Goal: Task Accomplishment & Management: Complete application form

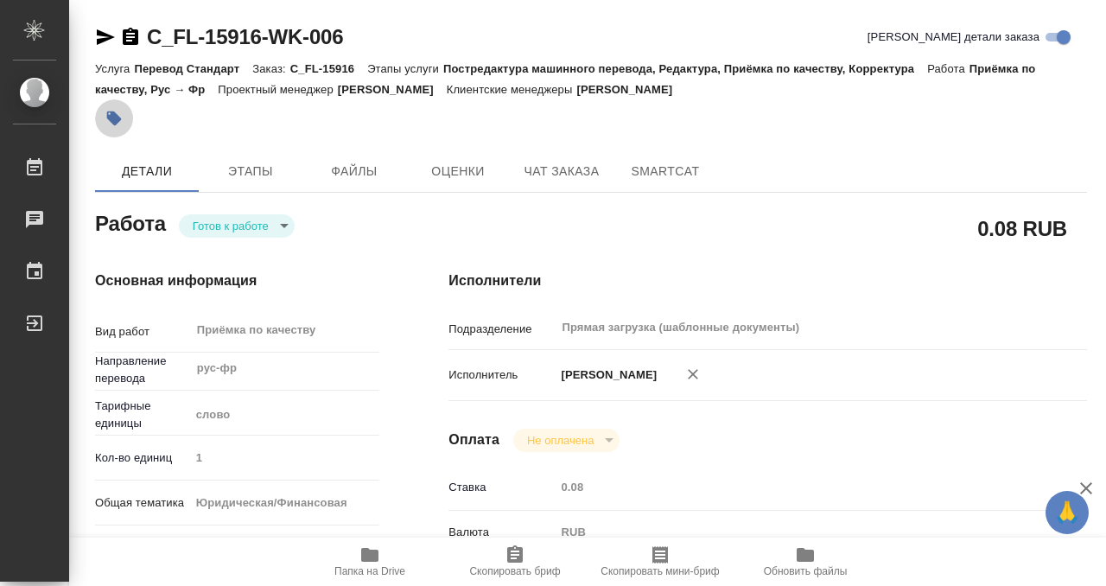
click at [112, 125] on icon "button" at bounding box center [113, 118] width 17 height 17
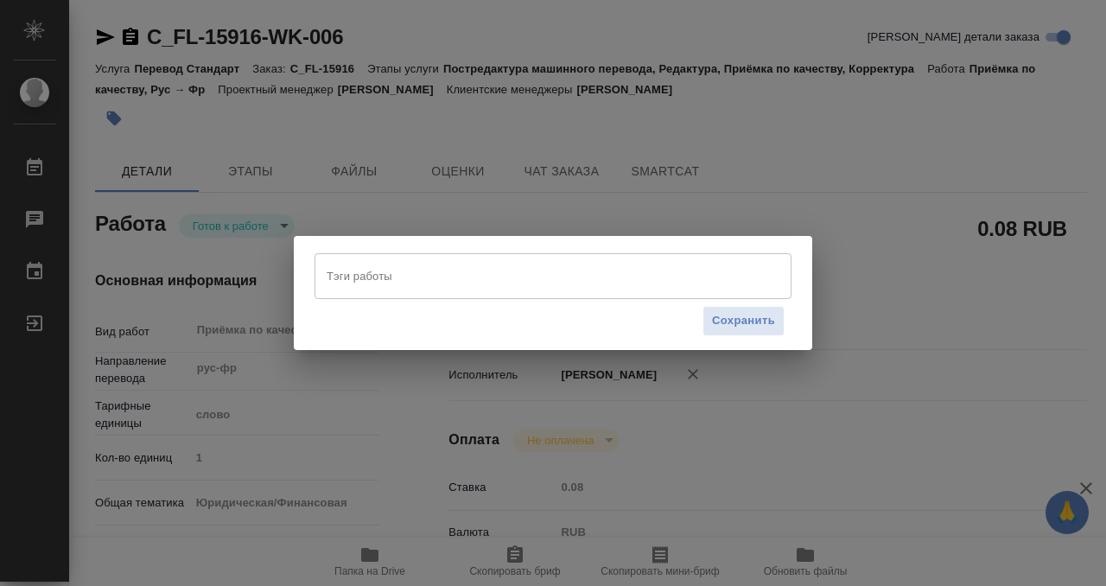
click at [472, 292] on div "Тэги работы" at bounding box center [552, 275] width 477 height 45
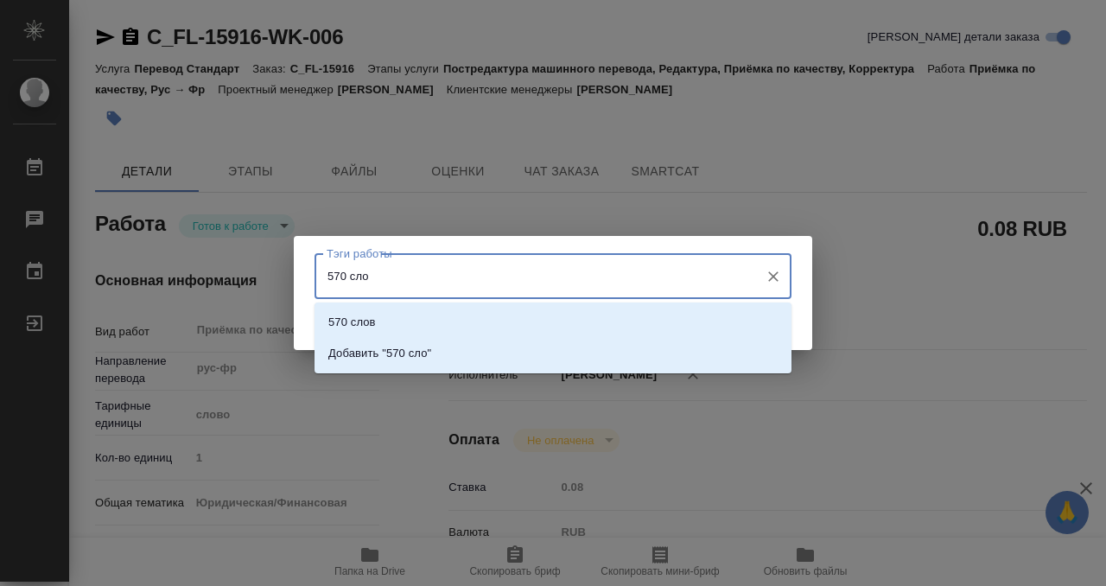
type input "570 слов"
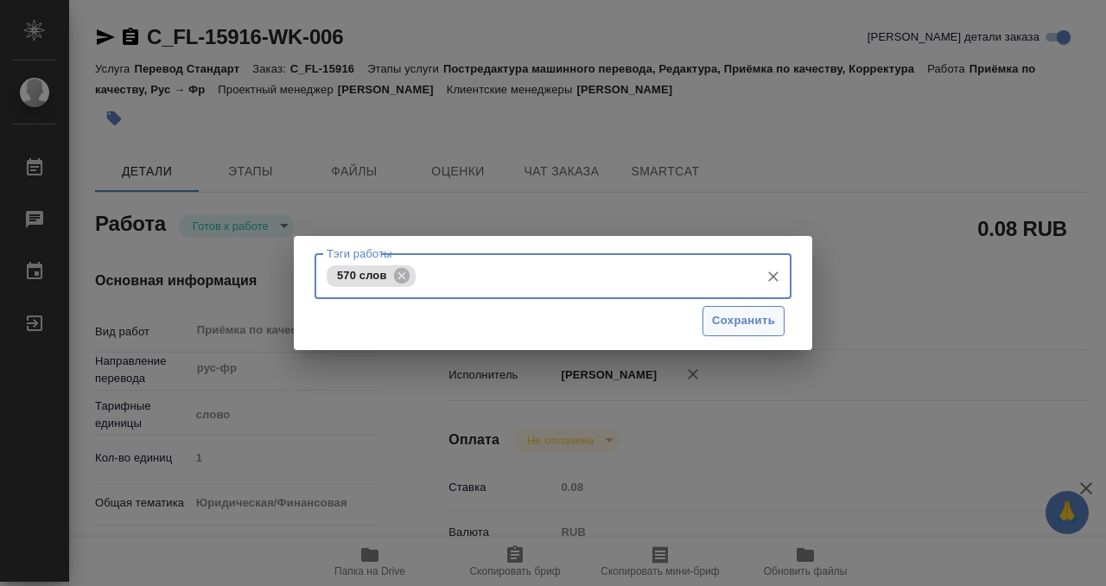
click at [753, 320] on span "Сохранить" at bounding box center [743, 321] width 63 height 20
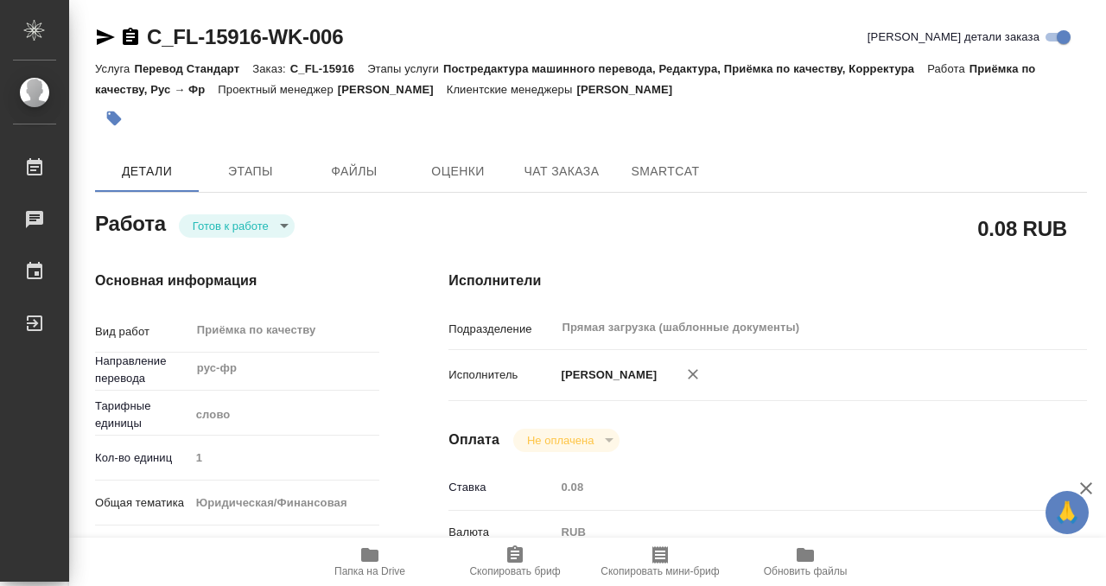
type input "readyForWork"
type input "рус-фр"
type input "5a8b1489cc6b4906c91bfd90"
type input "1"
type input "yr-fn"
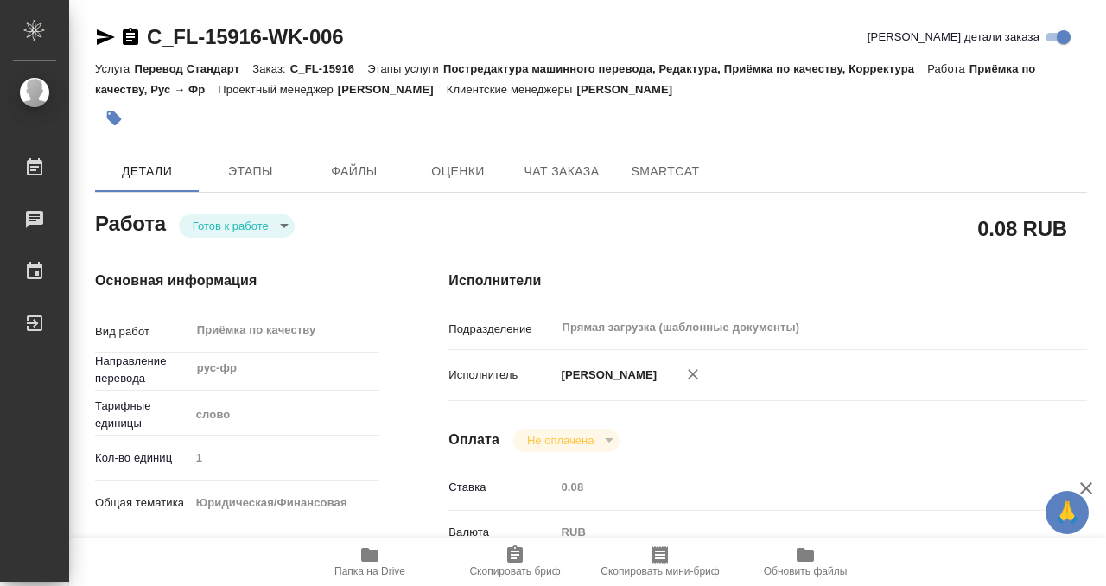
type input "5a8b8b956a9677013d343cfe"
checkbox input "true"
type input "15.09.2025 12:40"
type input "17.09.2025 09:00"
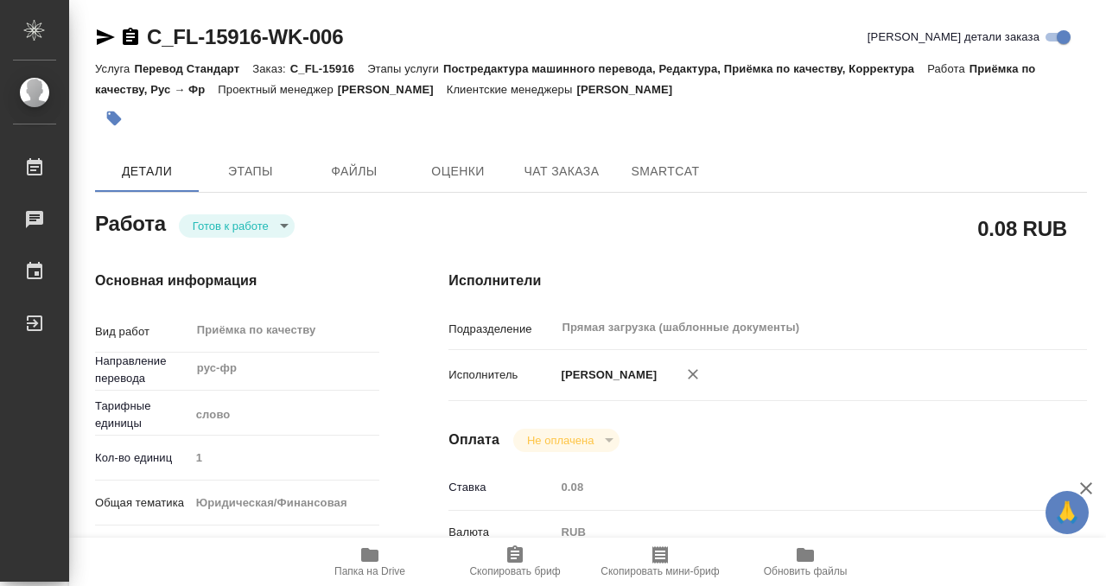
type input "Прямая загрузка (шаблонные документы)"
type input "notPayed"
type input "0.08"
type input "RUB"
type input "[PERSON_NAME]"
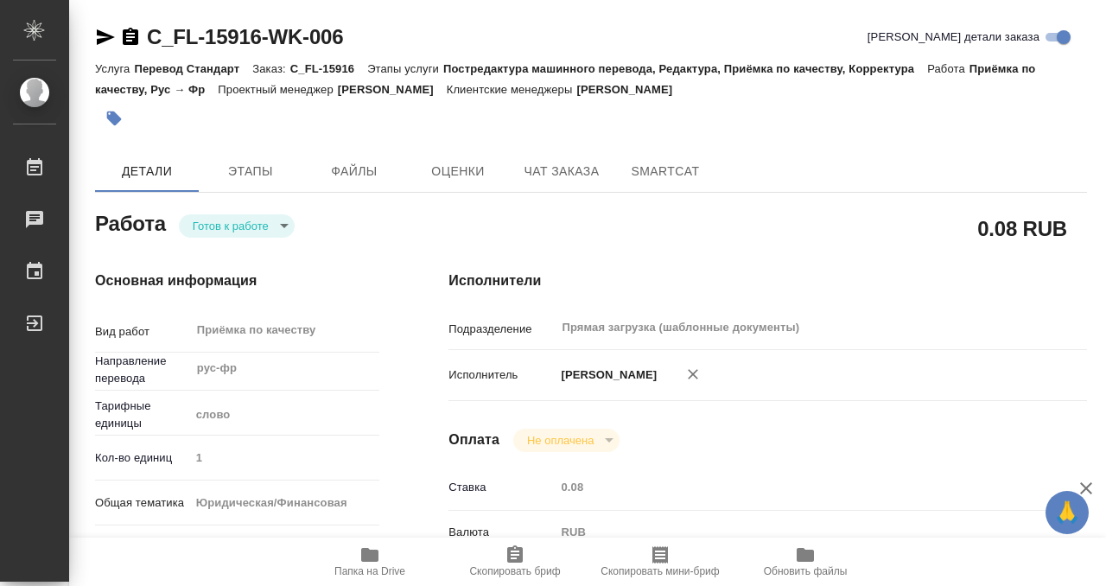
type input "C_FL-15916"
type input "Перевод Стандарт"
type input "Постредактура машинного перевода, Редактура, Приёмка по качеству, Корректура"
type input "Зайцева Светлана"
type input "/Clients/FL_C/Orders/C_FL-15916"
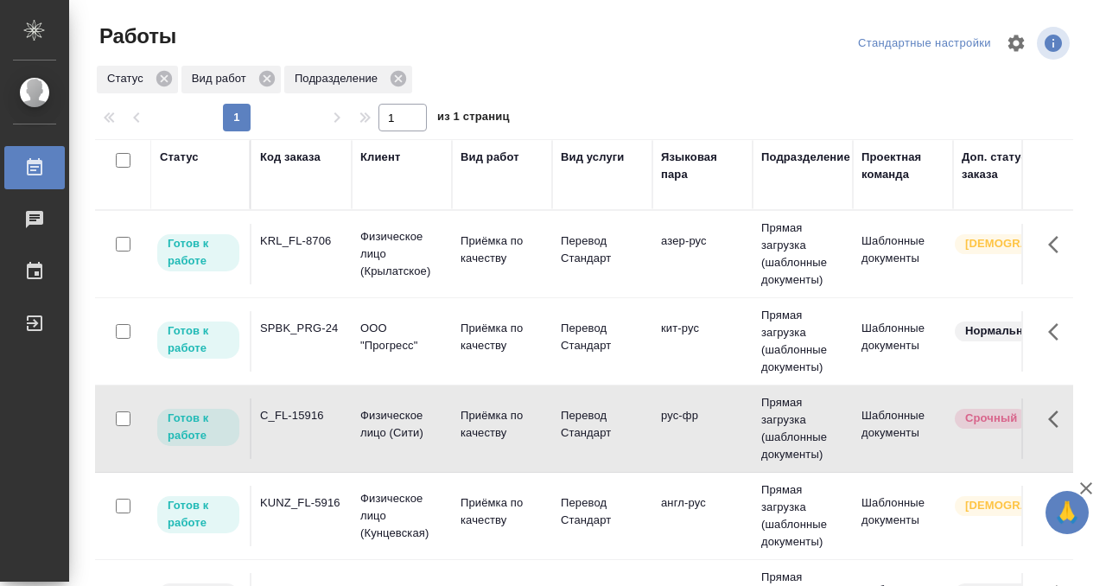
click at [301, 244] on div "KRL_FL-8706" at bounding box center [301, 240] width 83 height 17
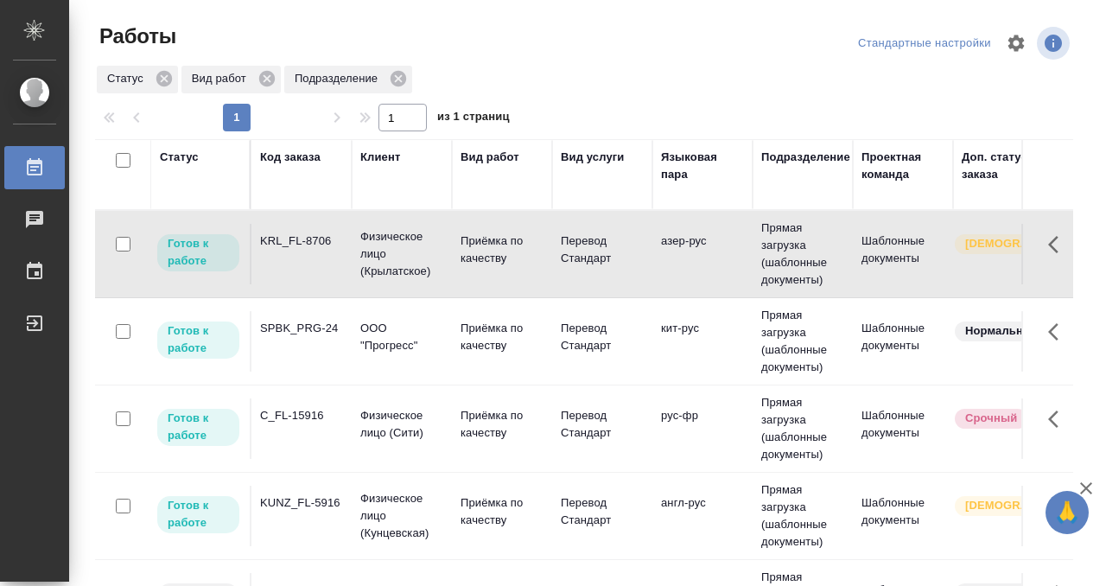
click at [301, 244] on div "KRL_FL-8706" at bounding box center [301, 240] width 83 height 17
click at [321, 417] on div "BEG_FL-6281" at bounding box center [301, 415] width 83 height 17
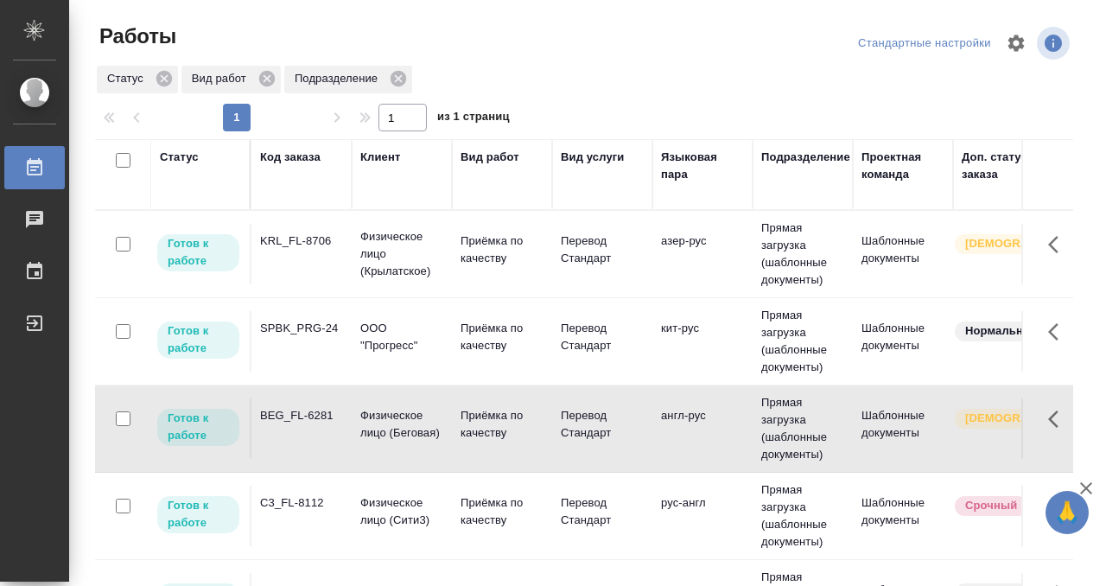
click at [321, 417] on div "BEG_FL-6281" at bounding box center [301, 415] width 83 height 17
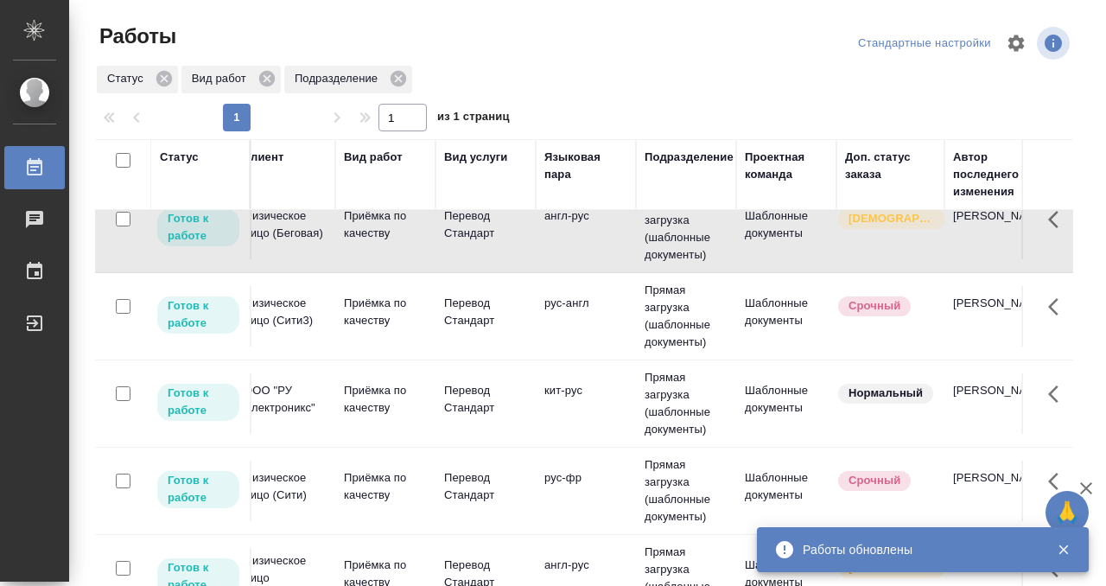
scroll to position [200, 0]
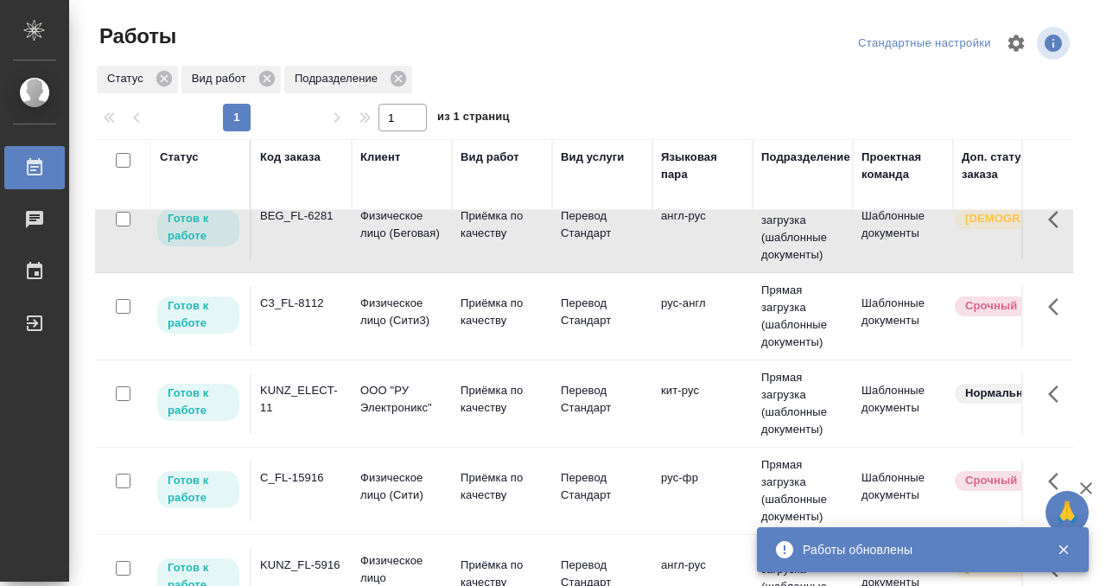
click at [317, 415] on div "KUNZ_ELECT-11" at bounding box center [301, 399] width 83 height 35
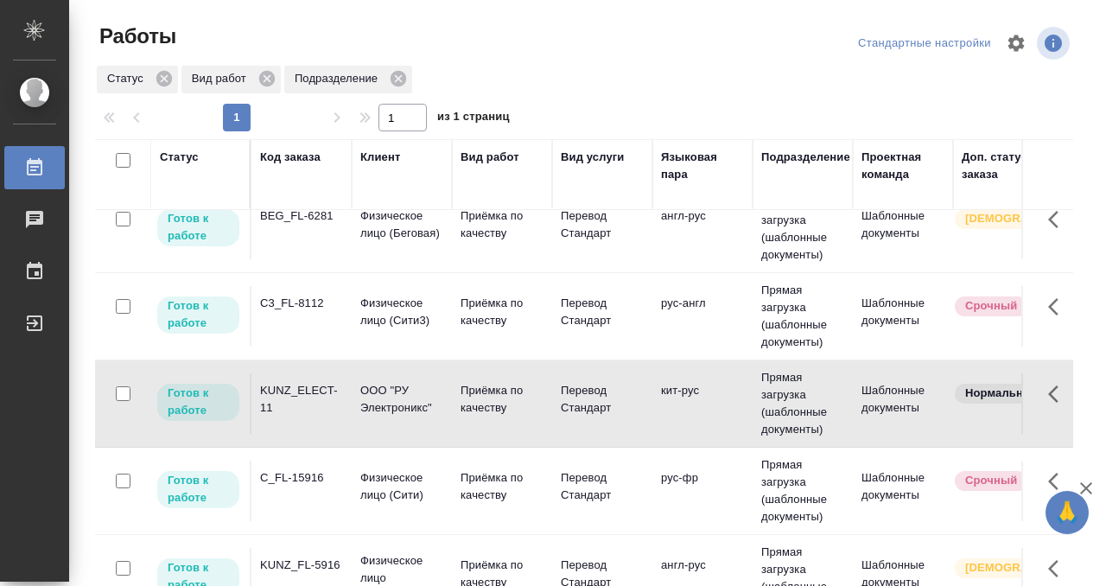
click at [317, 415] on div "KUNZ_ELECT-11" at bounding box center [301, 399] width 83 height 35
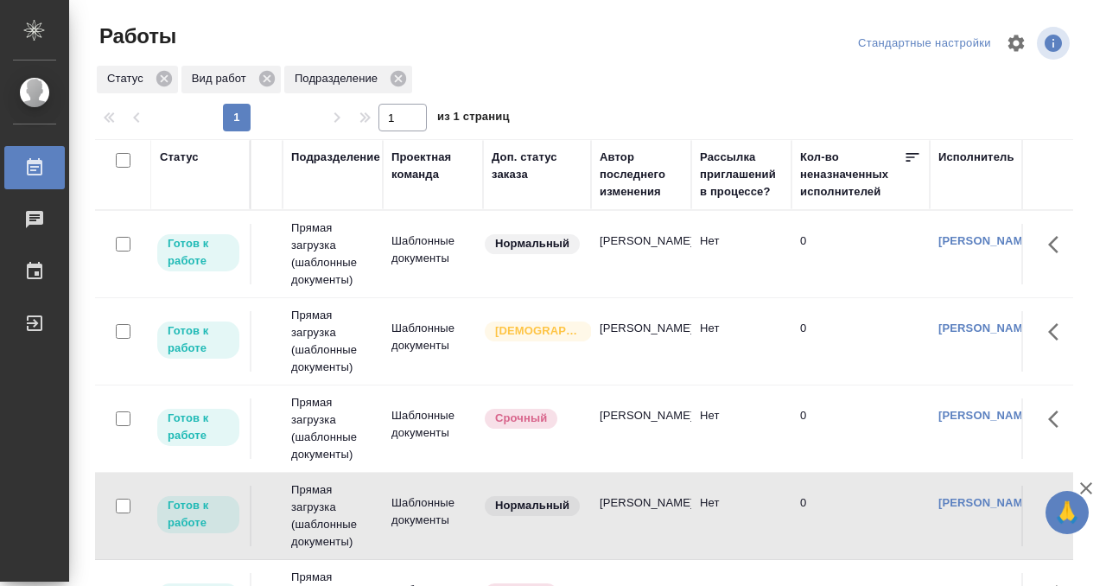
scroll to position [0, 0]
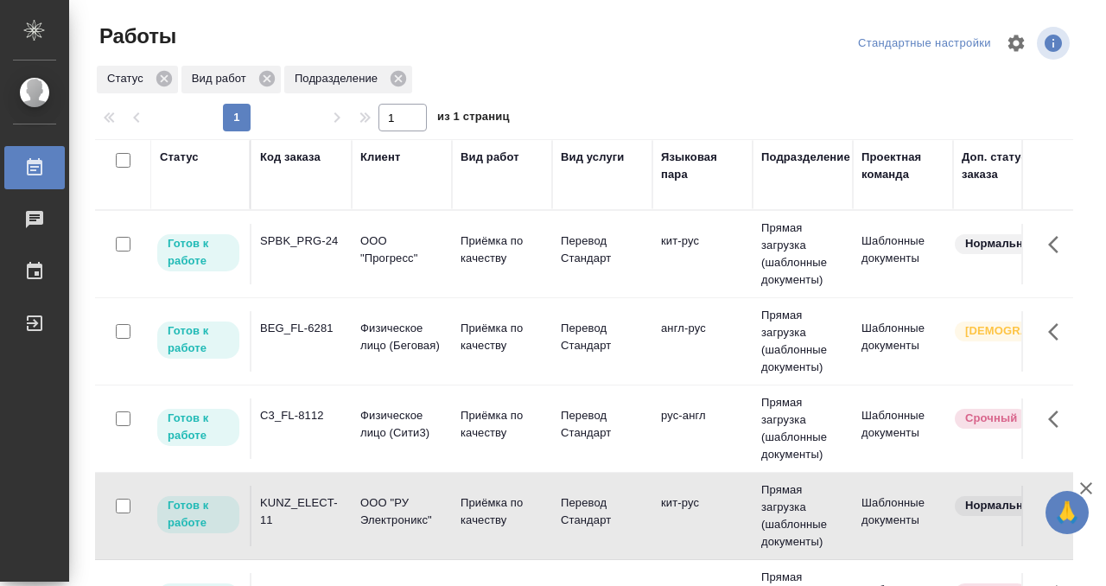
click at [302, 357] on td "BEG_FL-6281" at bounding box center [301, 341] width 100 height 60
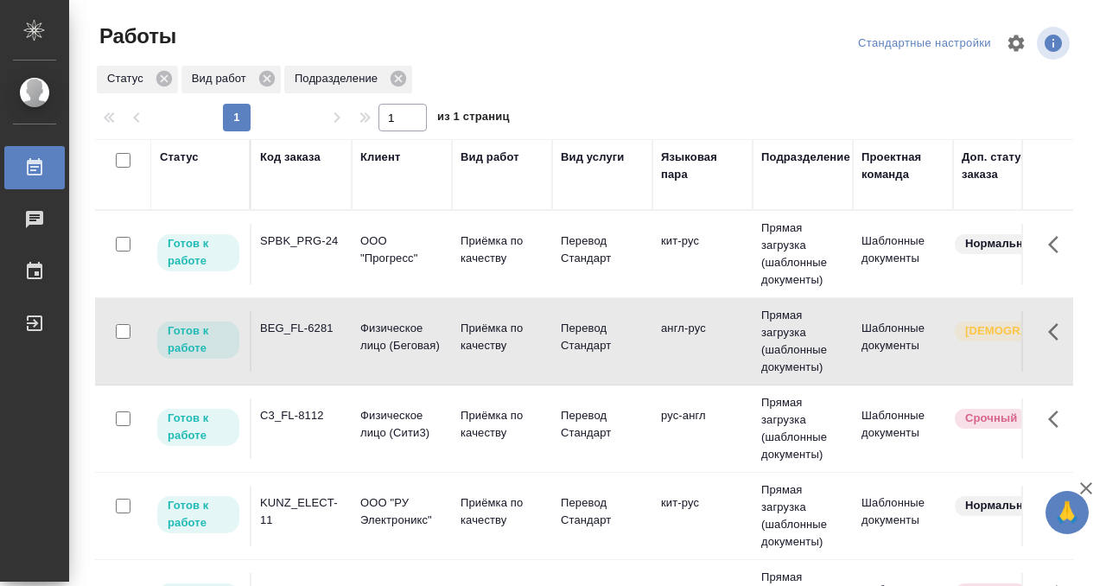
click at [302, 357] on td "BEG_FL-6281" at bounding box center [301, 341] width 100 height 60
click at [303, 422] on div "C3_FL-8112" at bounding box center [301, 415] width 83 height 17
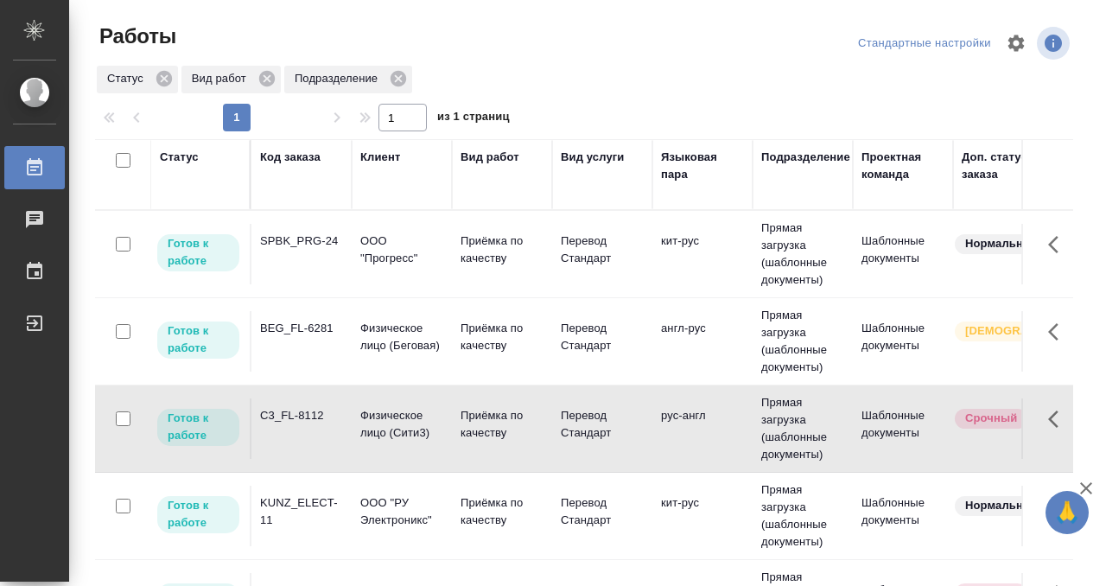
click at [303, 422] on div "C3_FL-8112" at bounding box center [301, 415] width 83 height 17
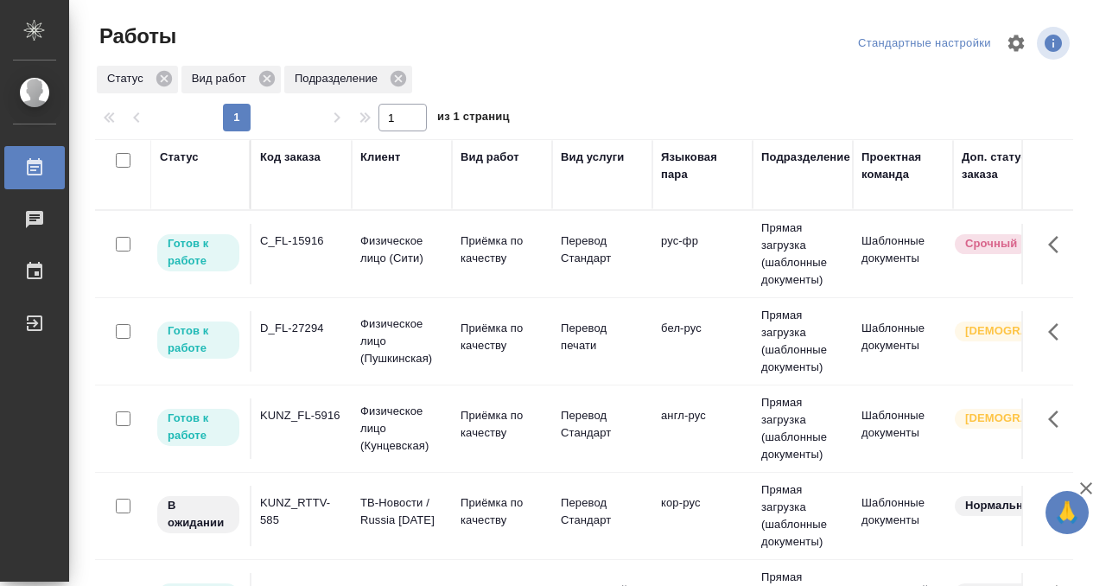
click at [167, 159] on div "Статус" at bounding box center [179, 157] width 39 height 17
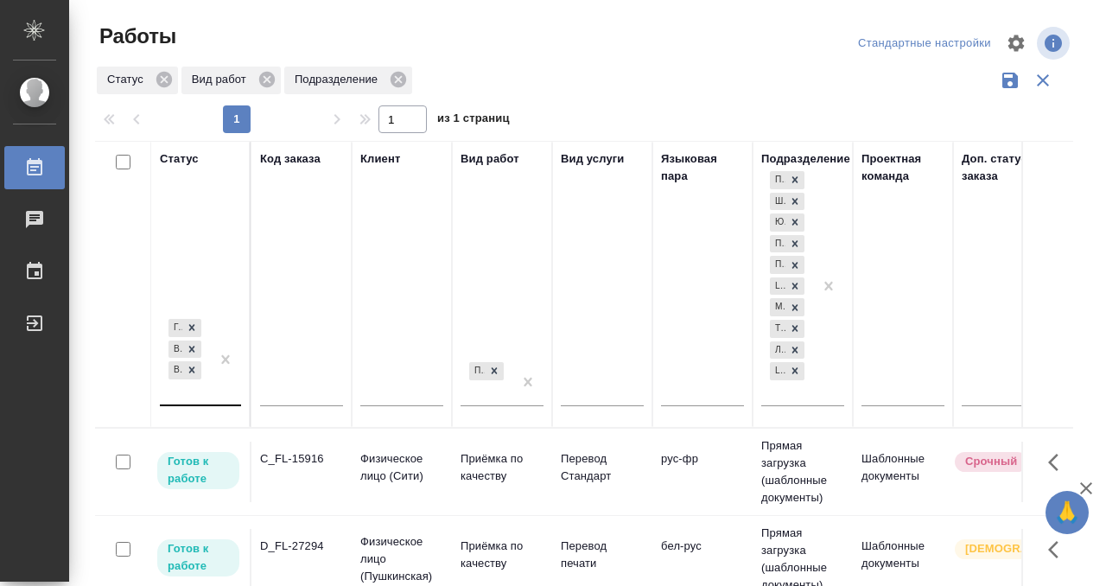
click at [201, 395] on div "Готов к работе В работе В ожидании" at bounding box center [185, 359] width 50 height 89
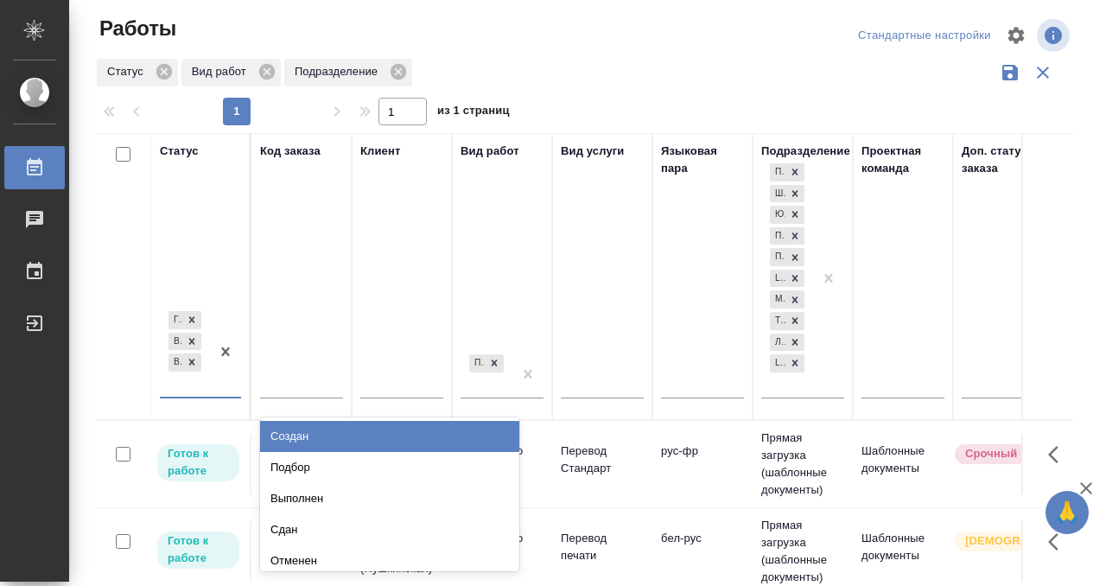
scroll to position [9, 0]
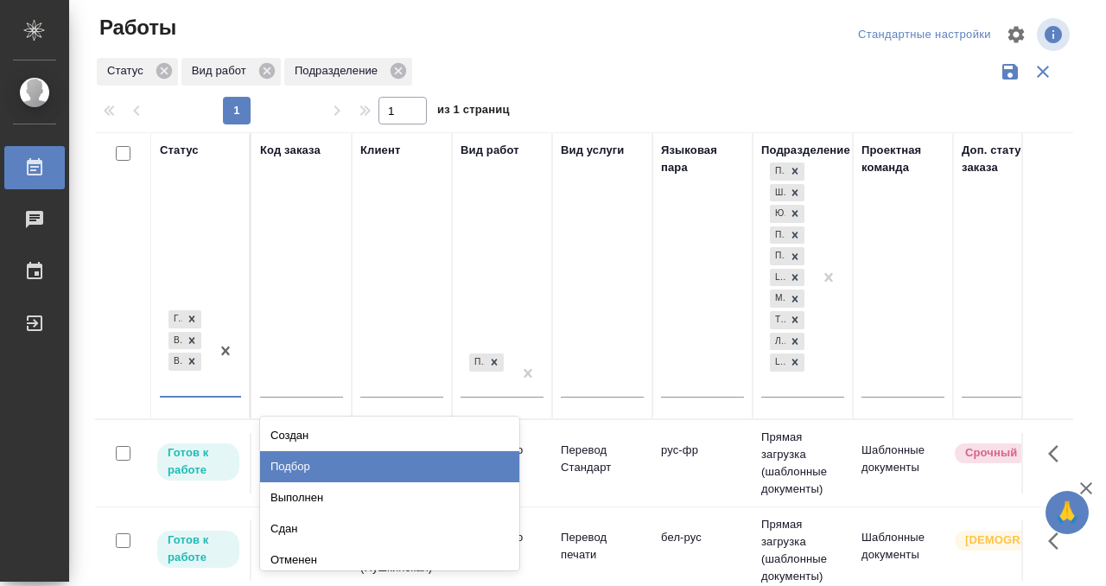
click at [310, 461] on div "Подбор" at bounding box center [389, 466] width 259 height 31
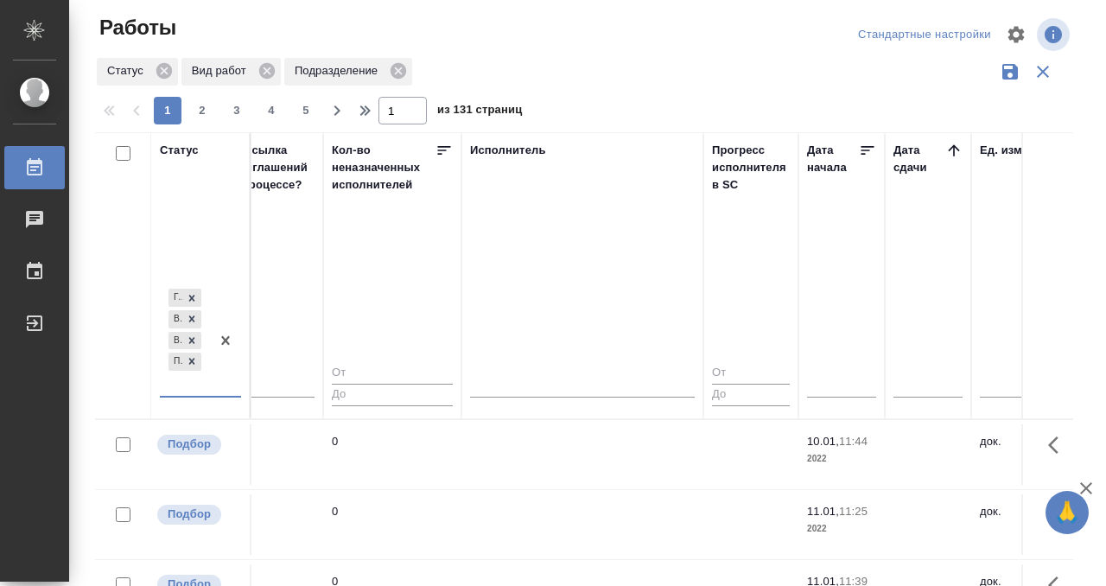
scroll to position [0, 1030]
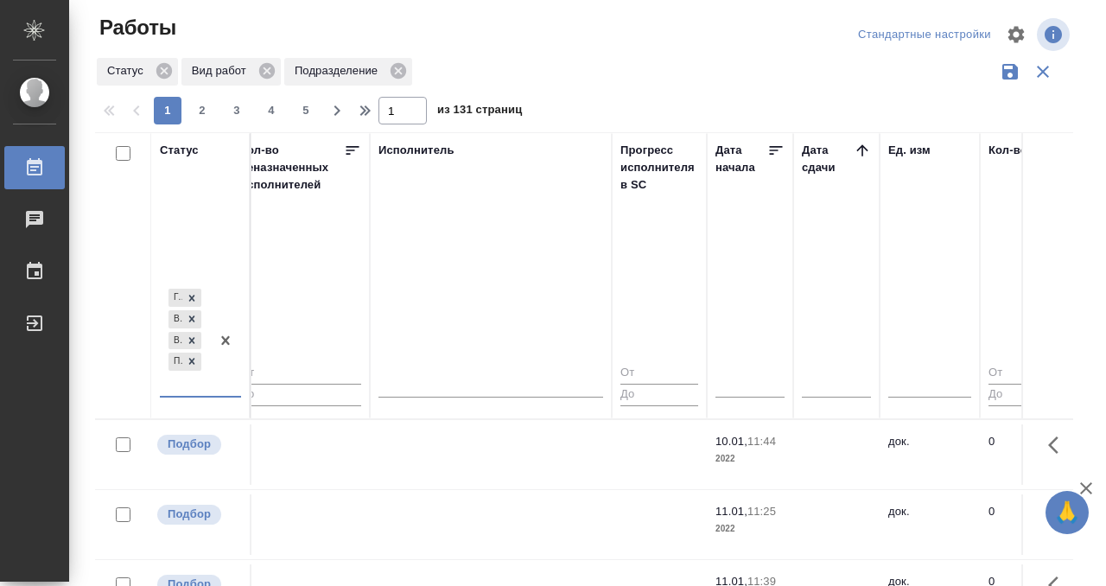
click at [870, 149] on icon at bounding box center [862, 150] width 17 height 17
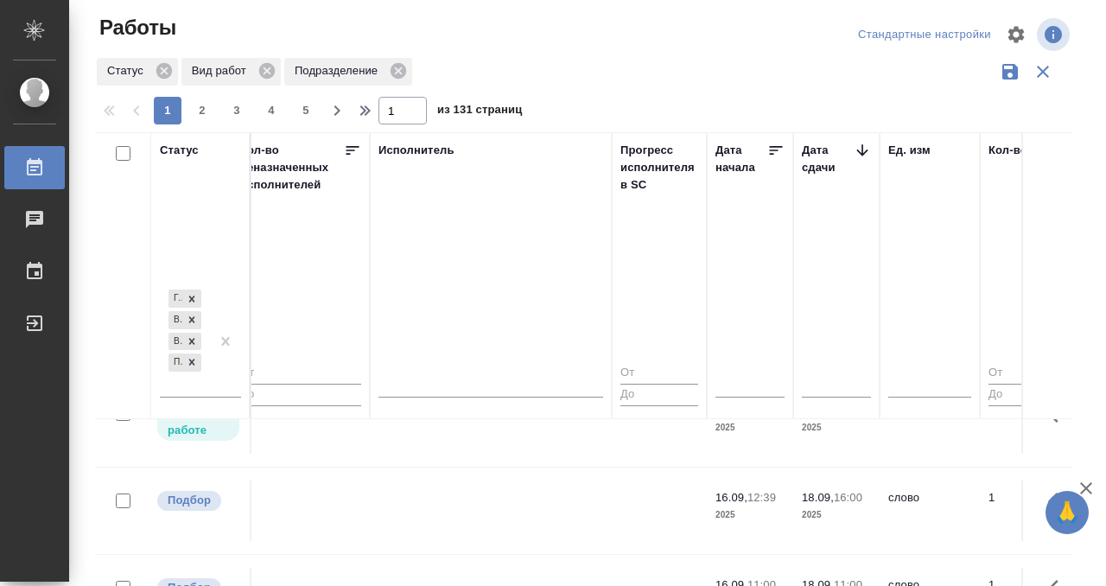
scroll to position [43, 1030]
click at [506, 526] on td at bounding box center [491, 507] width 242 height 60
click at [532, 501] on td at bounding box center [491, 507] width 242 height 60
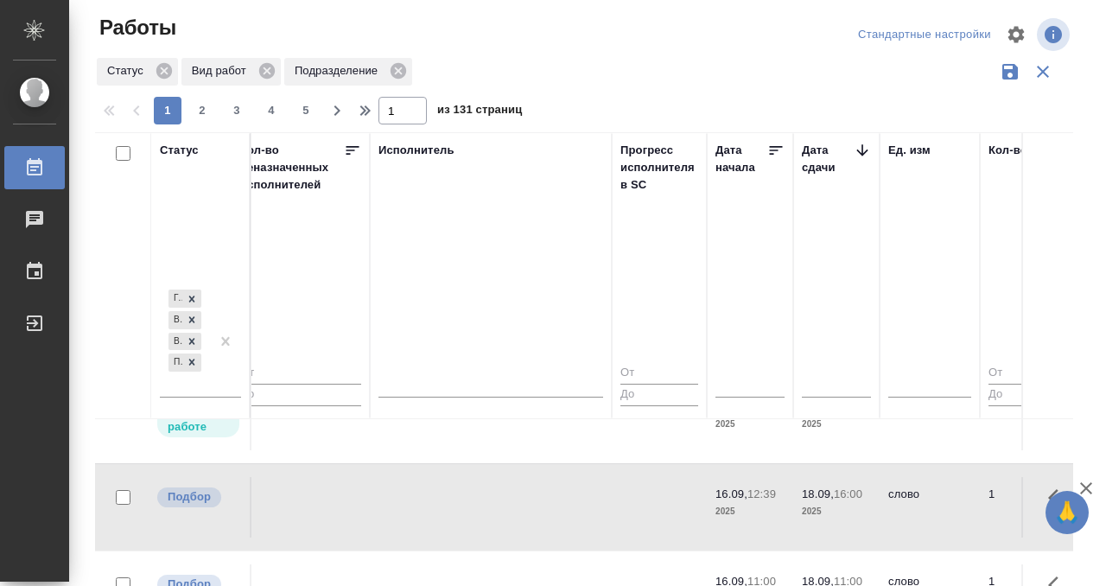
click at [532, 501] on td at bounding box center [491, 507] width 242 height 60
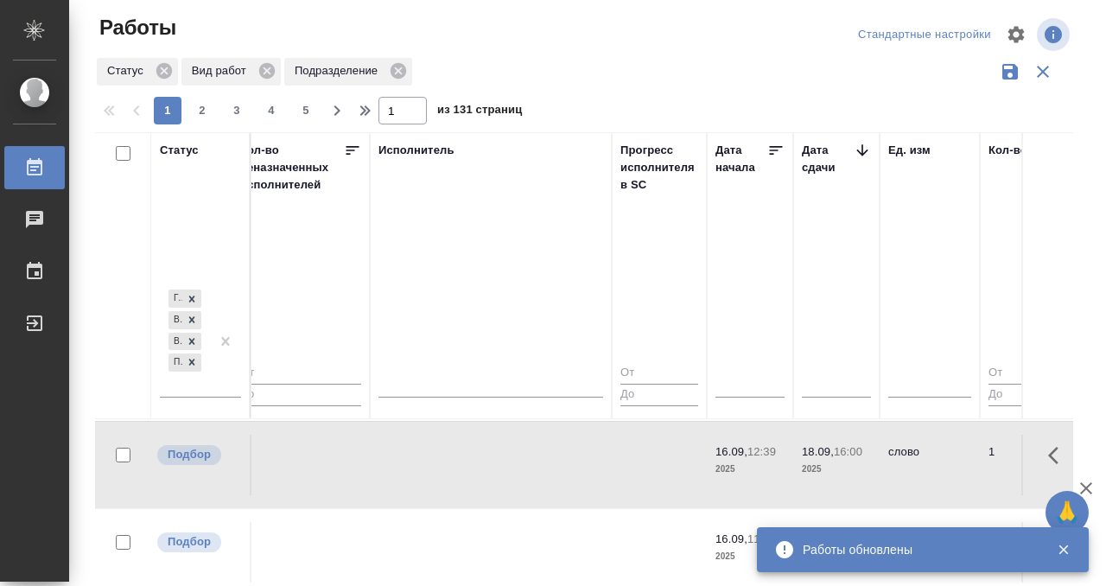
click at [524, 522] on td at bounding box center [491, 552] width 242 height 60
click at [522, 522] on td at bounding box center [491, 552] width 242 height 60
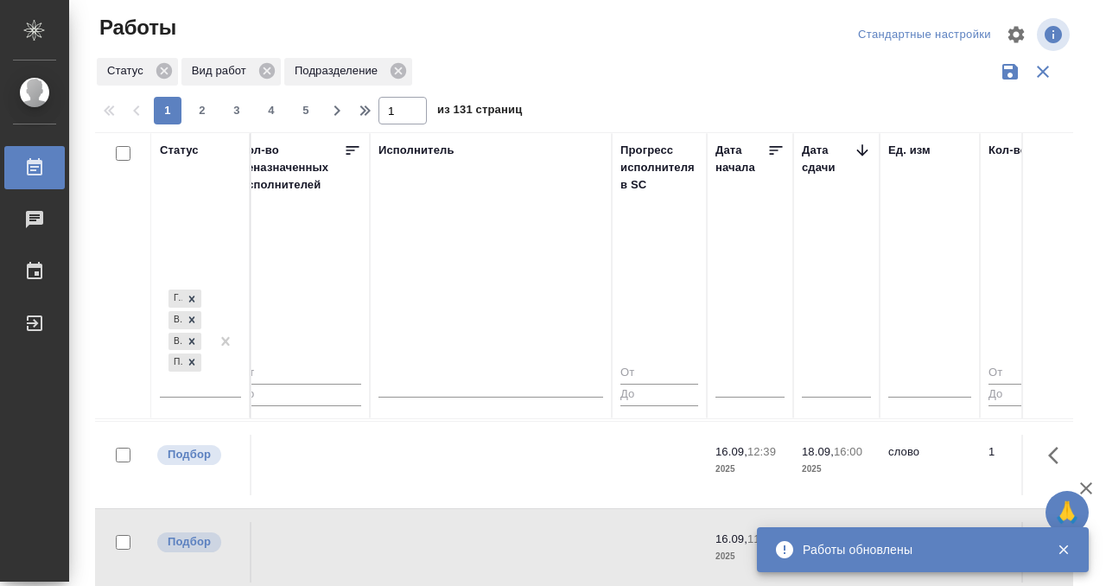
scroll to position [165, 1030]
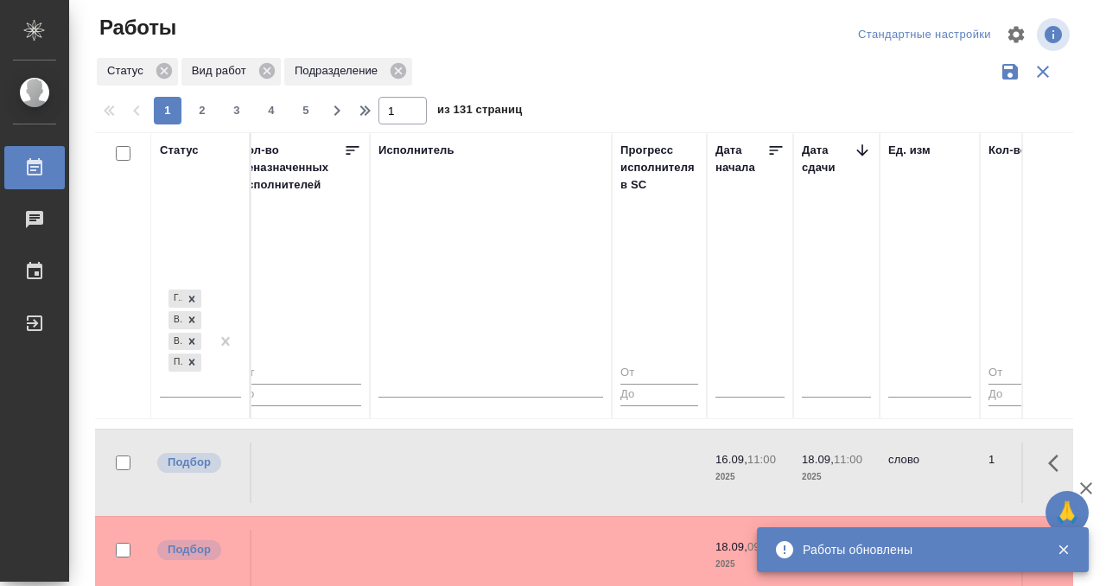
click at [522, 465] on td at bounding box center [491, 472] width 242 height 60
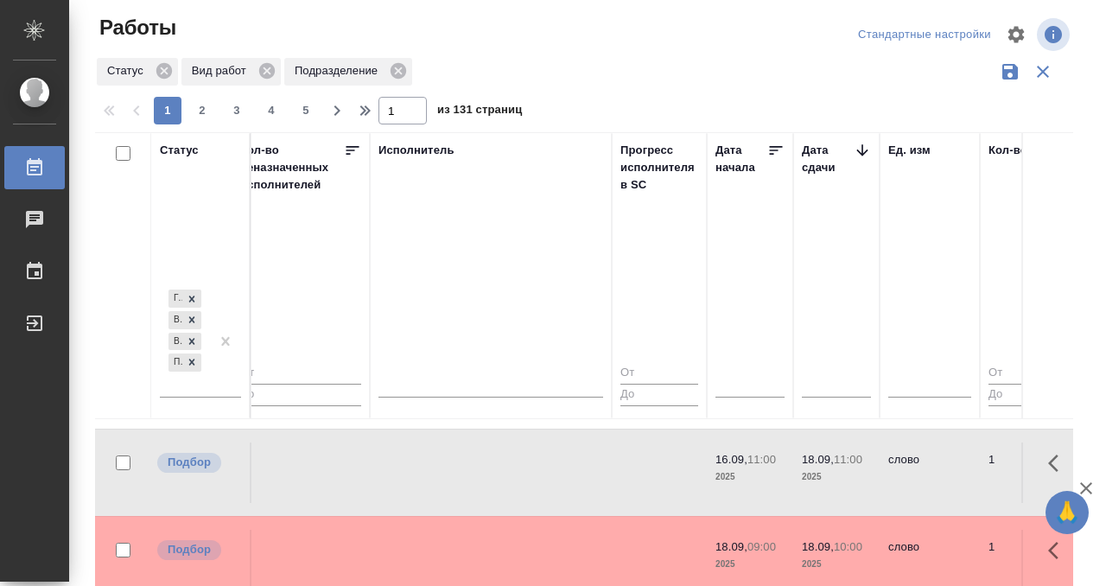
scroll to position [216, 1030]
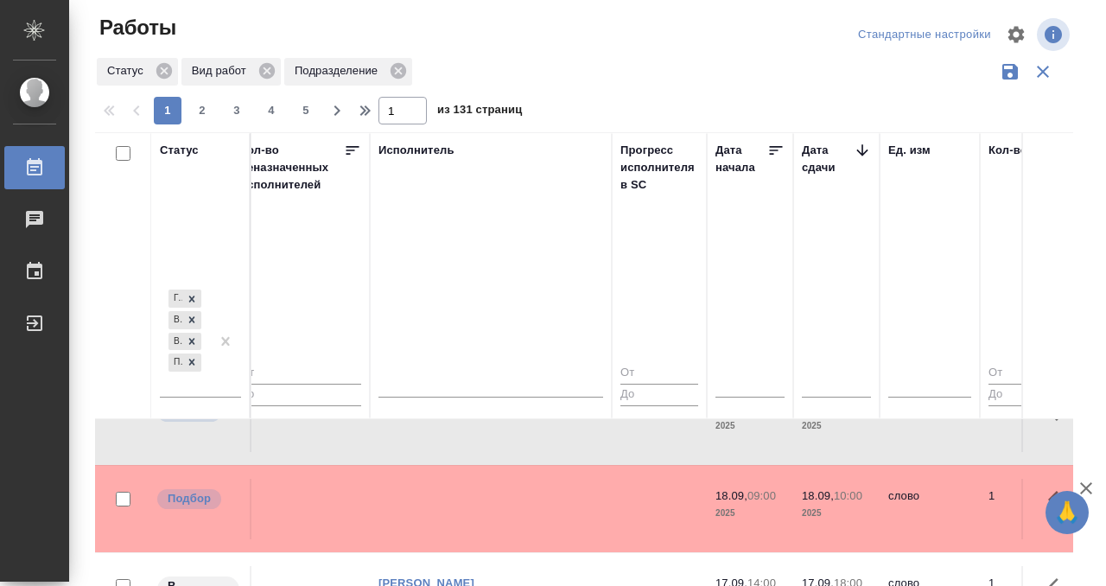
click at [546, 479] on td at bounding box center [491, 509] width 242 height 60
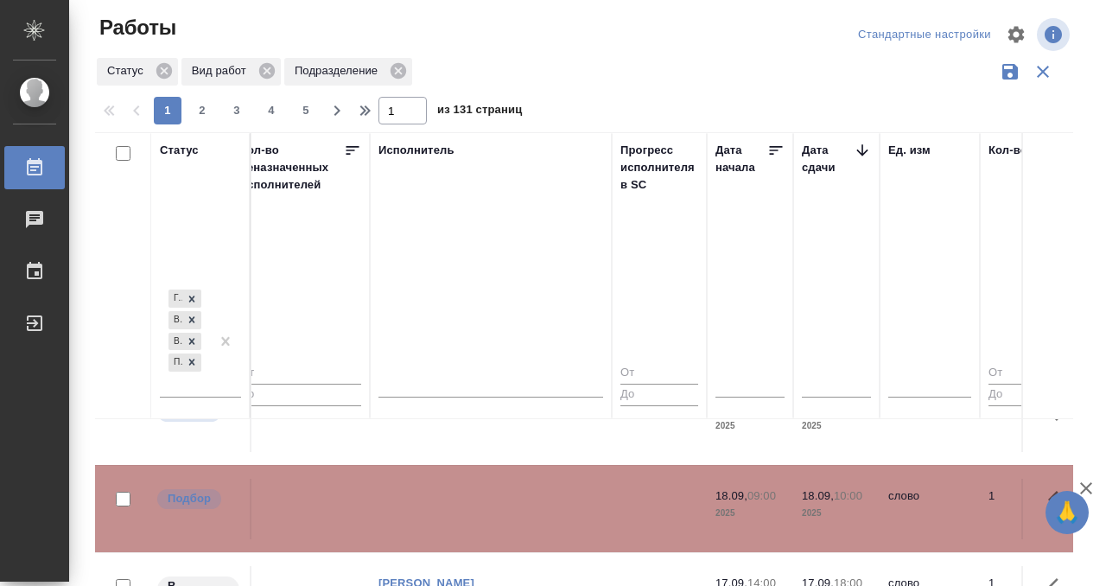
click at [546, 479] on td at bounding box center [491, 509] width 242 height 60
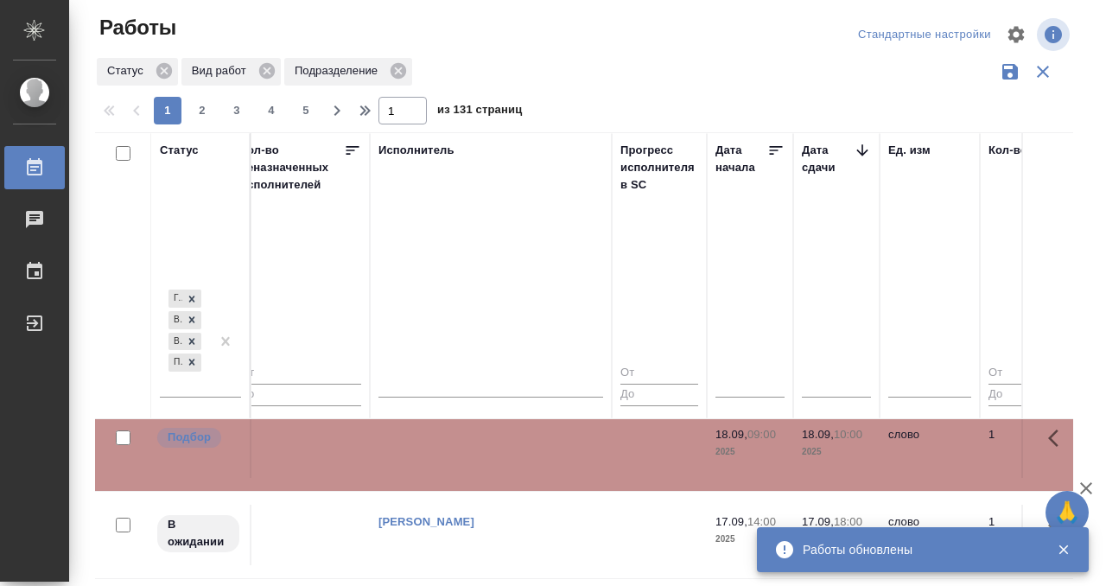
scroll to position [353, 1030]
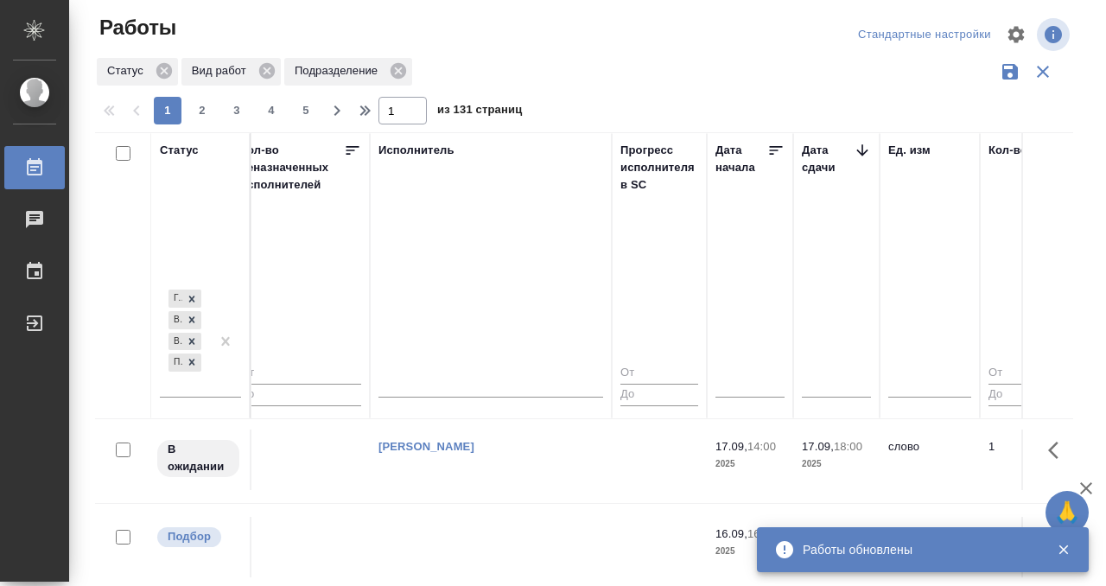
click at [472, 465] on td "[PERSON_NAME]" at bounding box center [491, 459] width 242 height 60
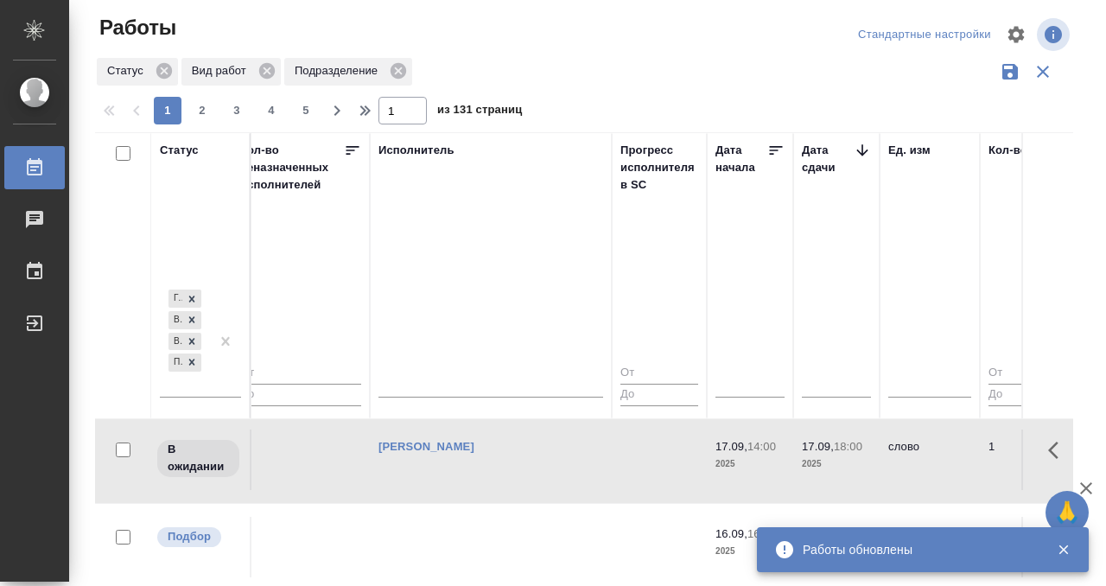
scroll to position [438, 1030]
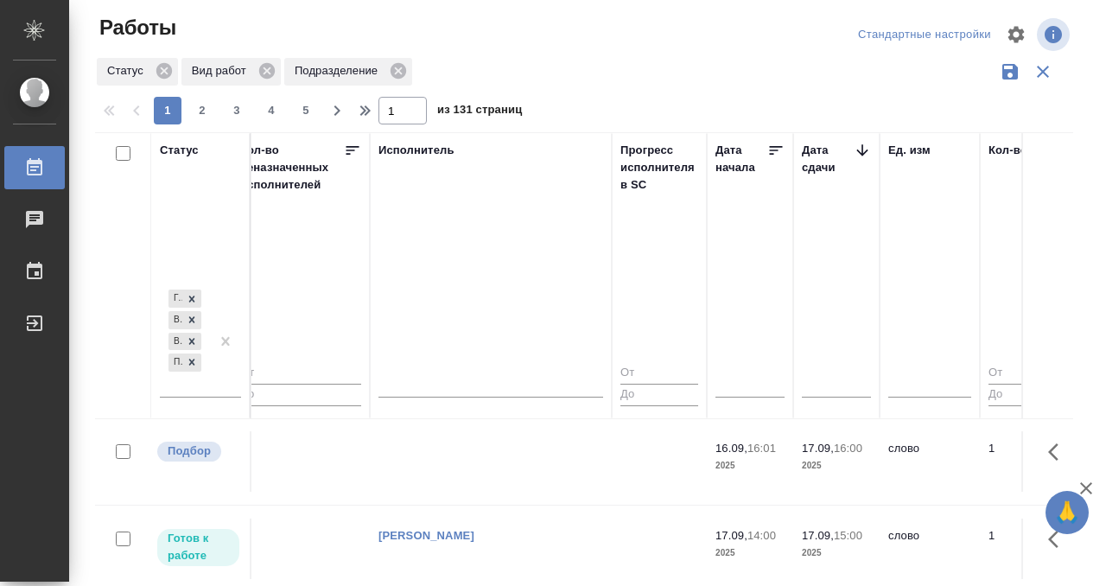
click at [476, 457] on td at bounding box center [491, 461] width 242 height 60
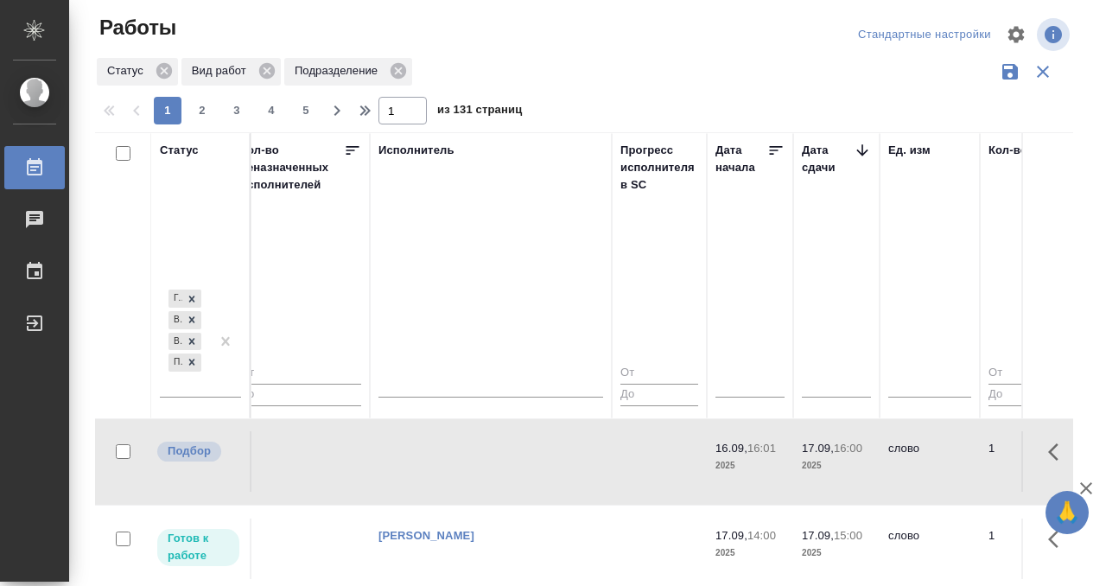
click at [476, 457] on td at bounding box center [491, 461] width 242 height 60
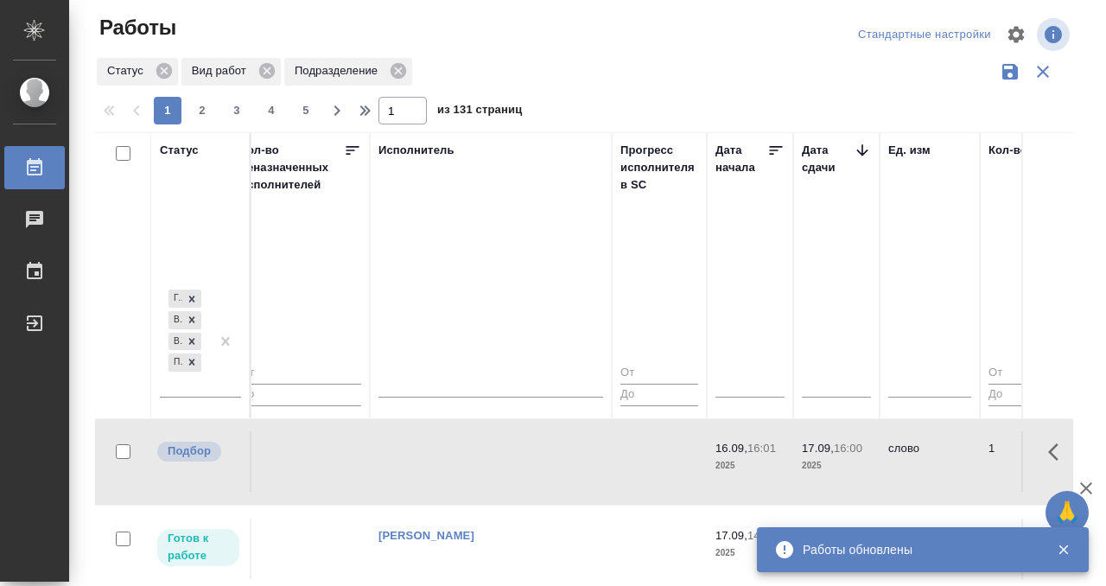
click at [502, 464] on td at bounding box center [491, 461] width 242 height 60
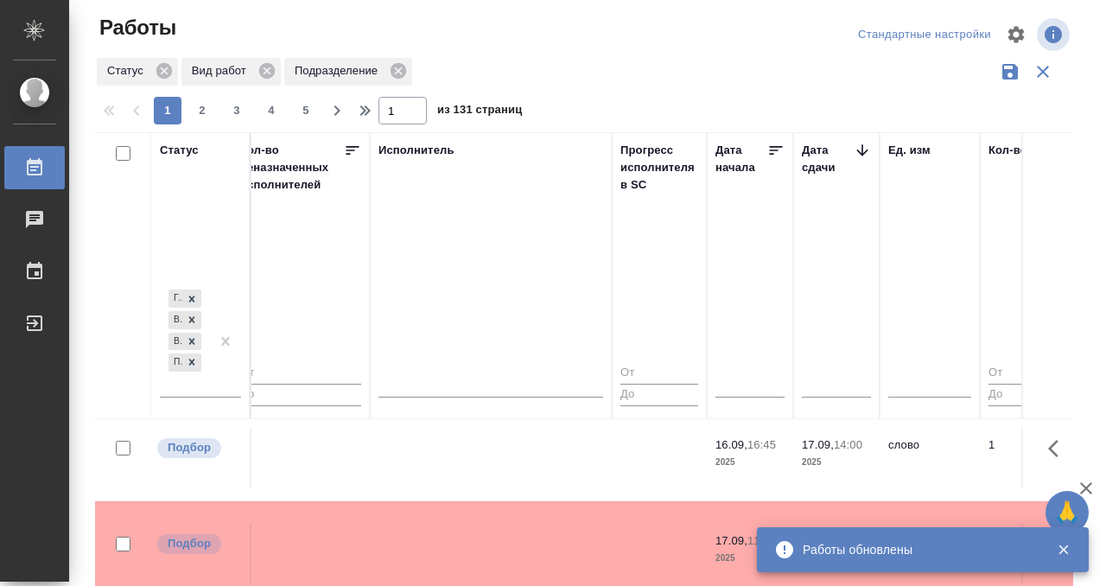
click at [502, 462] on td at bounding box center [491, 458] width 242 height 60
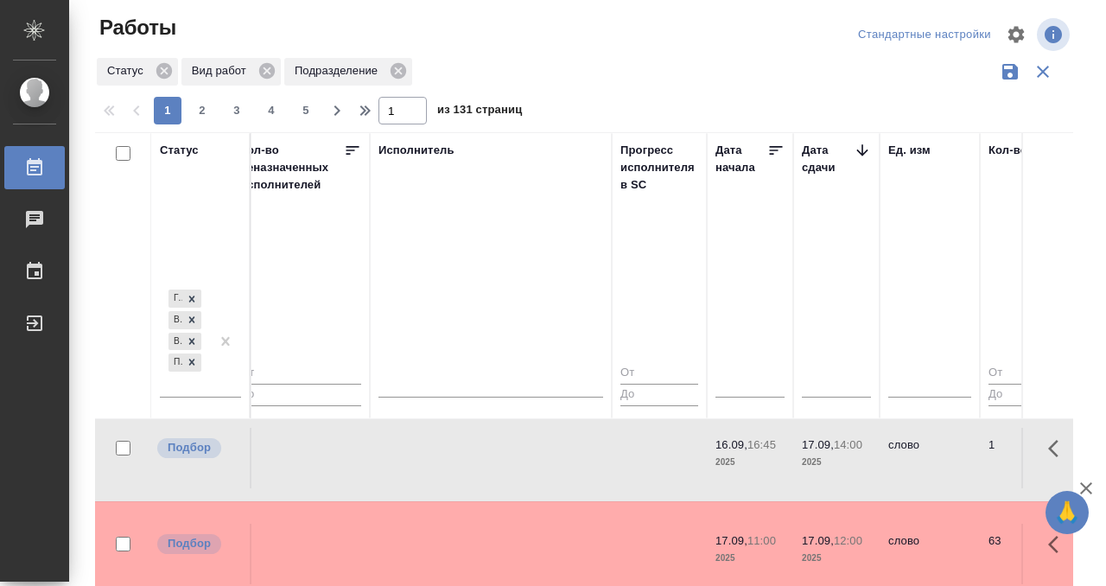
click at [502, 462] on td at bounding box center [491, 458] width 242 height 60
click at [519, 524] on td at bounding box center [491, 554] width 242 height 60
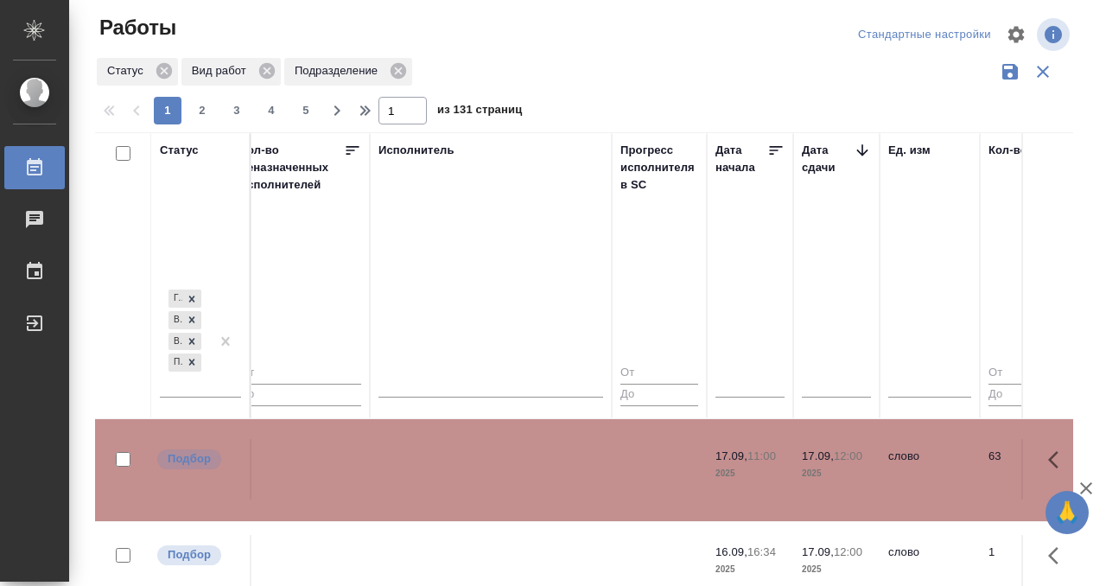
click at [519, 458] on td at bounding box center [491, 469] width 242 height 60
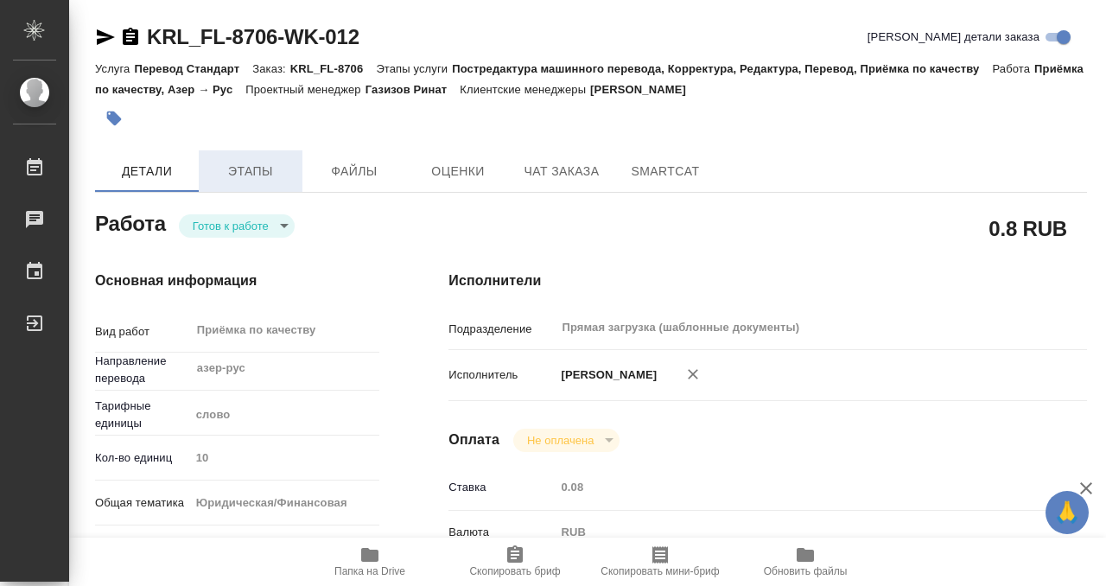
click at [248, 175] on span "Этапы" at bounding box center [250, 172] width 83 height 22
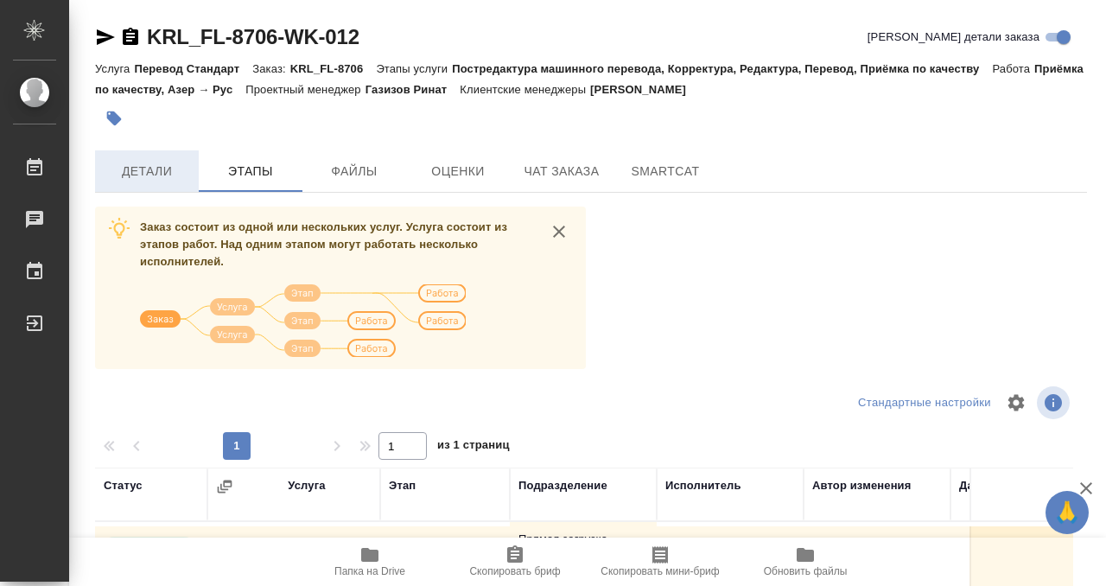
click at [155, 161] on span "Детали" at bounding box center [146, 172] width 83 height 22
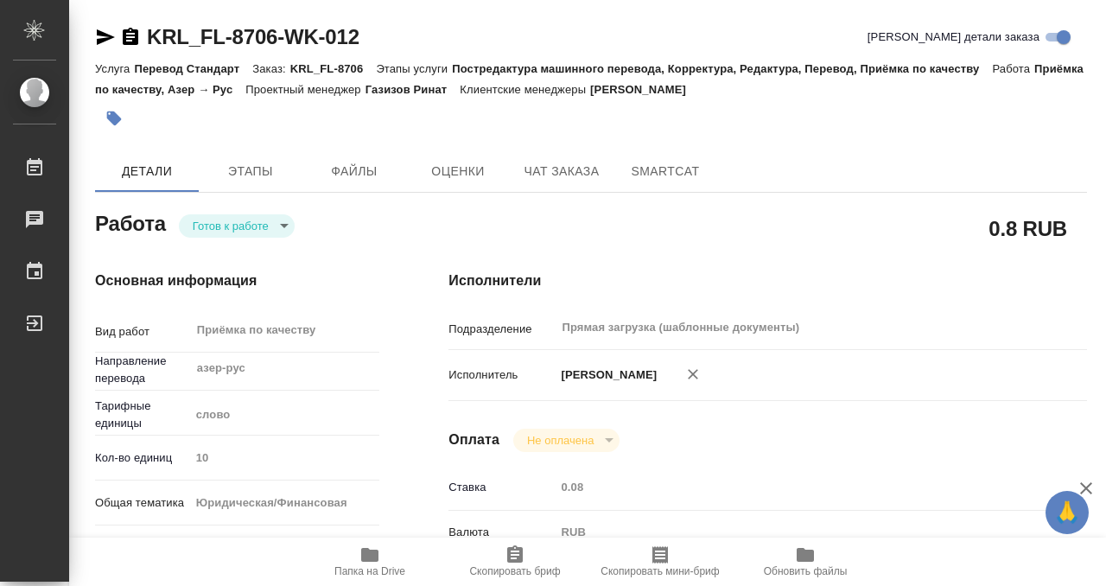
type textarea "x"
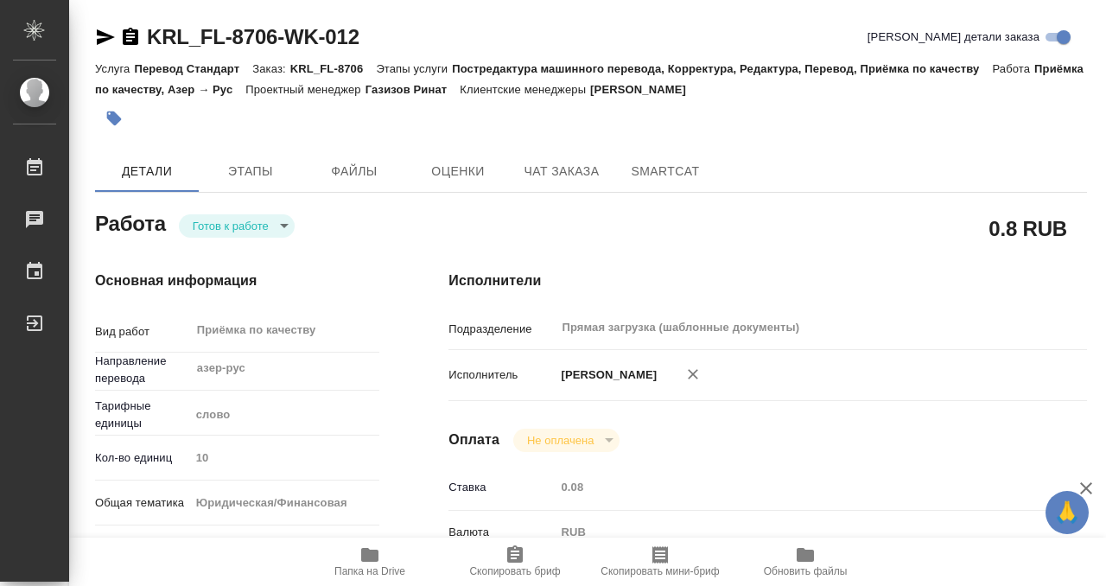
type textarea "x"
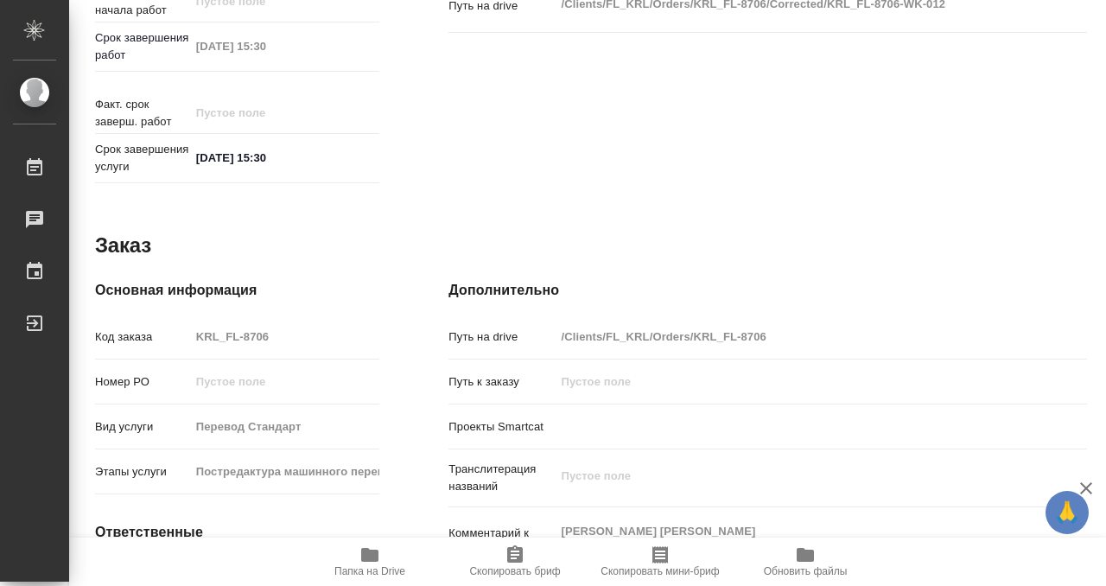
scroll to position [923, 0]
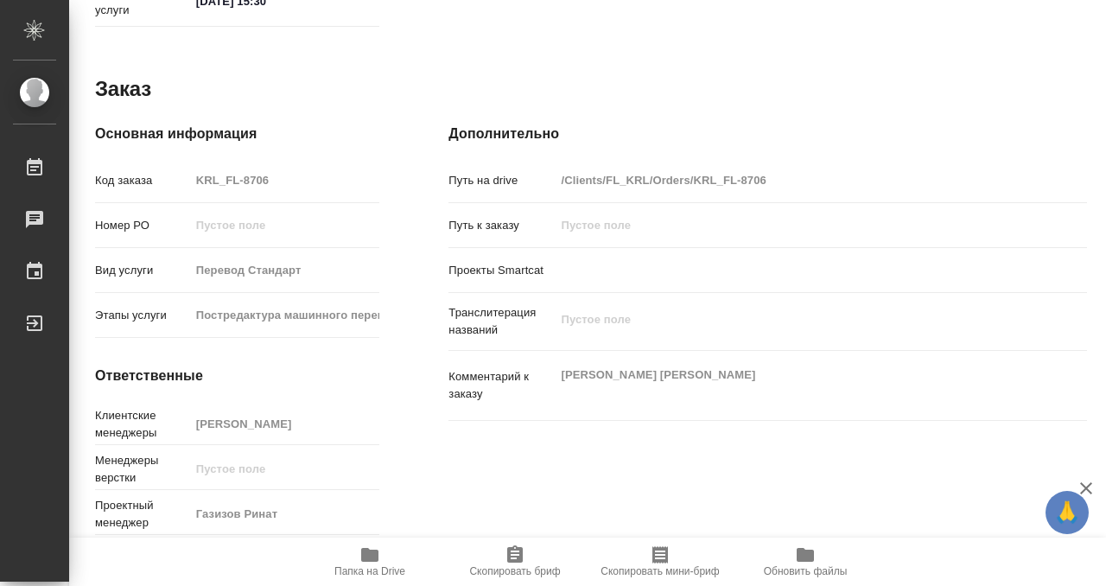
click at [377, 562] on icon "button" at bounding box center [369, 554] width 21 height 21
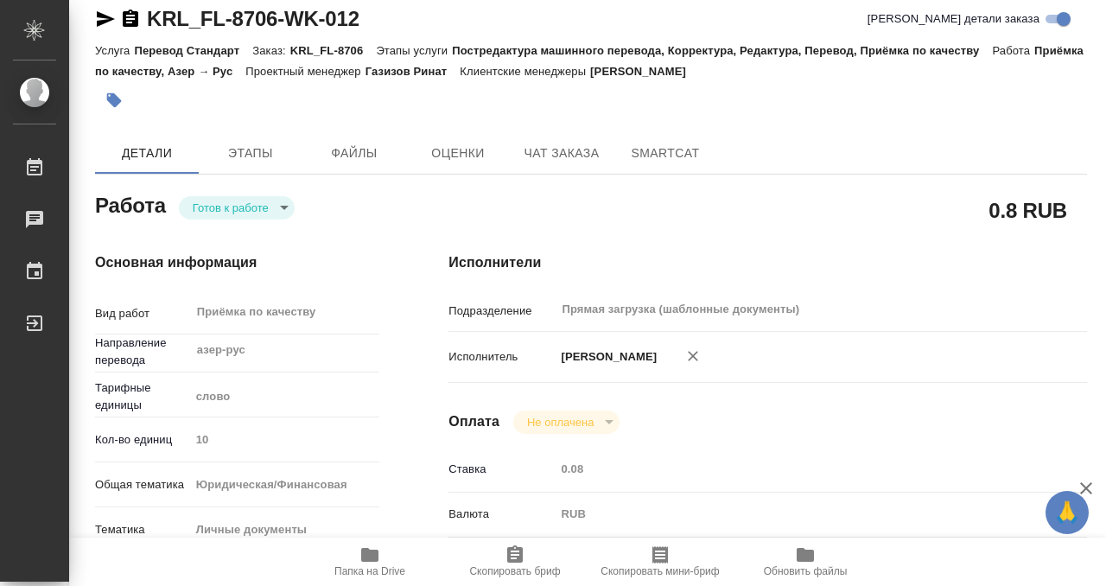
scroll to position [0, 0]
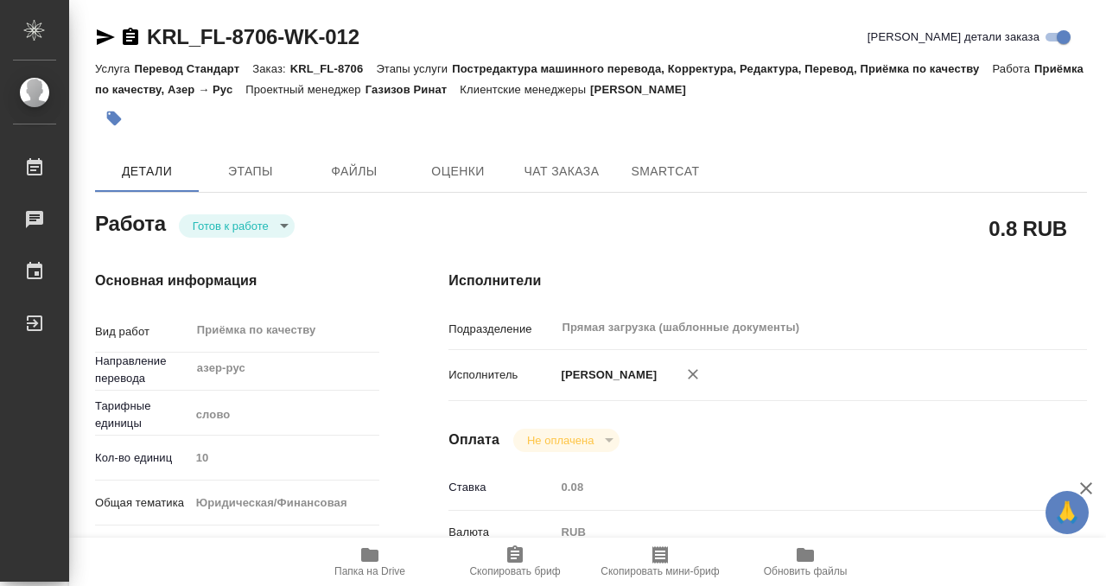
click at [117, 118] on icon "button" at bounding box center [114, 118] width 15 height 15
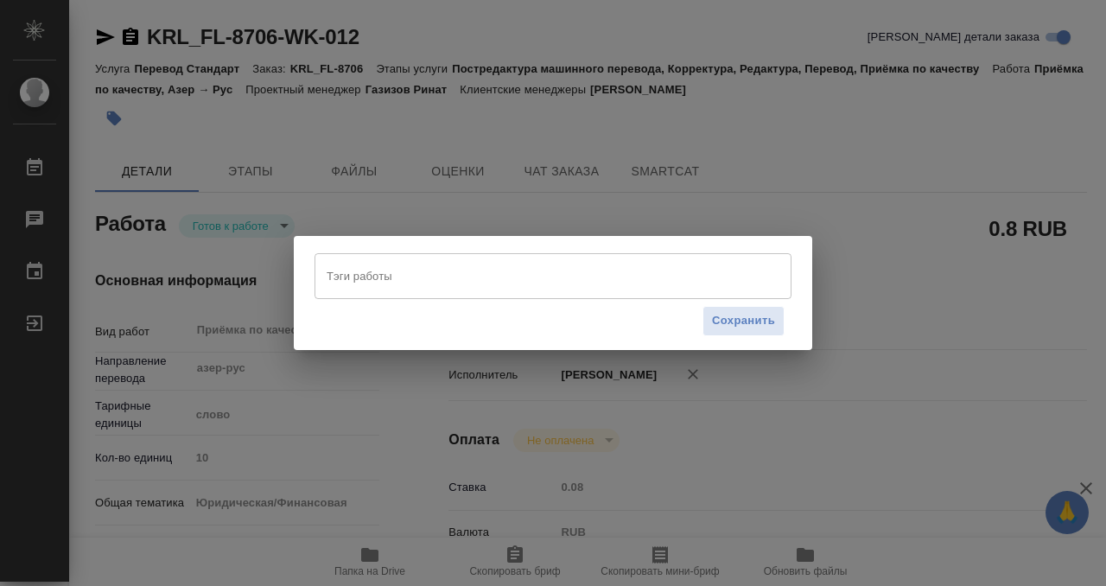
click at [418, 279] on input "Тэги работы" at bounding box center [536, 275] width 429 height 29
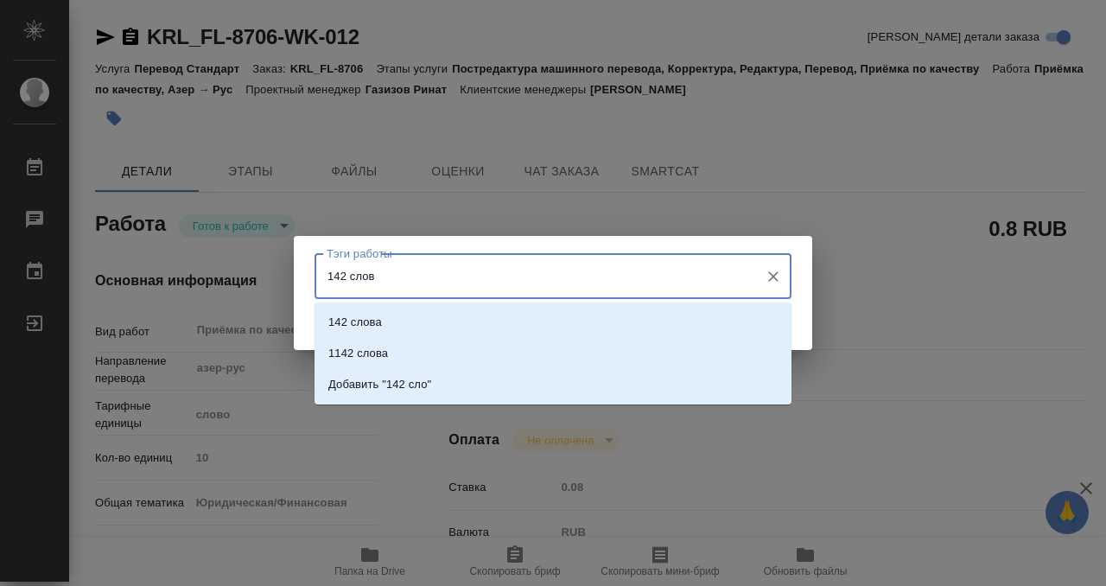
type input "142 слова"
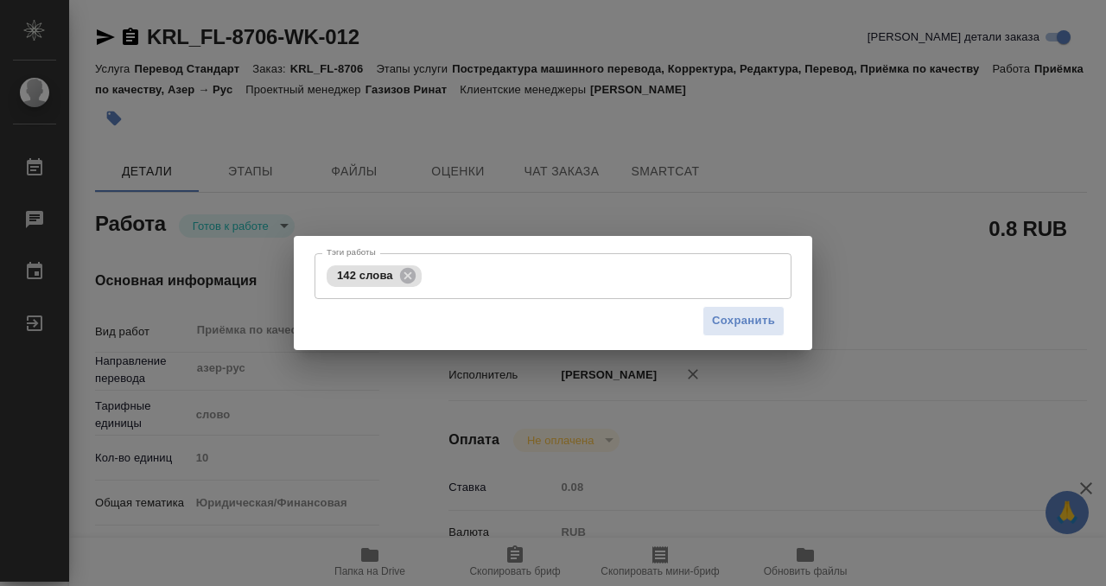
click at [731, 337] on div "Сохранить" at bounding box center [552, 321] width 477 height 44
click at [732, 321] on span "Сохранить" at bounding box center [743, 321] width 63 height 20
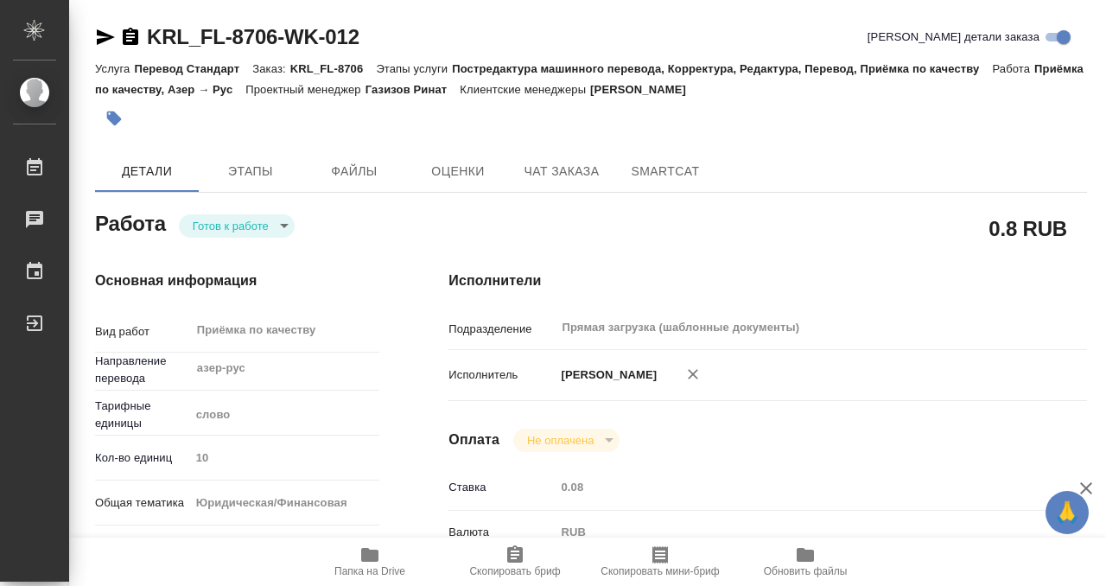
type input "readyForWork"
type textarea "Приёмка по качеству"
type textarea "x"
type input "азер-рус"
type input "5a8b1489cc6b4906c91bfd90"
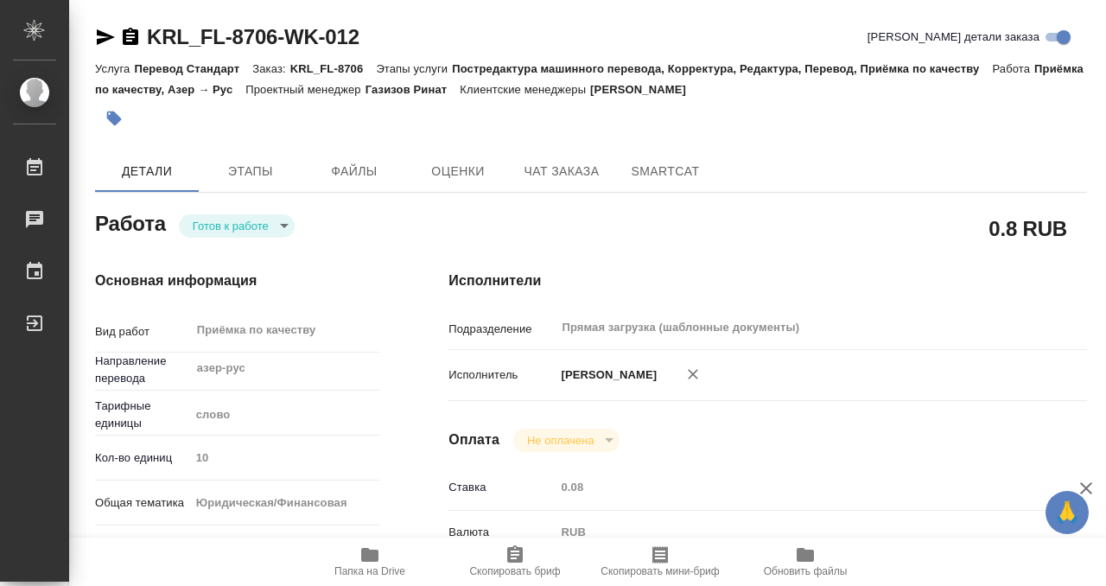
type input "10"
type input "yr-fn"
type input "5a8b8b956a9677013d343cfe"
checkbox input "true"
type input "16.09.2025 15:00"
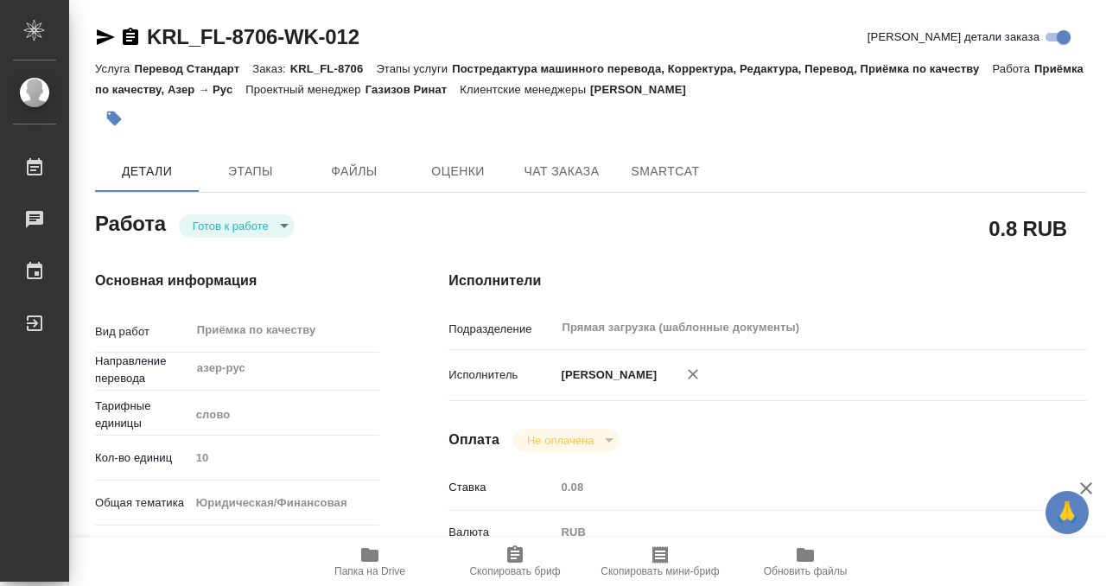
type input "16.09.2025 15:30"
type input "Прямая загрузка (шаблонные документы)"
type input "notPayed"
type input "0.08"
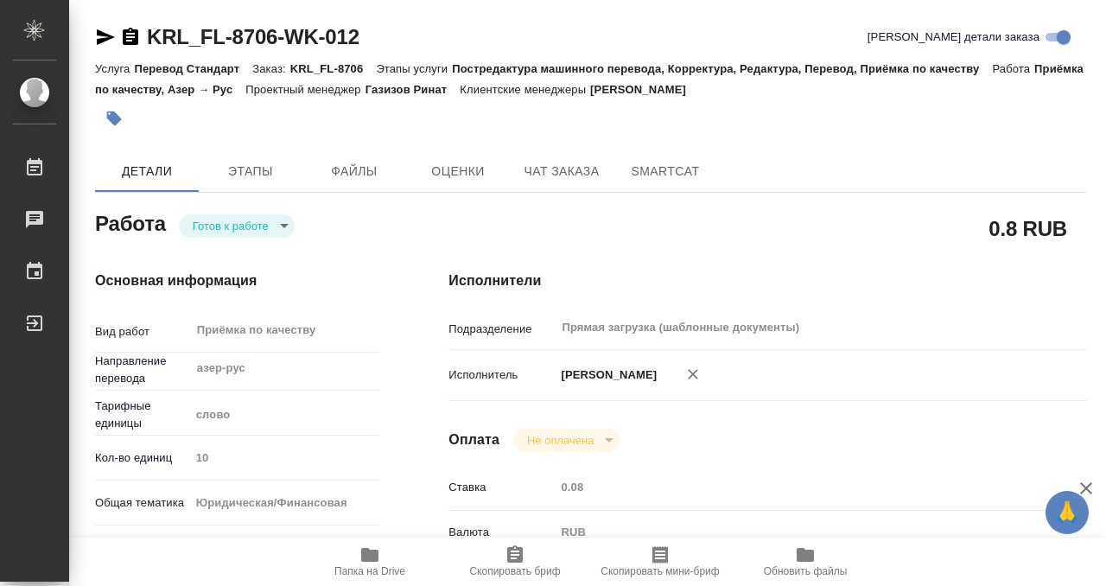
type input "RUB"
type input "[PERSON_NAME]"
type textarea "x"
type textarea "/Clients/FL_KRL/Orders/KRL_FL-8706/Corrected/KRL_FL-8706-WK-012"
type textarea "x"
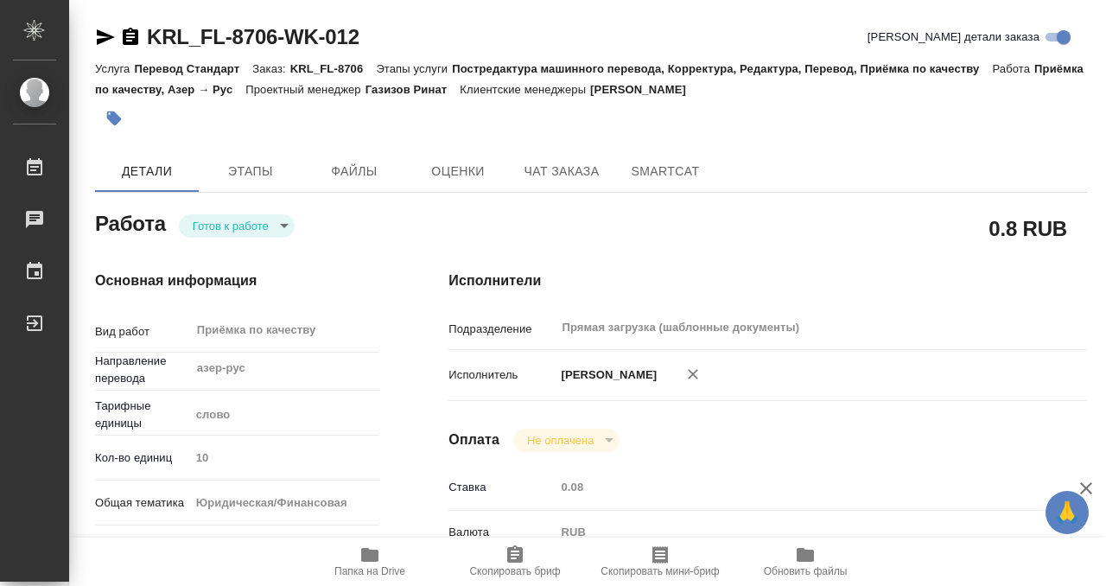
type input "KRL_FL-8706"
type input "Перевод Стандарт"
type input "Постредактура машинного перевода, Корректура, Редактура, Перевод, Приёмка по ка…"
type input "Касымов Тимур"
type input "/Clients/FL_KRL/Orders/KRL_FL-8706"
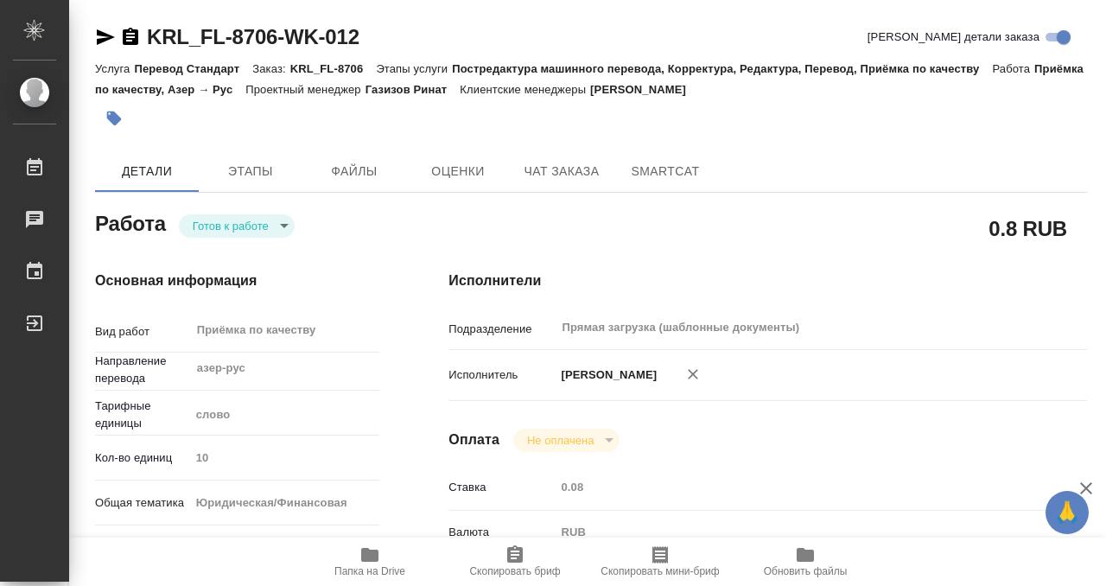
type textarea "x"
type textarea "МАММЕДОВА ТАМАРА МАММЕДЛИ ГЮНАЙ"
type textarea "x"
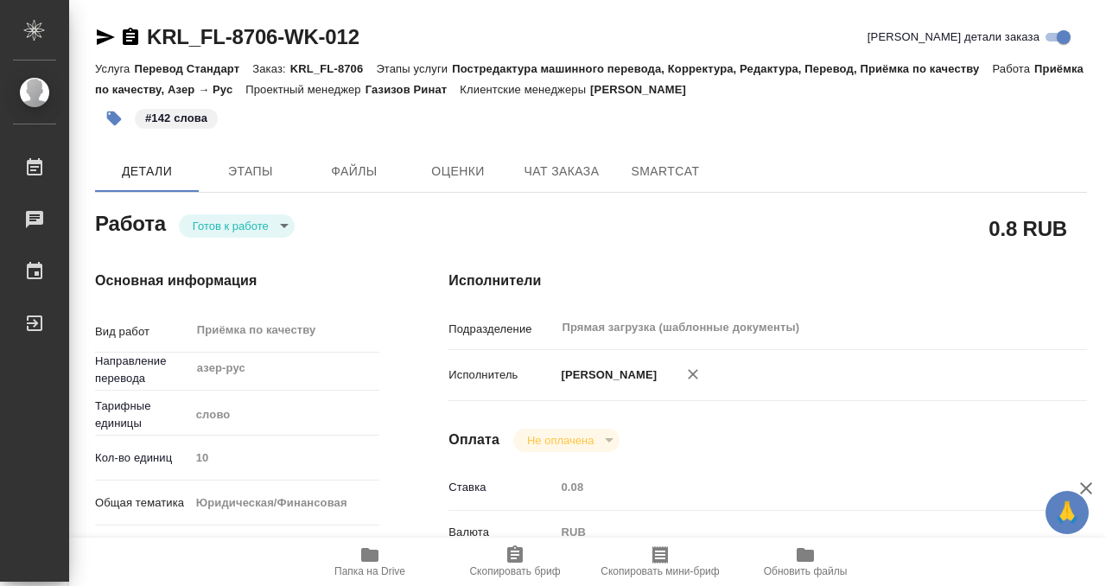
type textarea "x"
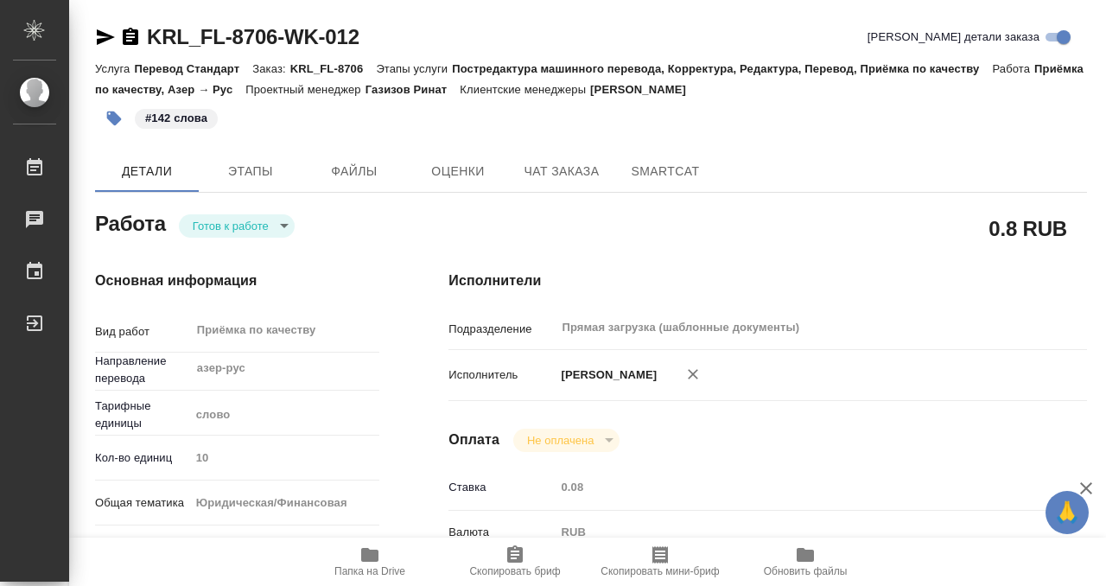
type textarea "x"
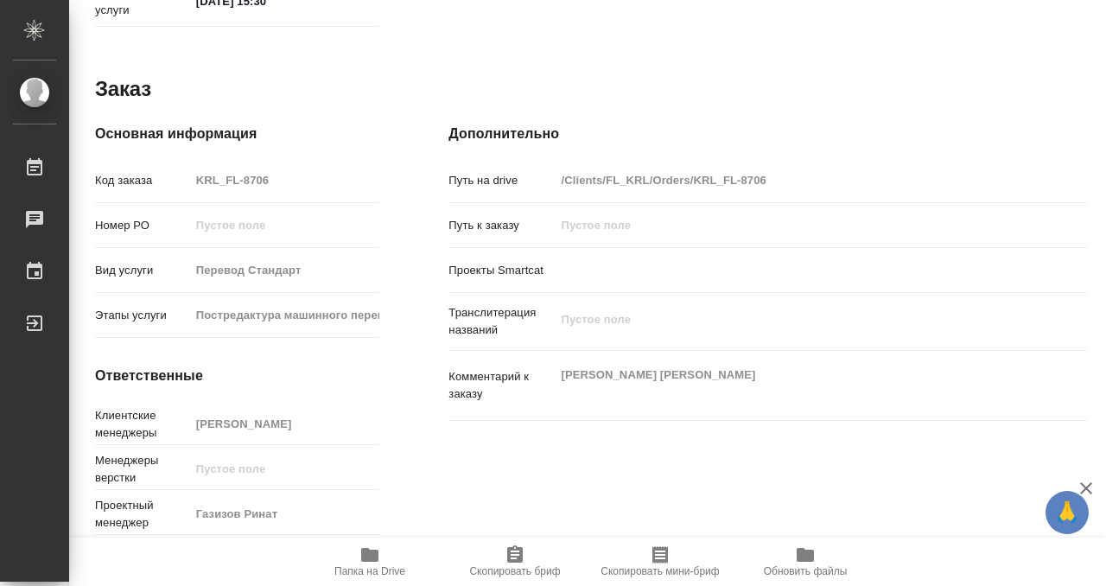
type textarea "x"
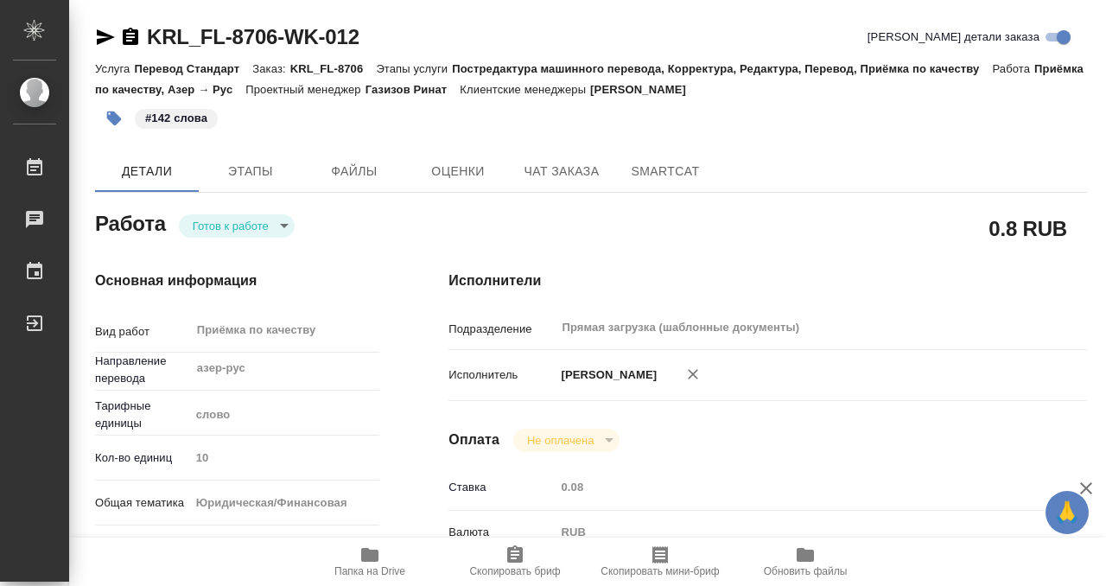
click at [254, 230] on body "🙏 .cls-1 fill:#fff; AWATERA Kobzeva Elizaveta Работы 0 Чаты График Выйти KRL_FL…" at bounding box center [553, 293] width 1106 height 586
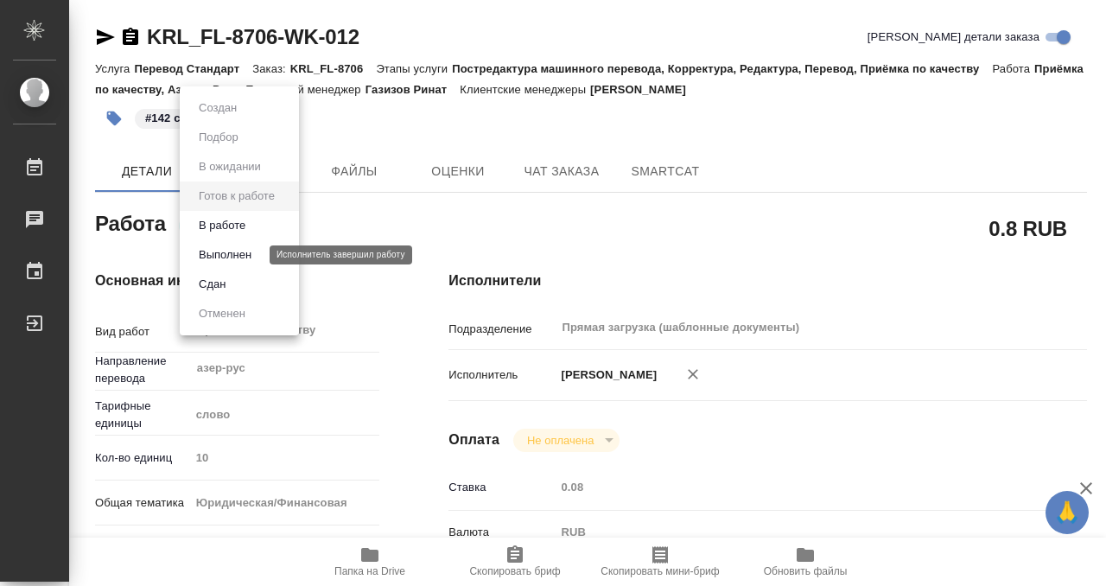
click at [255, 247] on button "Выполнен" at bounding box center [225, 254] width 63 height 19
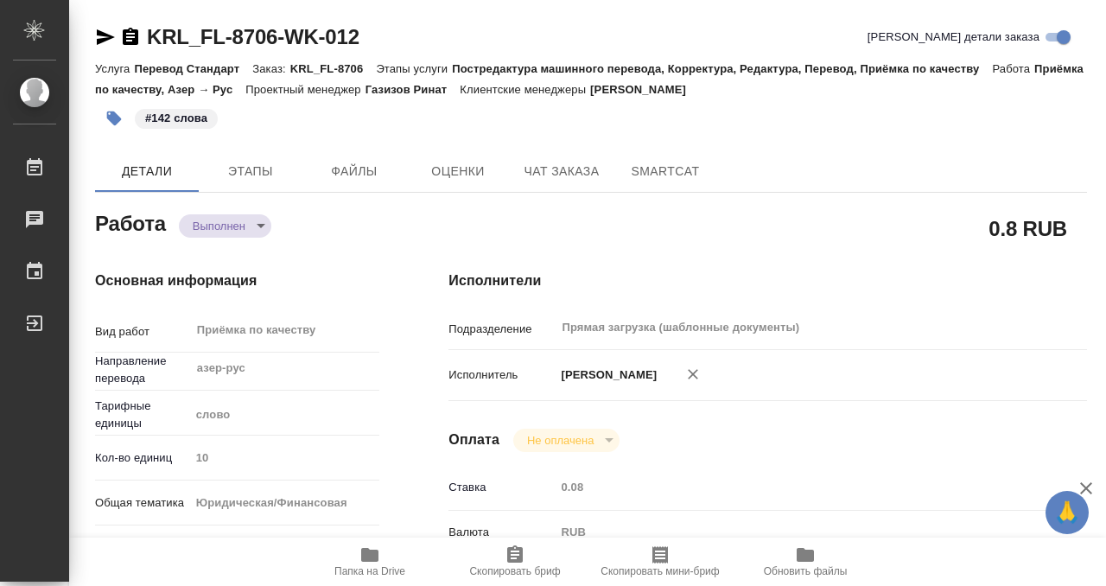
type textarea "x"
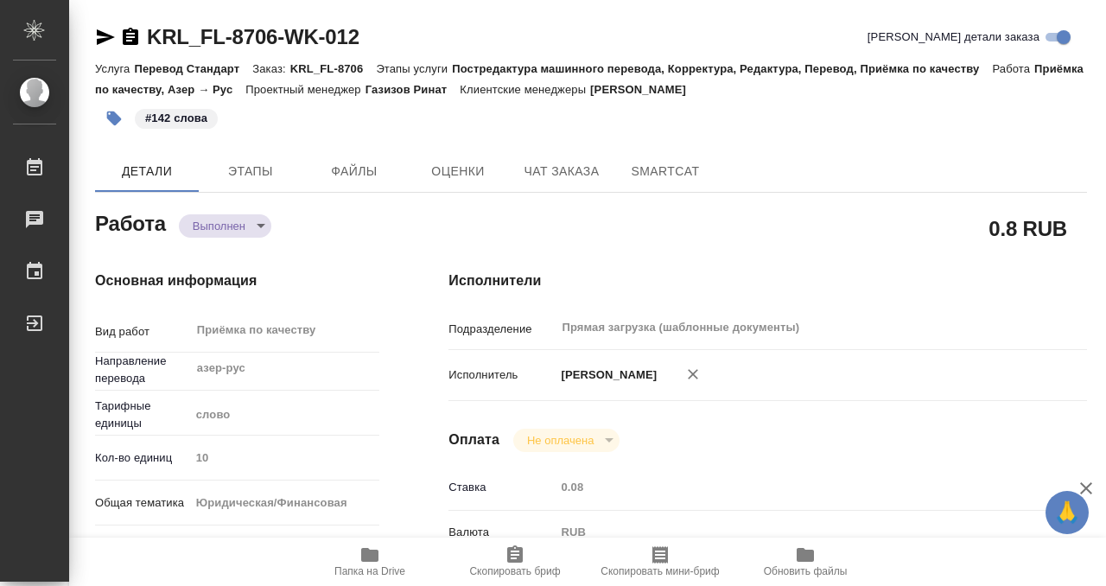
type textarea "x"
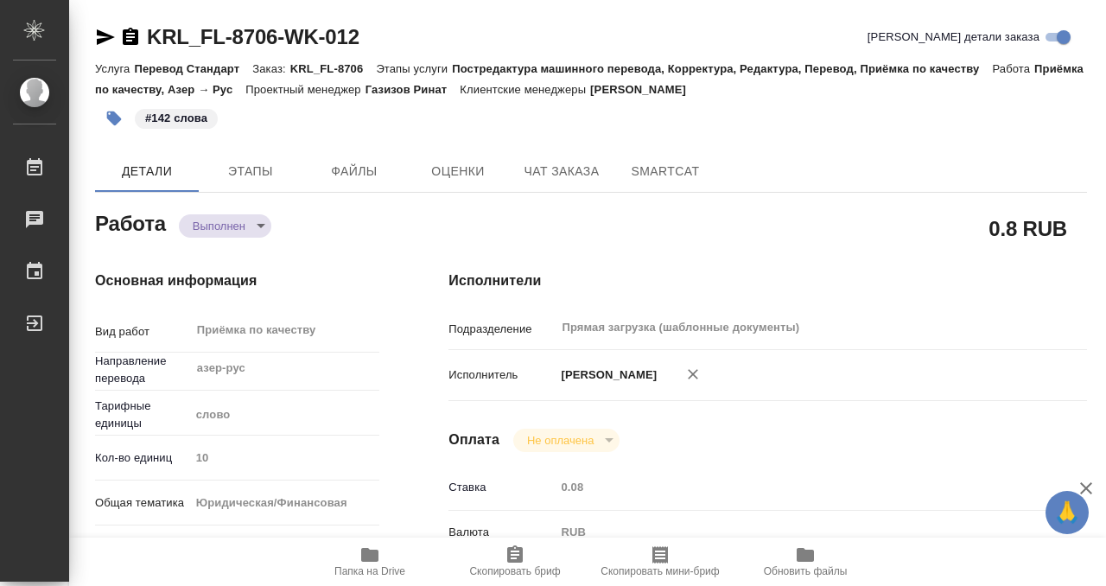
type textarea "x"
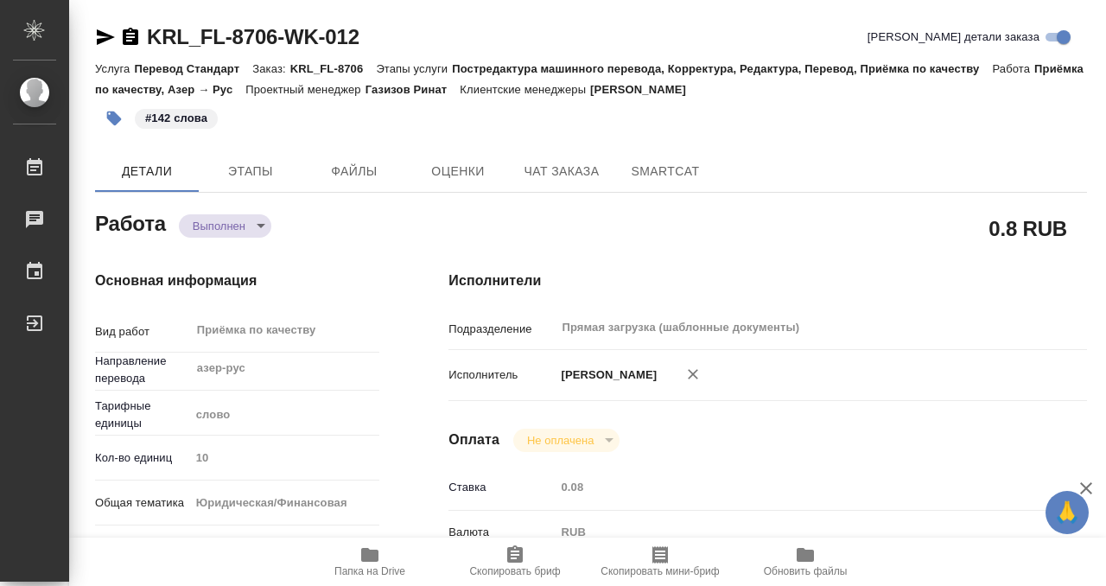
click at [113, 118] on icon "button" at bounding box center [114, 118] width 15 height 15
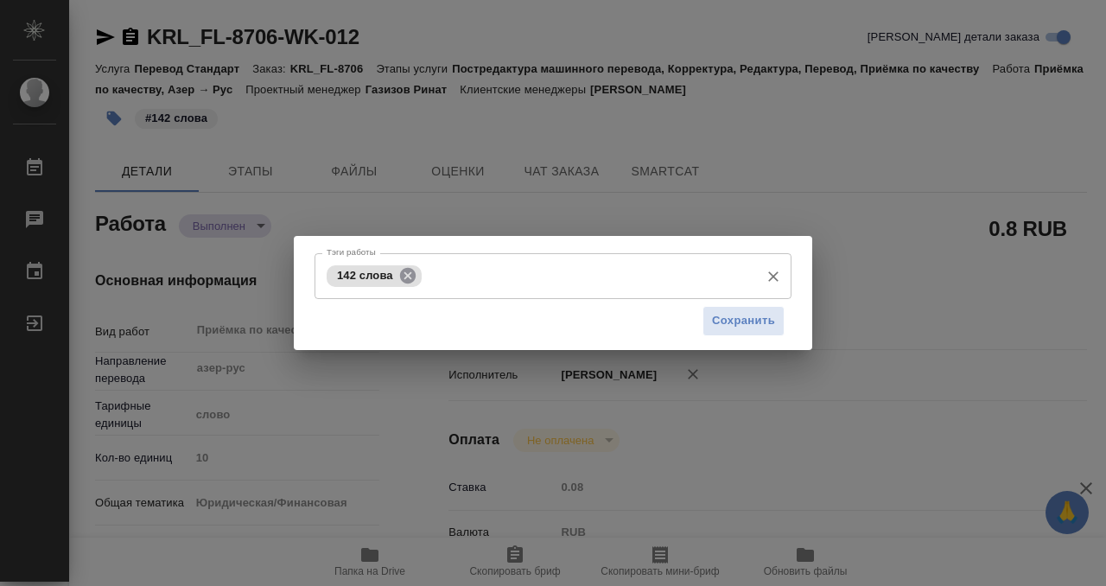
click at [408, 280] on icon at bounding box center [408, 275] width 16 height 16
click at [425, 272] on input "Тэги работы" at bounding box center [536, 275] width 429 height 29
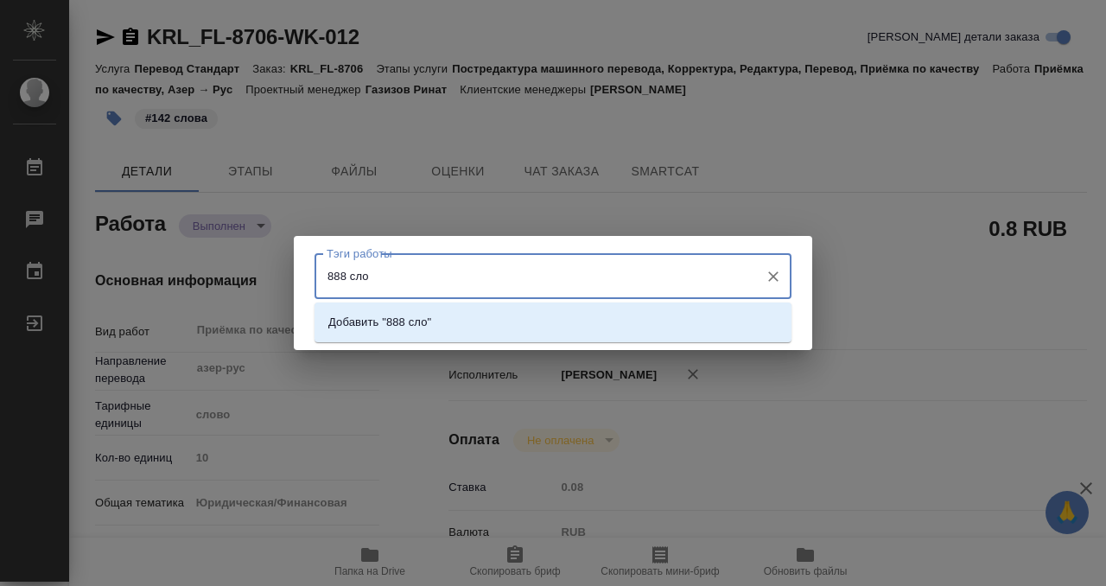
type input "888 слов"
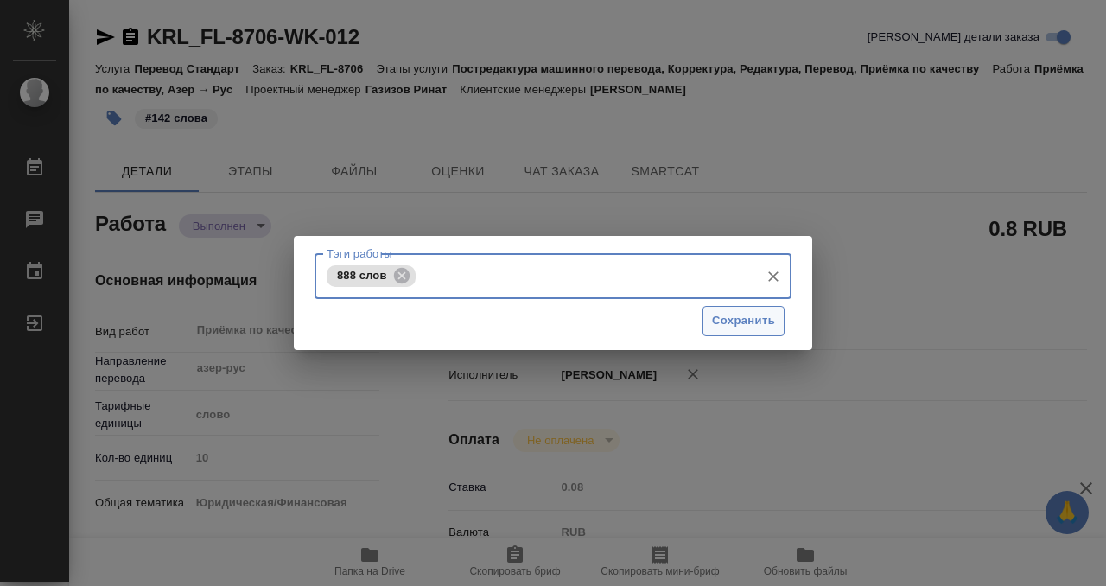
click at [733, 311] on span "Сохранить" at bounding box center [743, 321] width 63 height 20
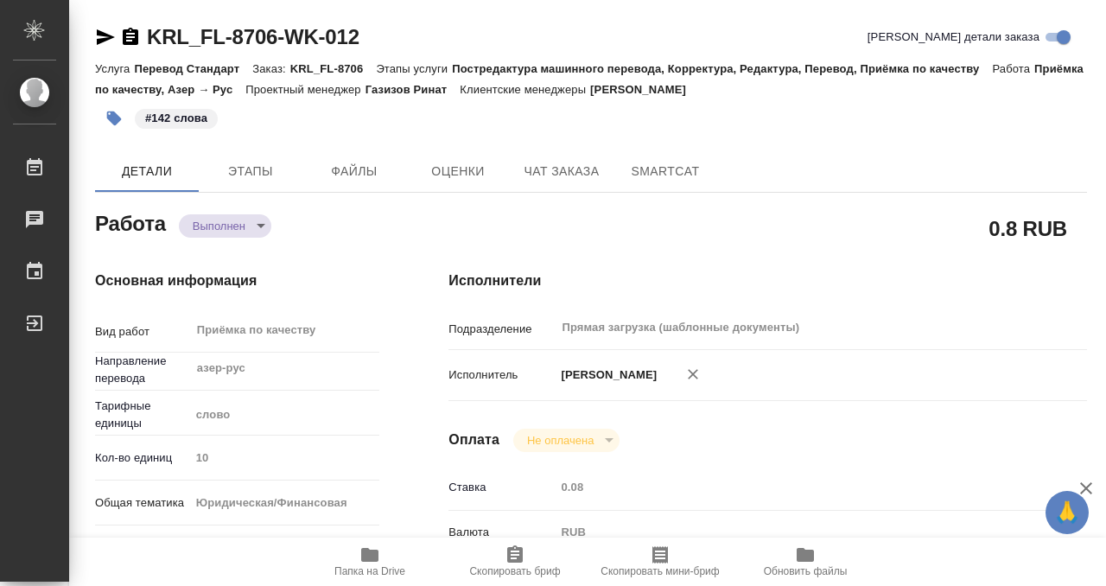
type input "completed"
type textarea "Приёмка по качеству"
type textarea "x"
type input "азер-рус"
type input "5a8b1489cc6b4906c91bfd90"
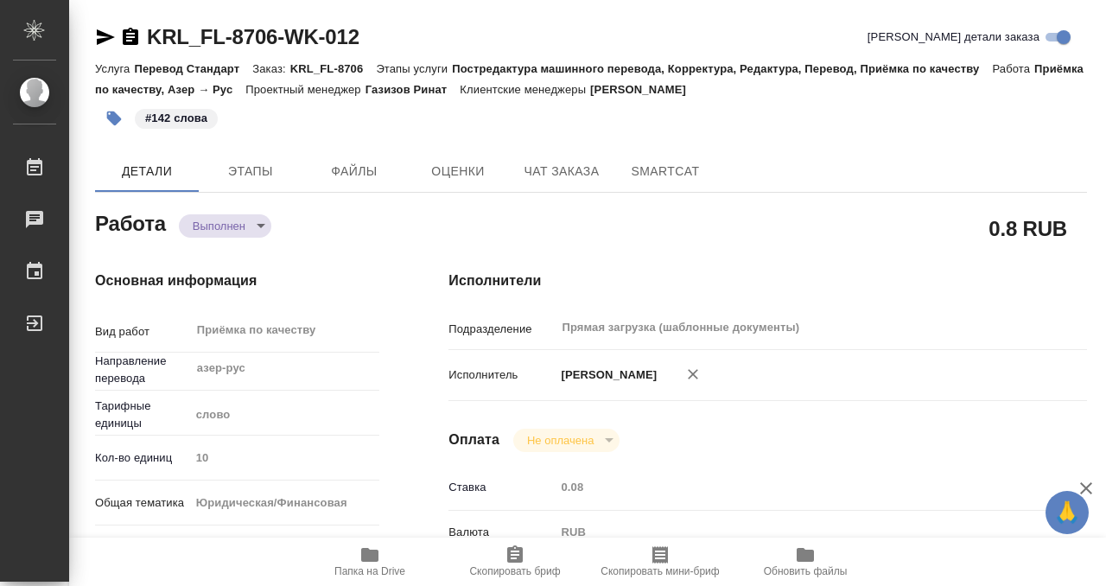
type input "10"
type input "yr-fn"
type input "5a8b8b956a9677013d343cfe"
checkbox input "true"
type input "16.09.2025 15:00"
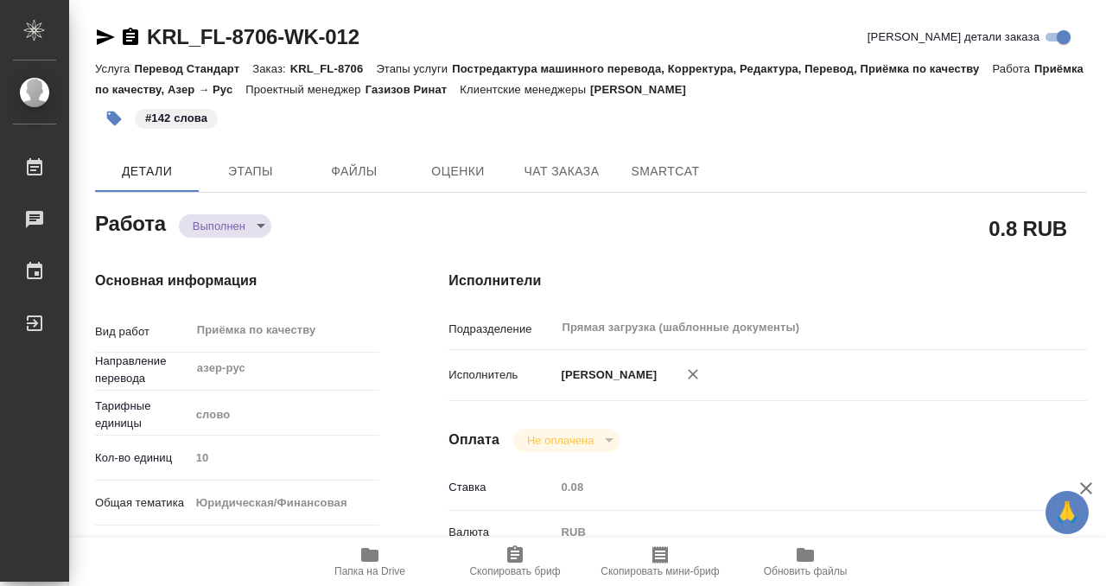
type input "16.09.2025 15:30"
type input "16.09.2025 15:18"
type input "16.09.2025 15:30"
type input "Прямая загрузка (шаблонные документы)"
type input "notPayed"
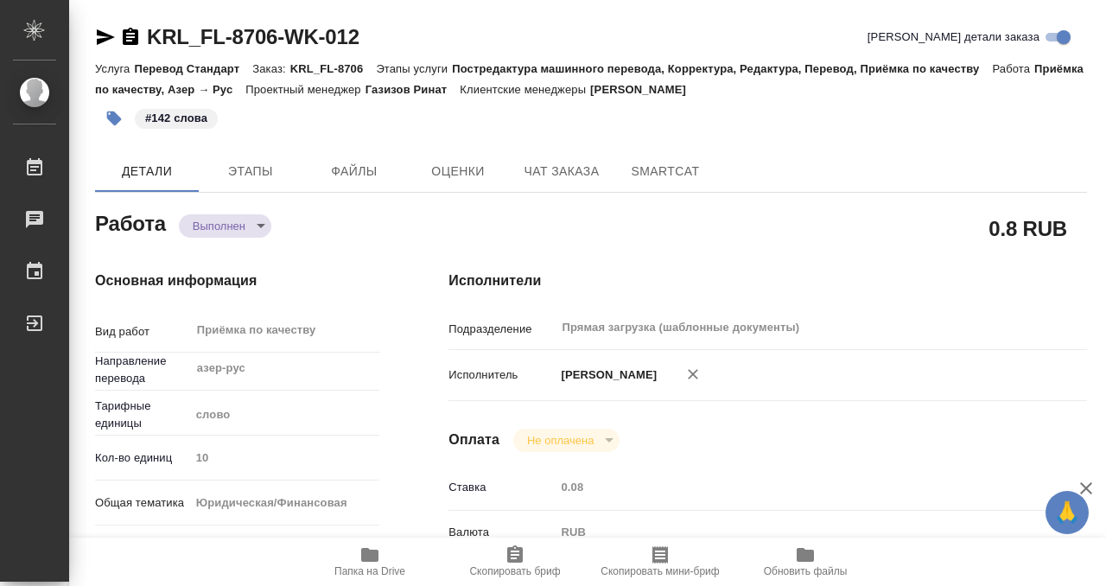
type input "0.08"
type input "RUB"
type input "[PERSON_NAME]"
type textarea "x"
type textarea "/Clients/FL_KRL/Orders/KRL_FL-8706/Corrected/KRL_FL-8706-WK-012"
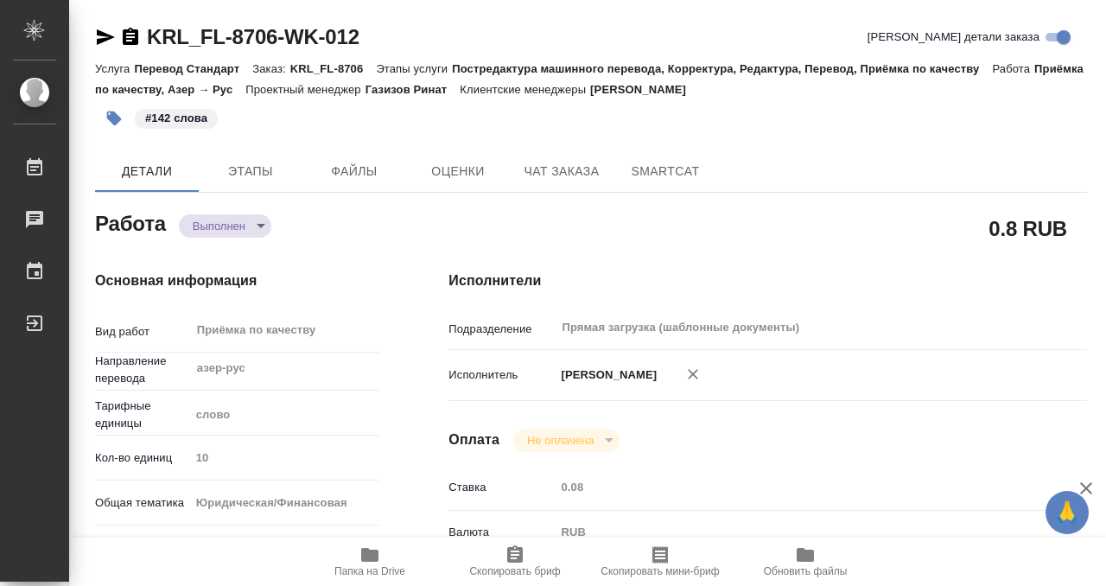
type textarea "x"
type input "KRL_FL-8706"
type input "Перевод Стандарт"
type input "Постредактура машинного перевода, Корректура, Редактура, Перевод, Приёмка по ка…"
type input "Касымов Тимур"
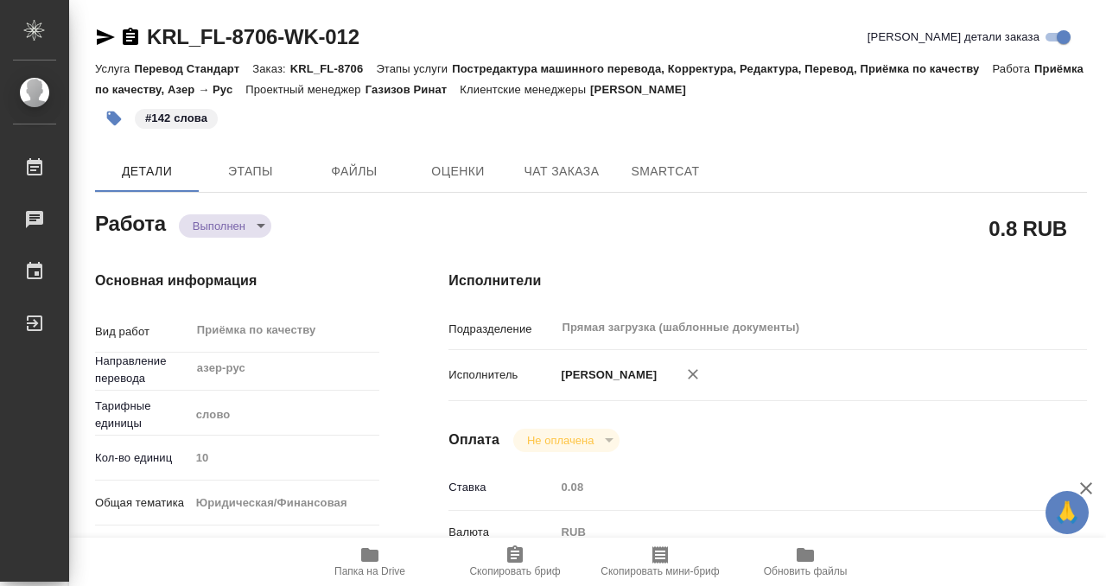
type input "/Clients/FL_KRL/Orders/KRL_FL-8706"
type textarea "x"
type textarea "МАММЕДОВА ТАМАРА МАММЕДЛИ ГЮНАЙ"
type textarea "x"
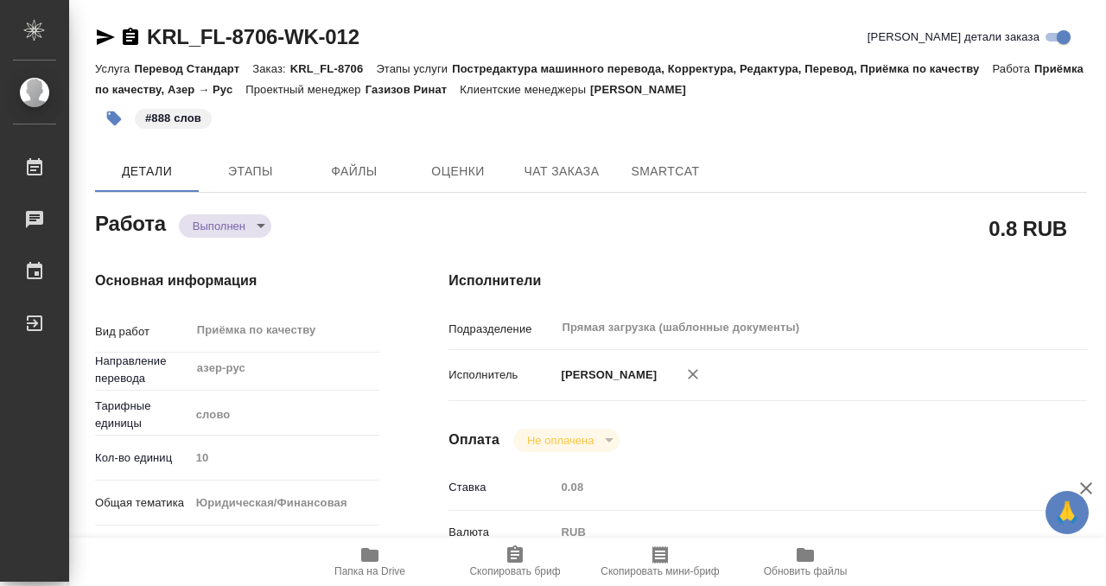
type textarea "x"
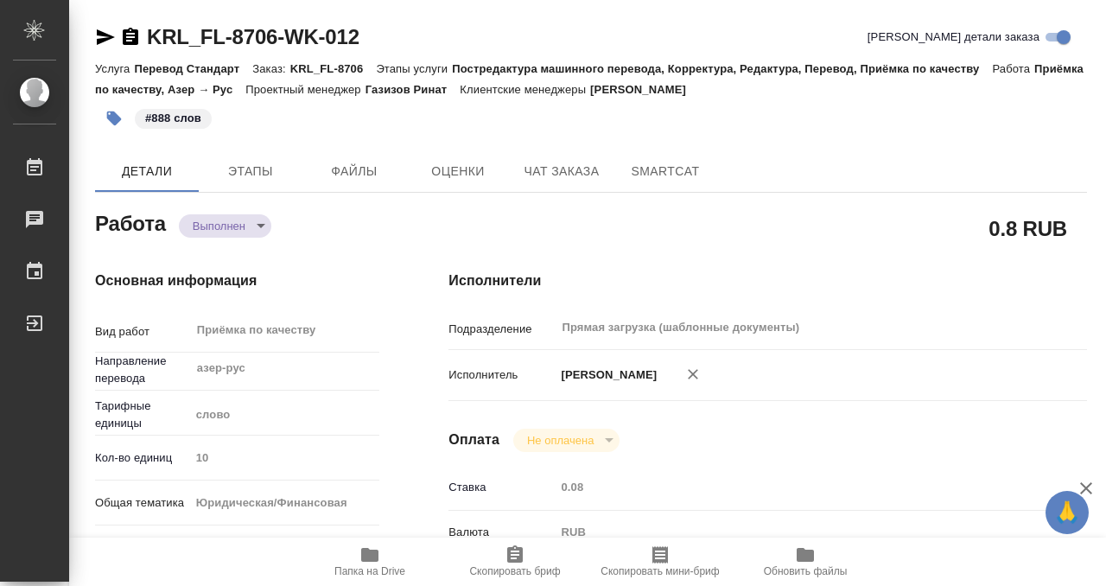
type textarea "x"
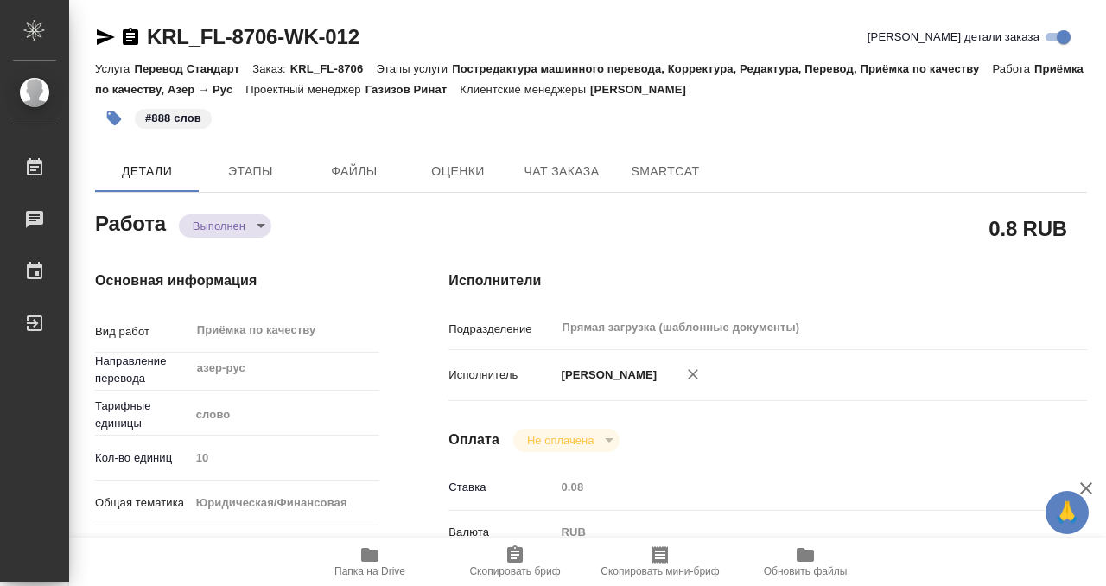
type textarea "x"
click at [129, 32] on icon "button" at bounding box center [131, 36] width 16 height 17
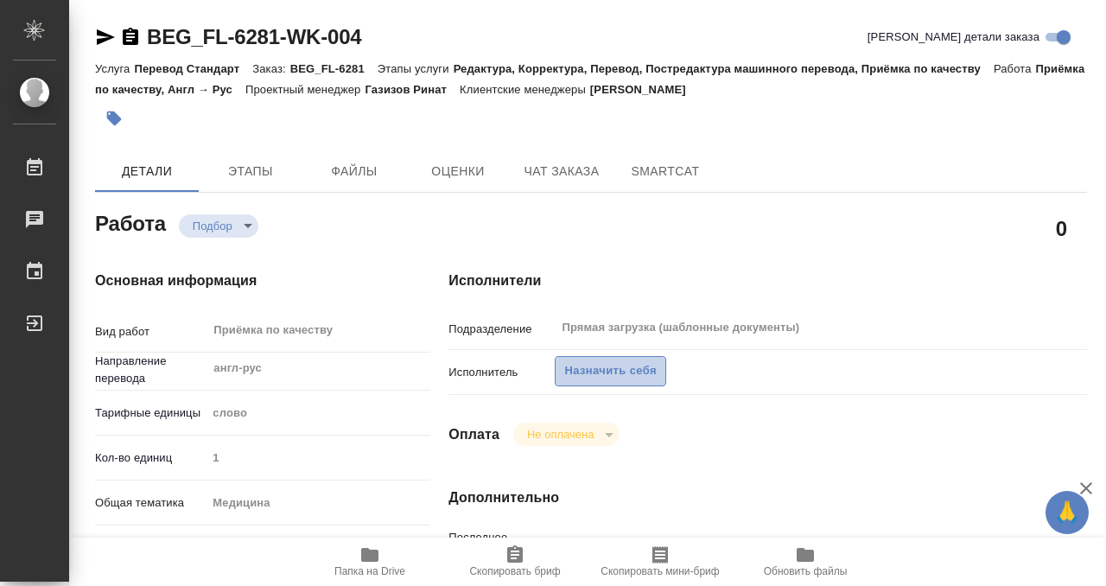
click at [639, 371] on span "Назначить себя" at bounding box center [610, 371] width 92 height 20
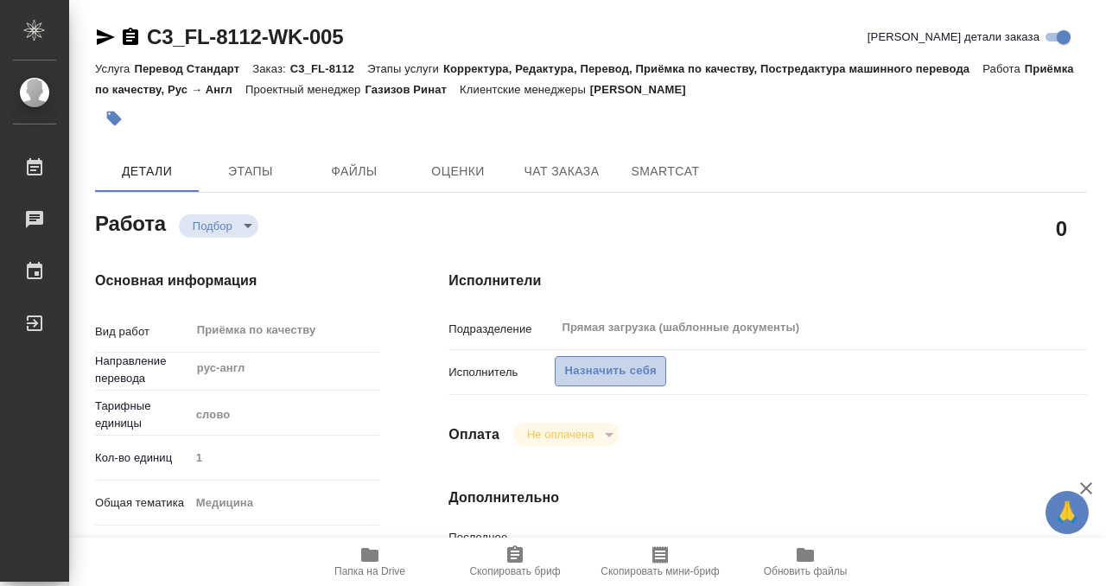
click at [601, 375] on span "Назначить себя" at bounding box center [610, 371] width 92 height 20
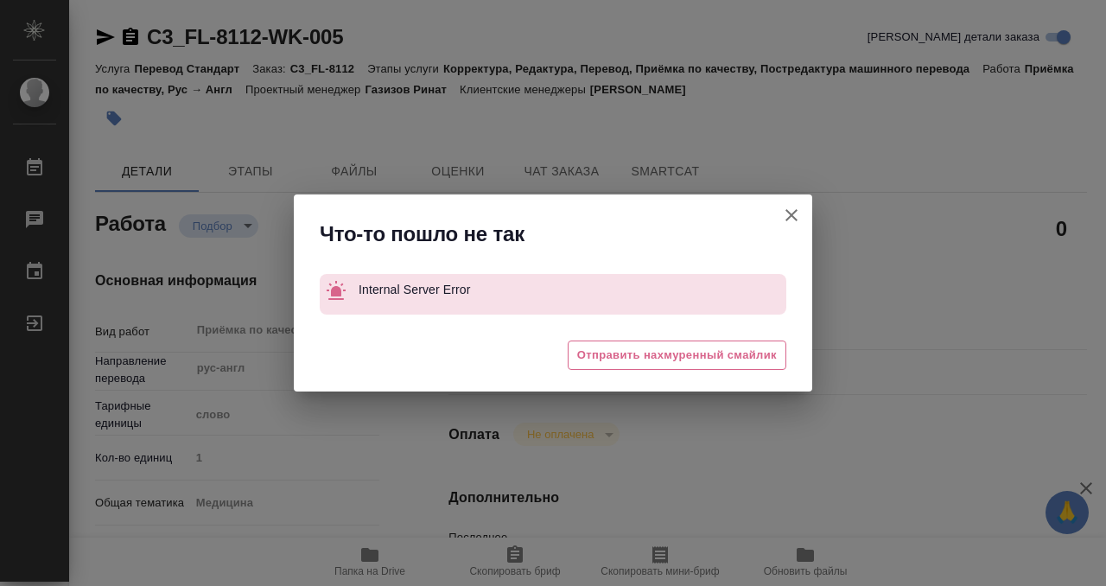
click at [788, 221] on icon "button" at bounding box center [791, 215] width 21 height 21
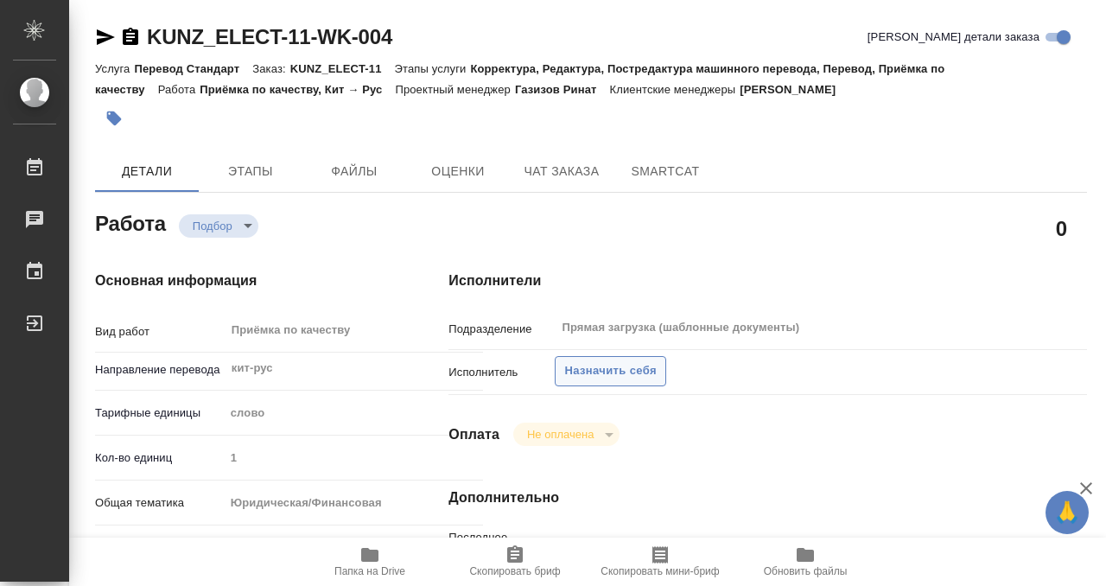
click at [588, 373] on span "Назначить себя" at bounding box center [610, 371] width 92 height 20
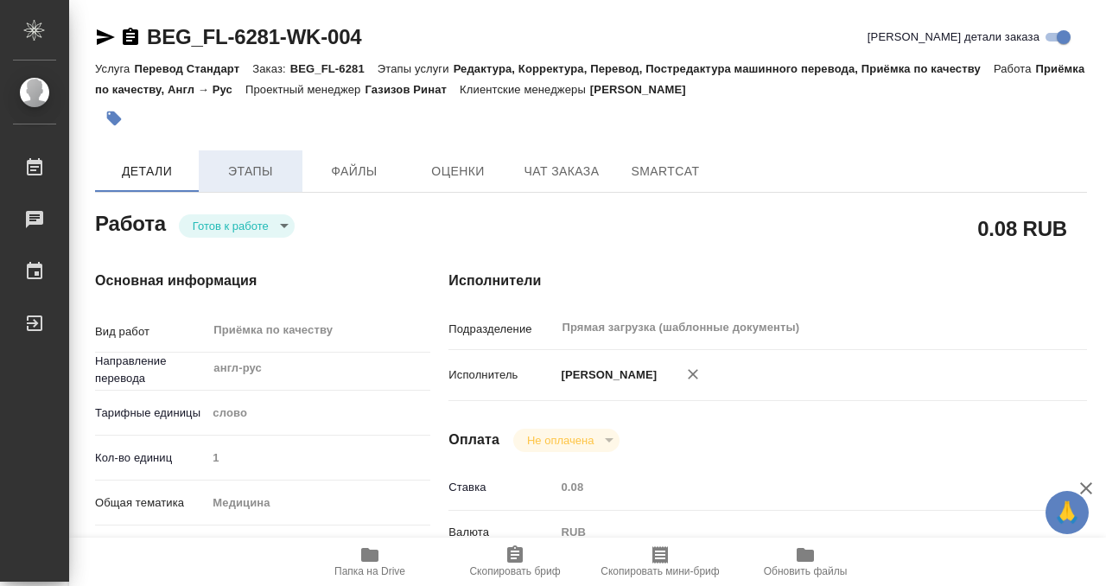
click at [268, 181] on span "Этапы" at bounding box center [250, 172] width 83 height 22
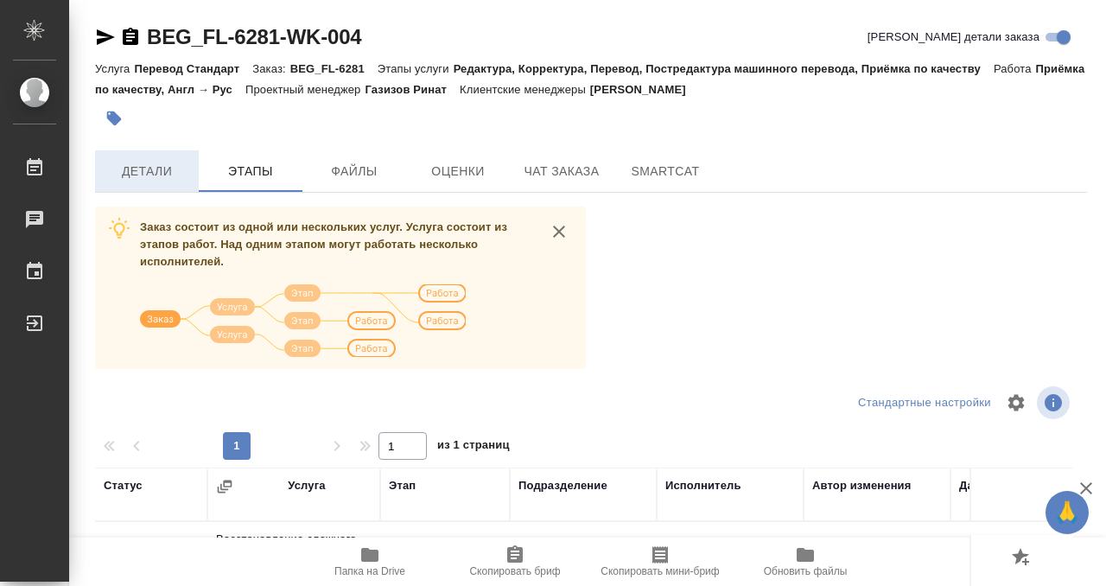
click at [152, 184] on button "Детали" at bounding box center [147, 170] width 104 height 41
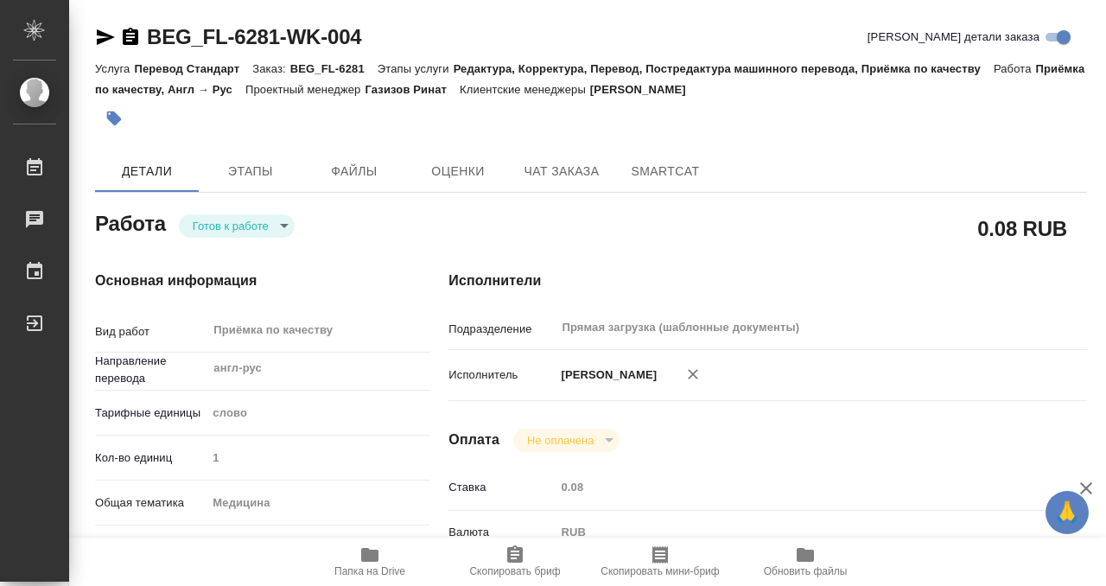
type textarea "x"
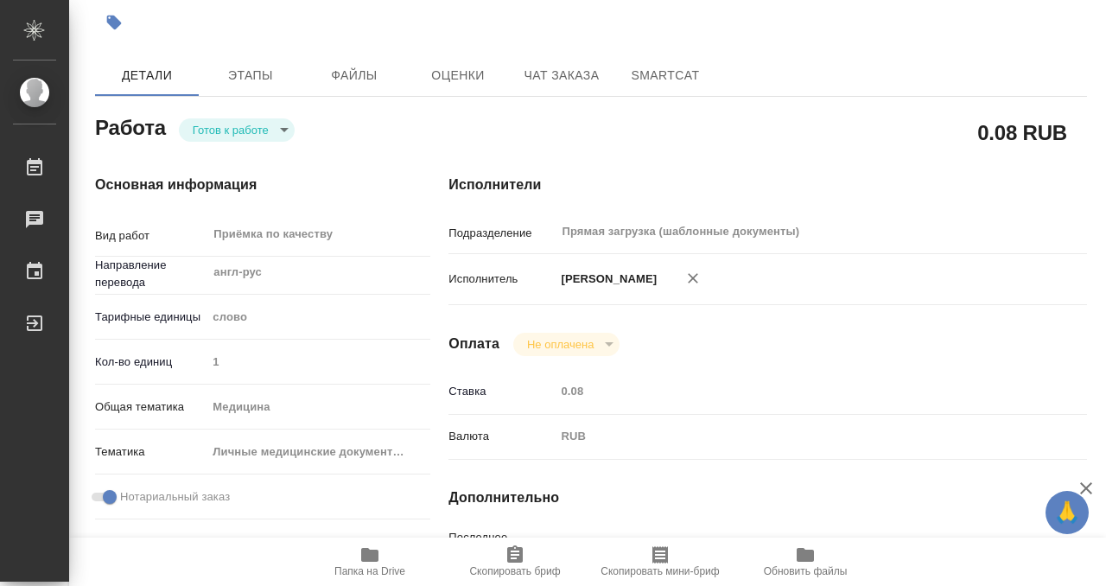
scroll to position [67, 0]
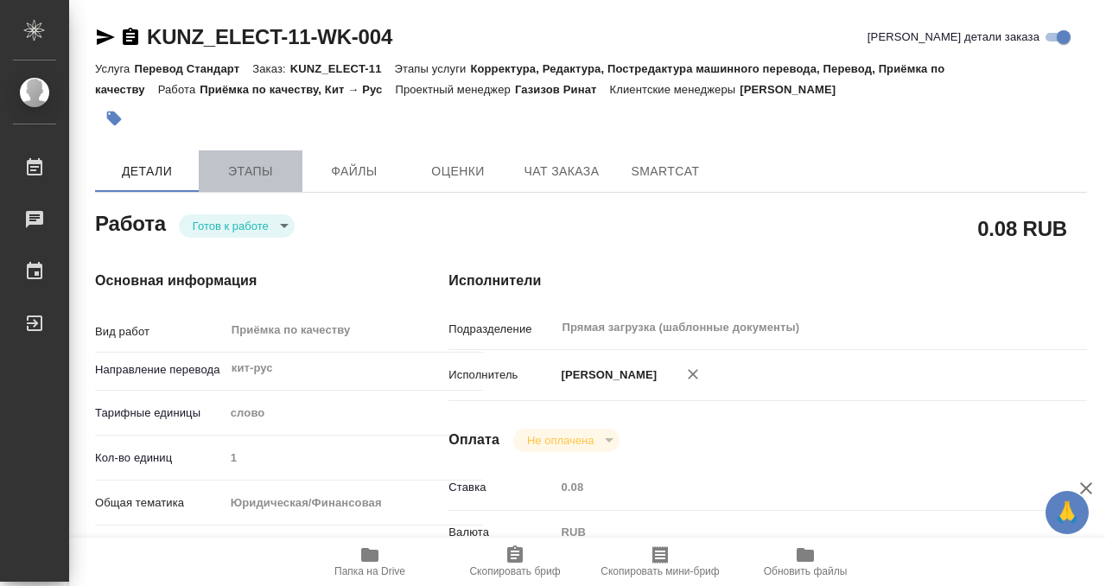
click at [232, 180] on span "Этапы" at bounding box center [250, 172] width 83 height 22
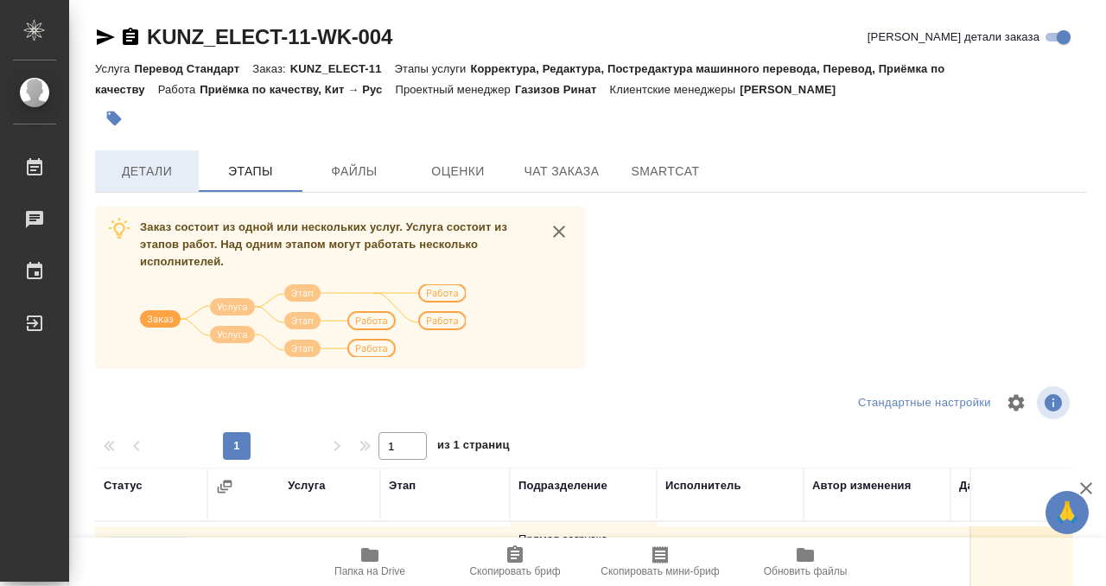
click at [159, 188] on button "Детали" at bounding box center [147, 170] width 104 height 41
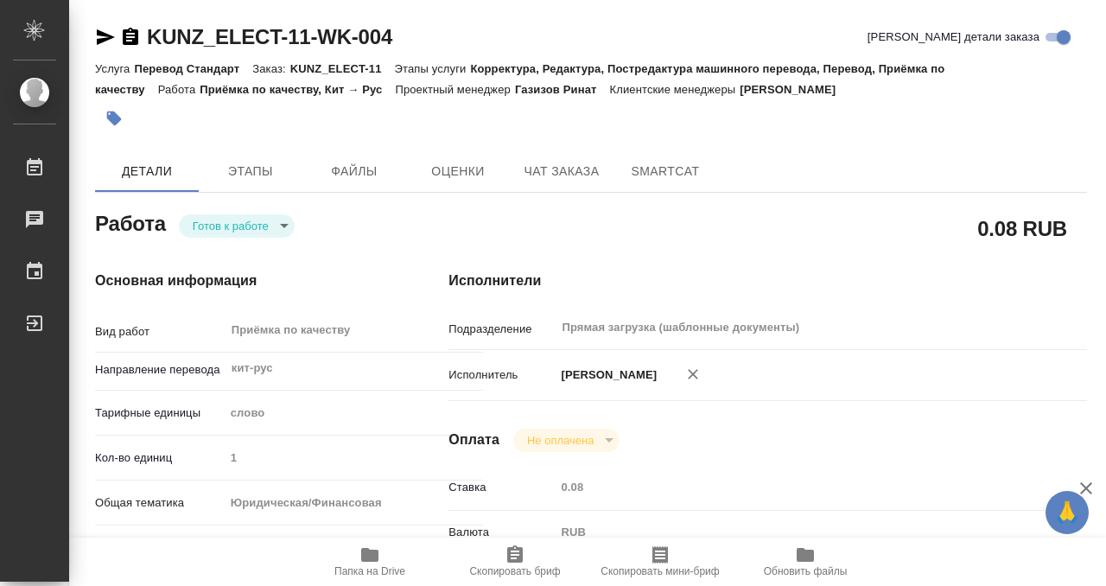
type textarea "x"
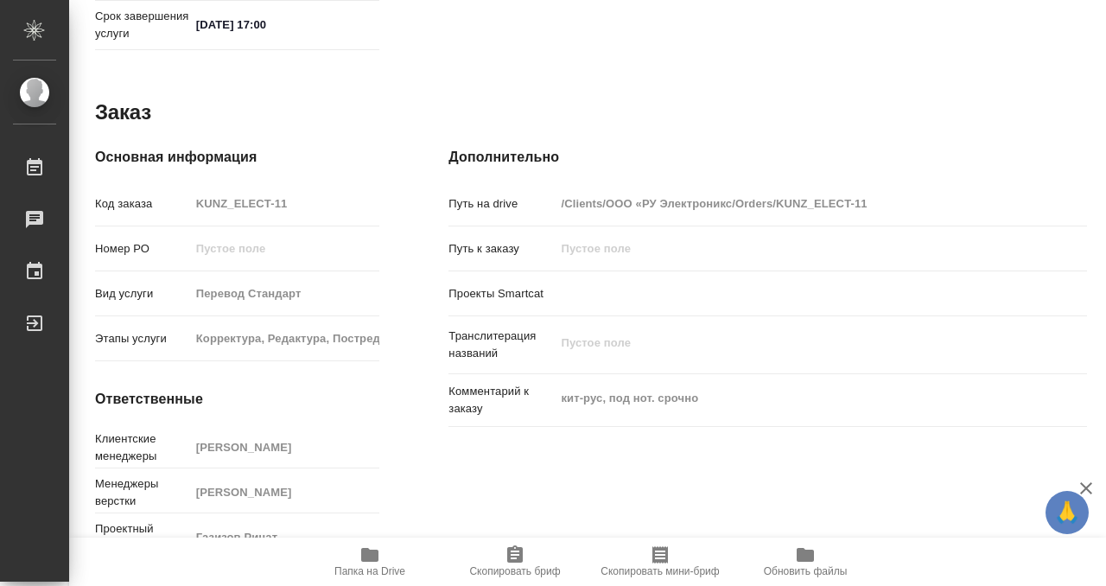
scroll to position [923, 0]
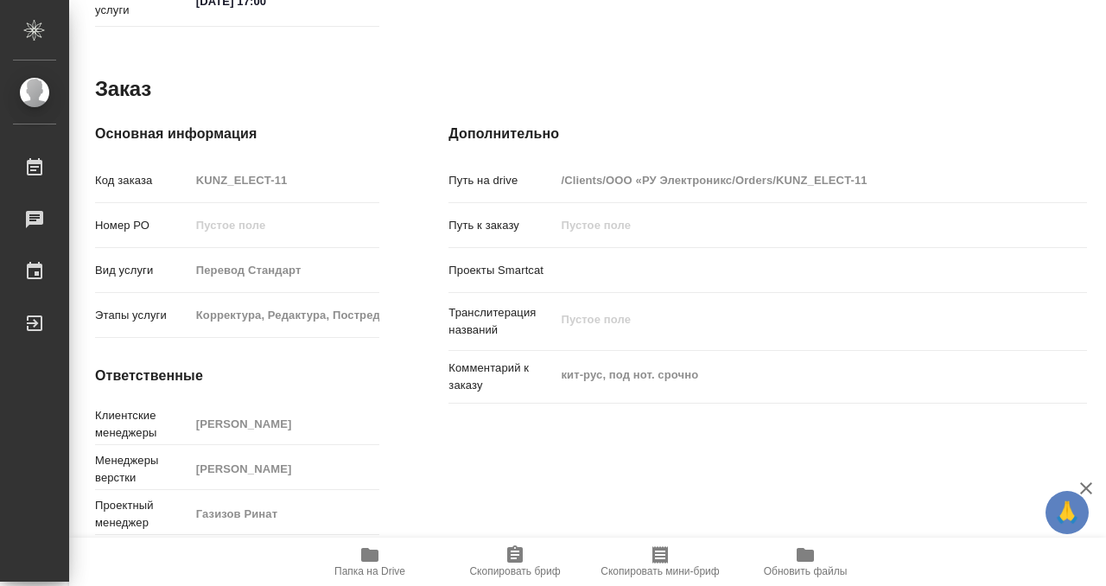
type textarea "x"
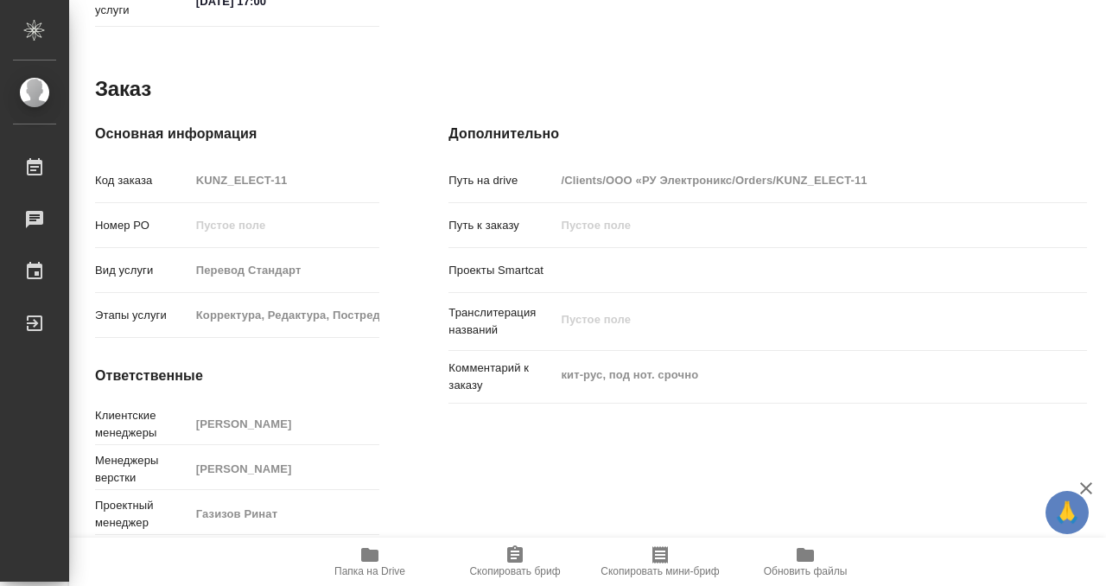
click at [369, 562] on icon "button" at bounding box center [369, 554] width 21 height 21
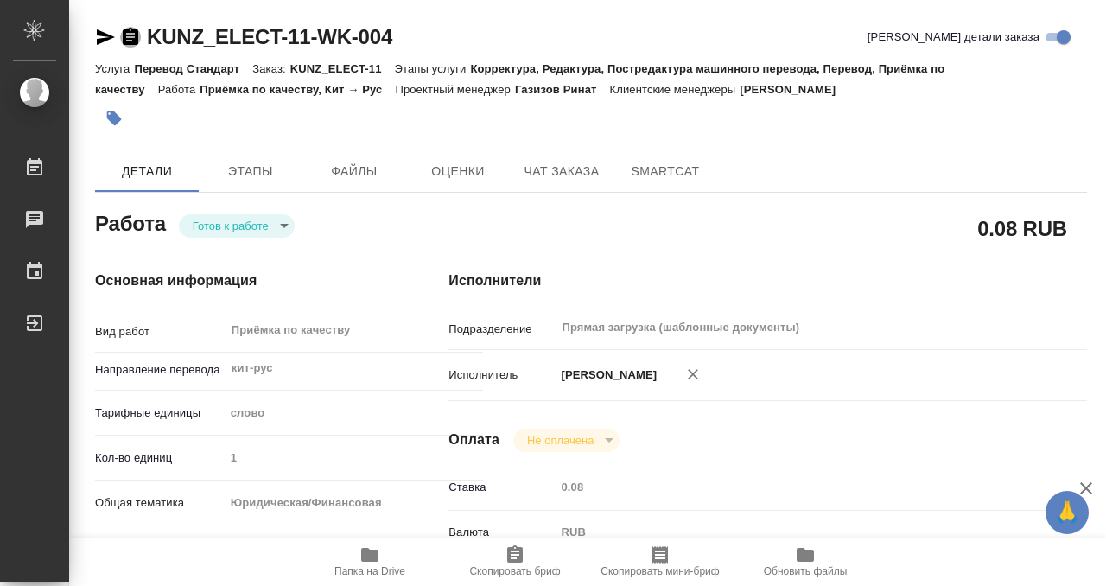
click at [130, 28] on icon "button" at bounding box center [131, 36] width 16 height 17
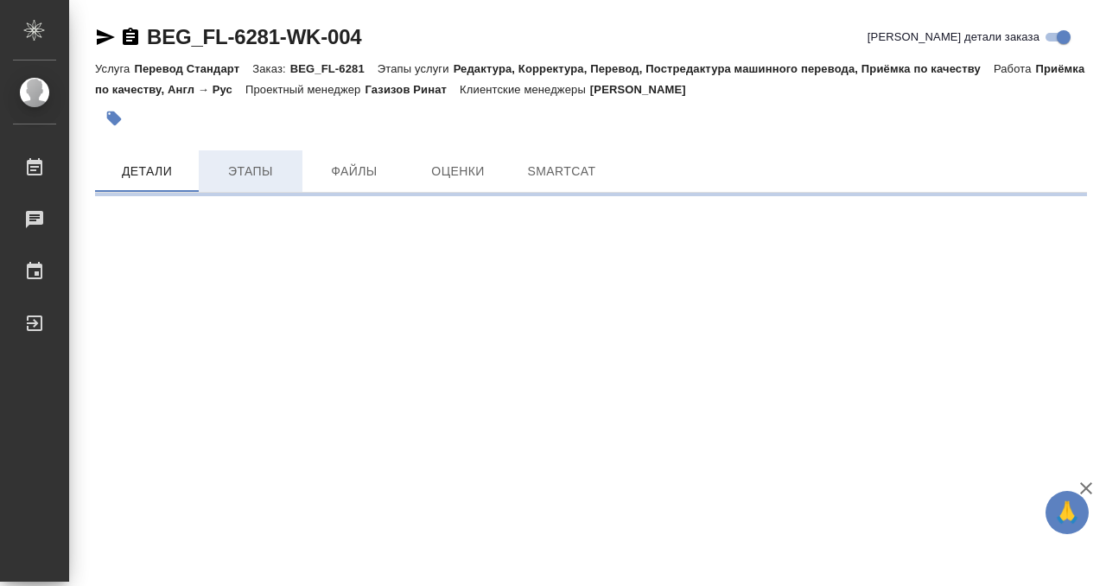
click at [252, 169] on span "Этапы" at bounding box center [250, 172] width 83 height 22
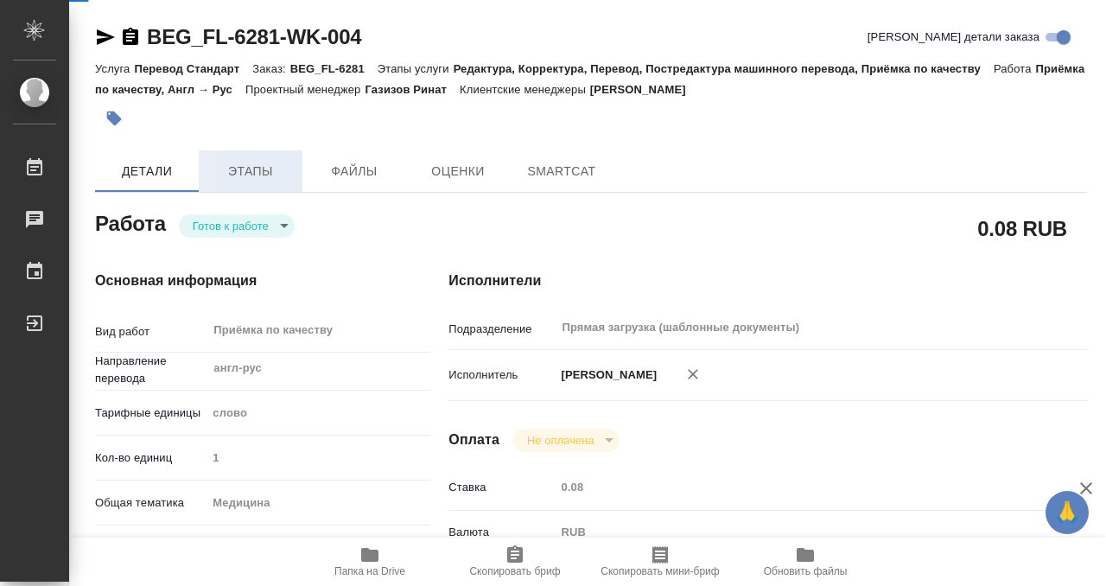
type textarea "x"
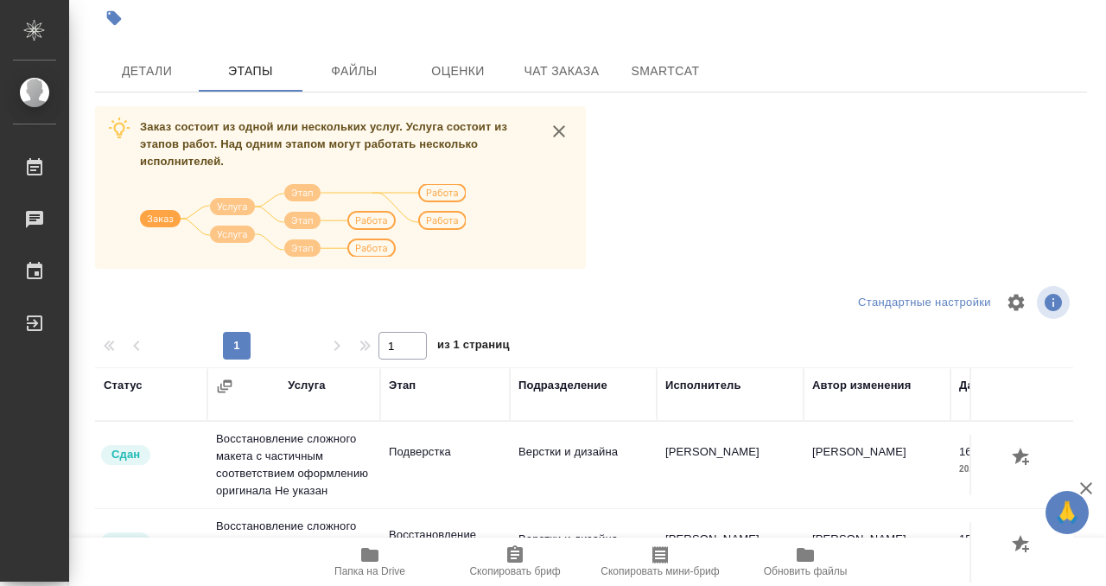
scroll to position [41, 0]
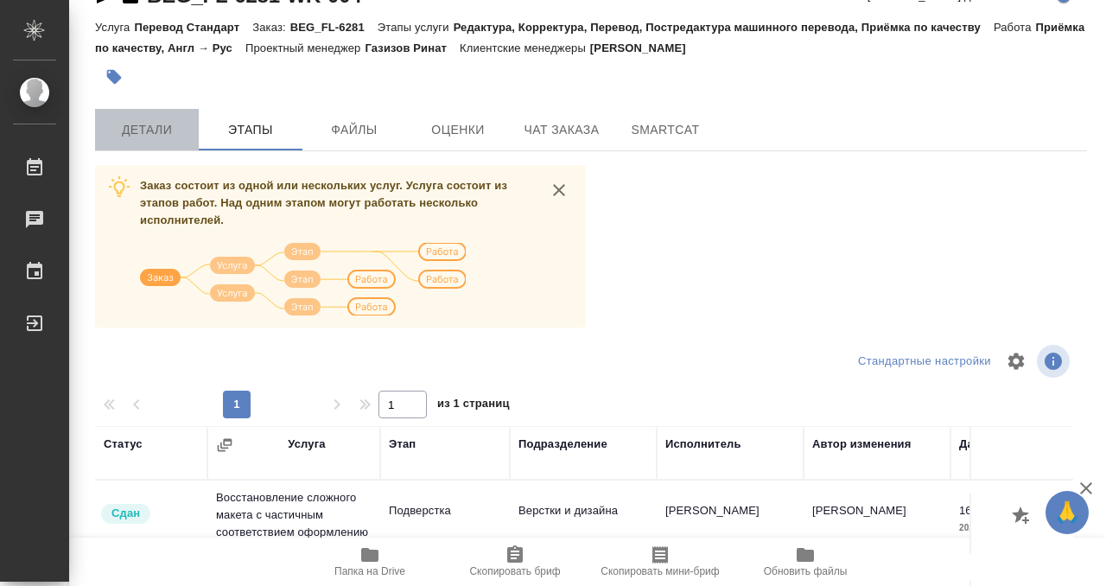
click at [180, 111] on button "Детали" at bounding box center [147, 129] width 104 height 41
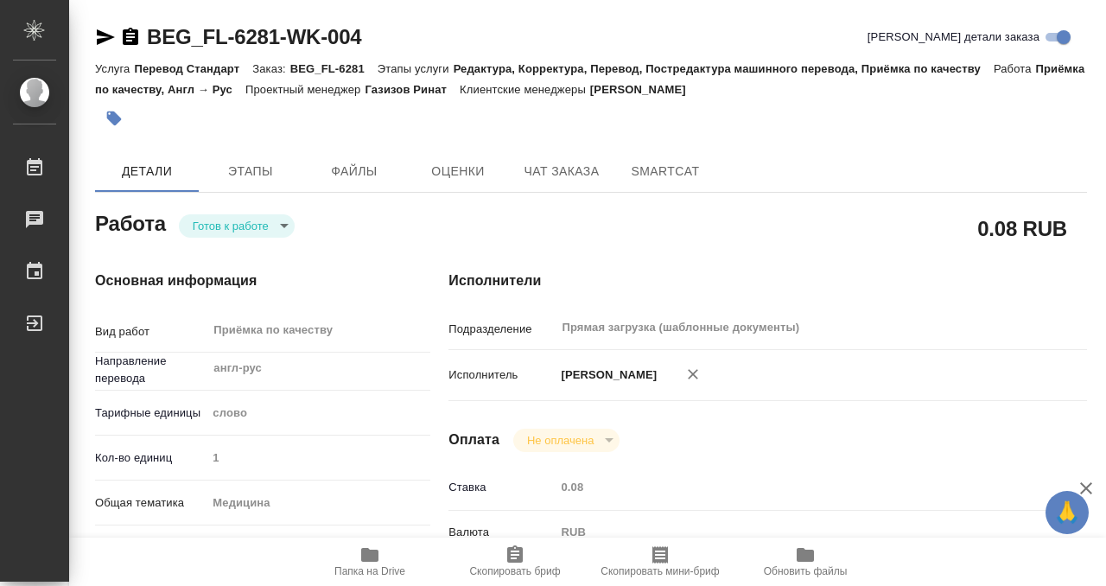
type textarea "x"
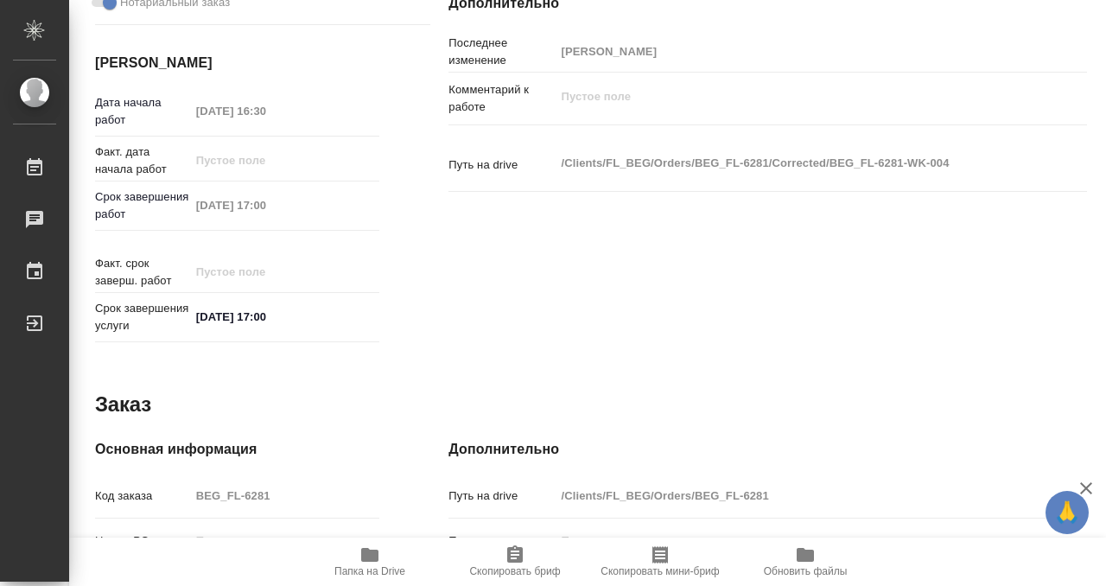
type textarea "x"
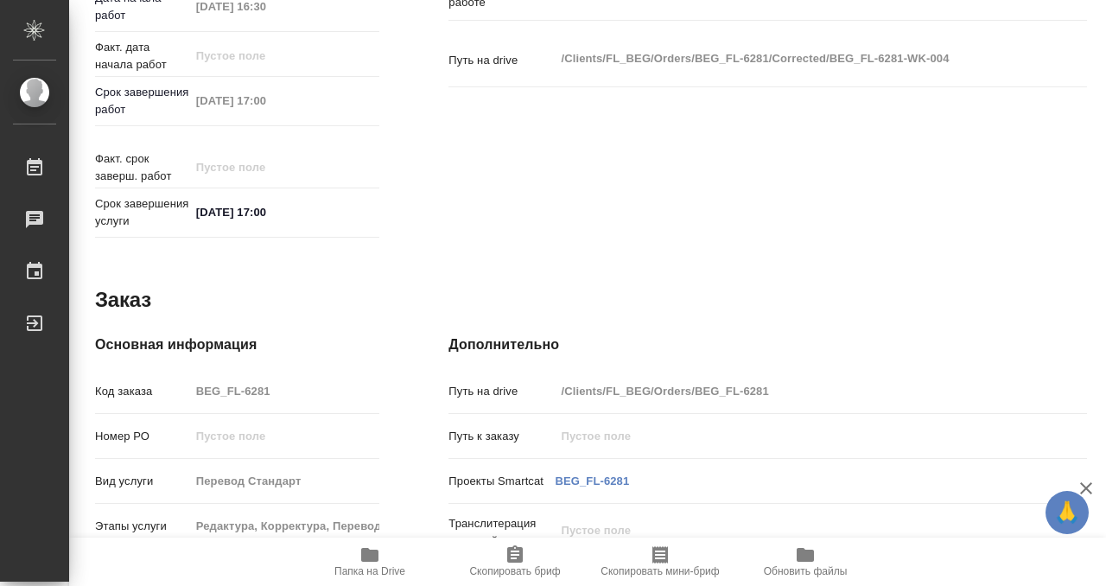
scroll to position [923, 0]
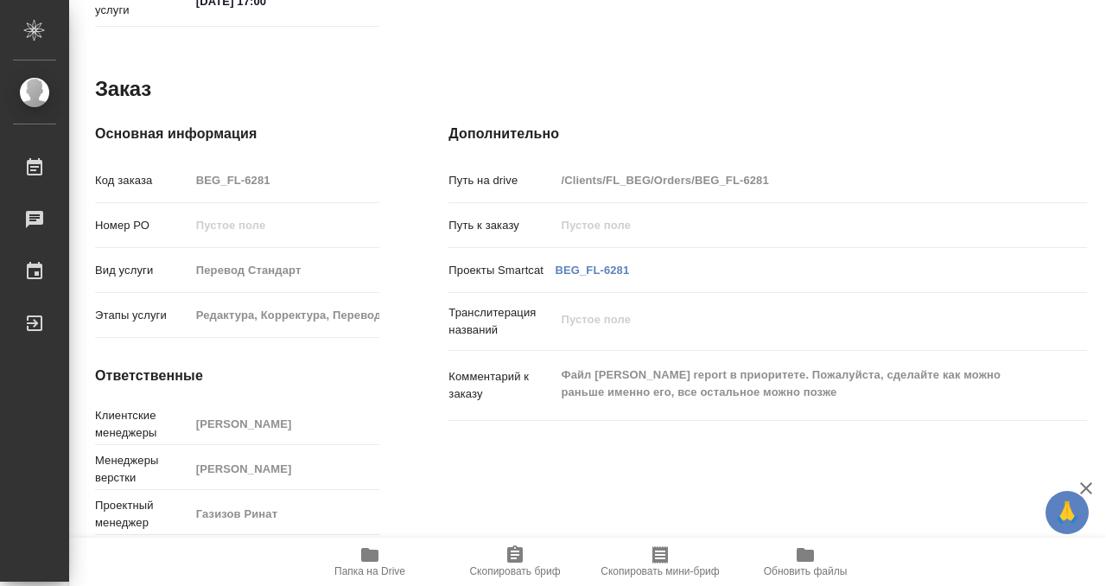
click at [369, 556] on icon "button" at bounding box center [369, 555] width 17 height 14
click at [369, 555] on icon "button" at bounding box center [369, 555] width 17 height 14
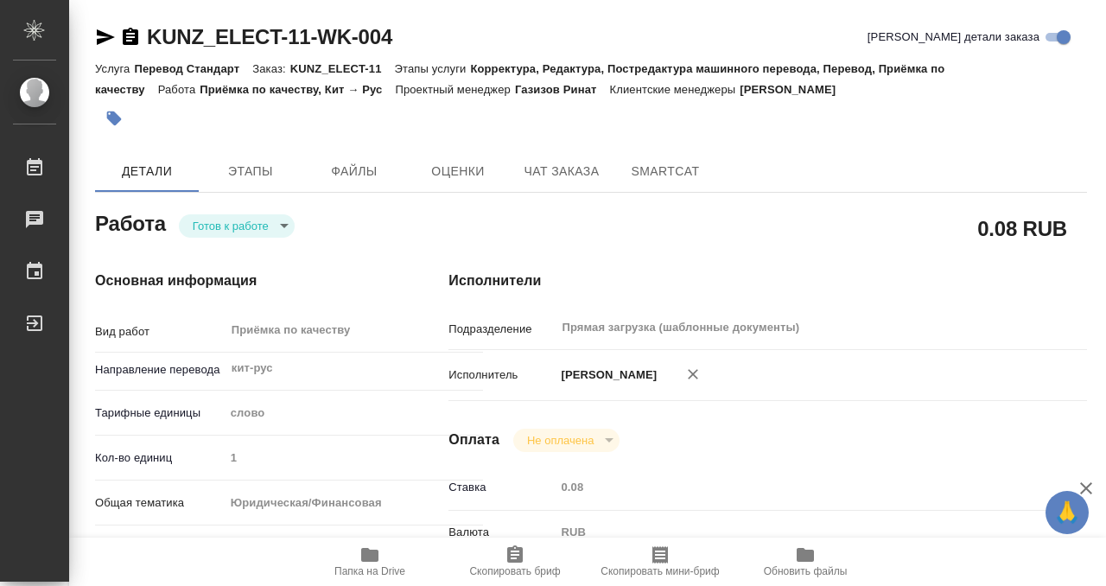
click at [124, 111] on button "button" at bounding box center [114, 118] width 38 height 38
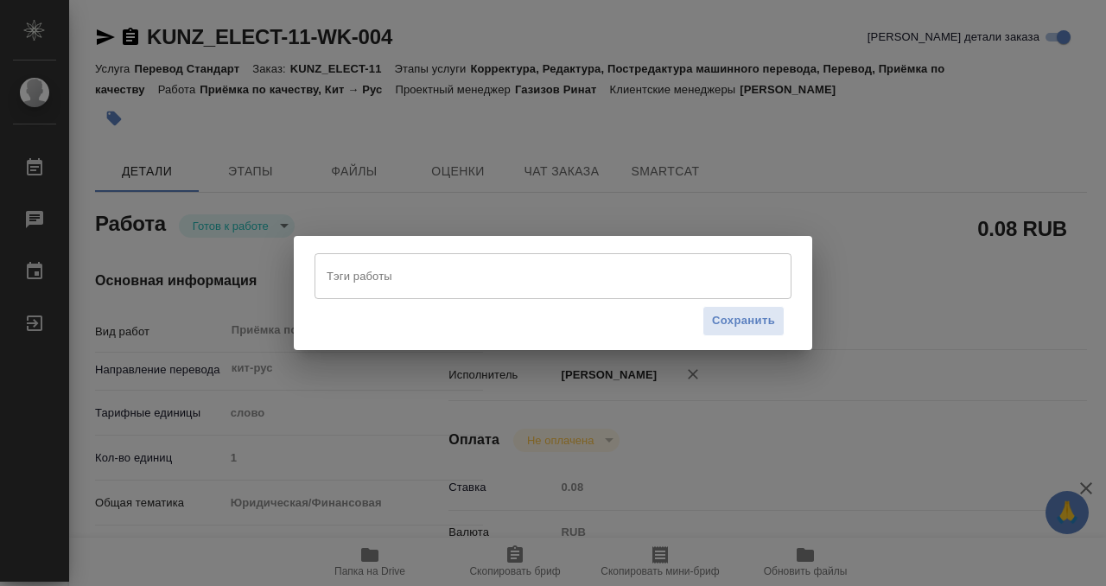
click at [401, 269] on input "Тэги работы" at bounding box center [536, 275] width 429 height 29
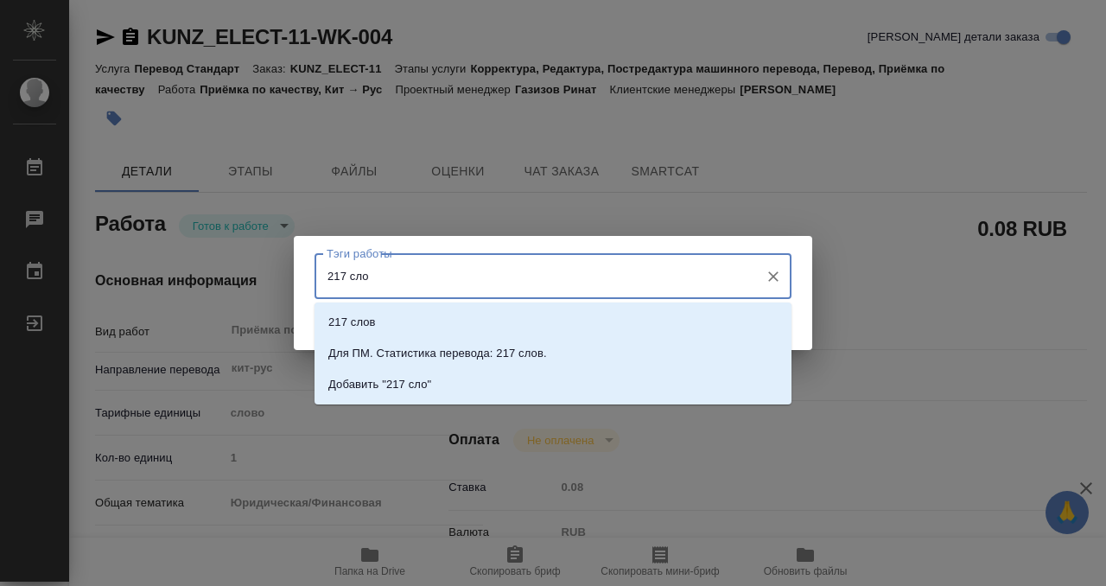
type input "217 слов"
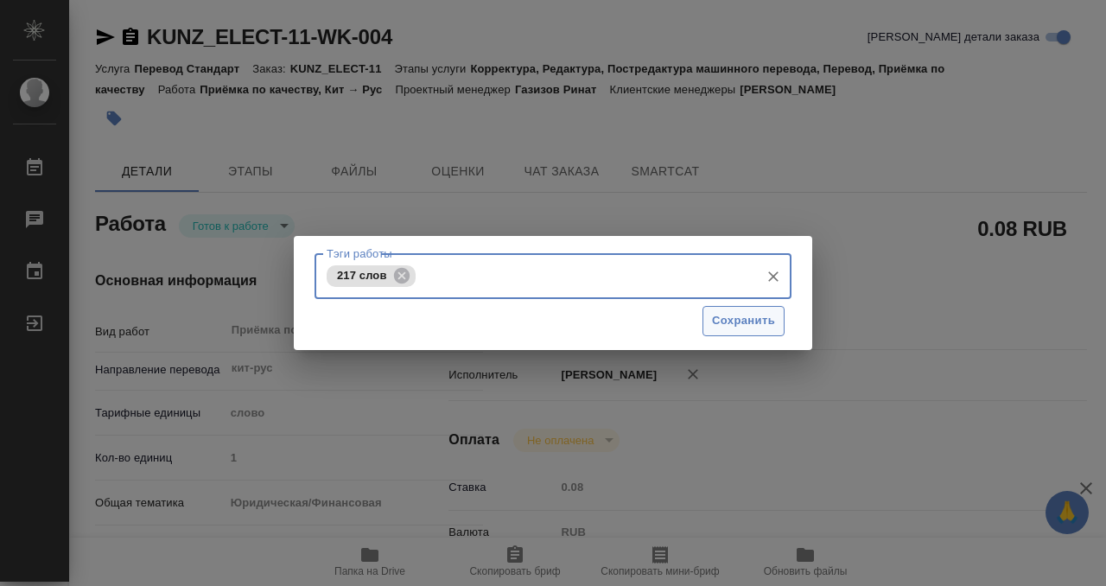
click at [744, 326] on span "Сохранить" at bounding box center [743, 321] width 63 height 20
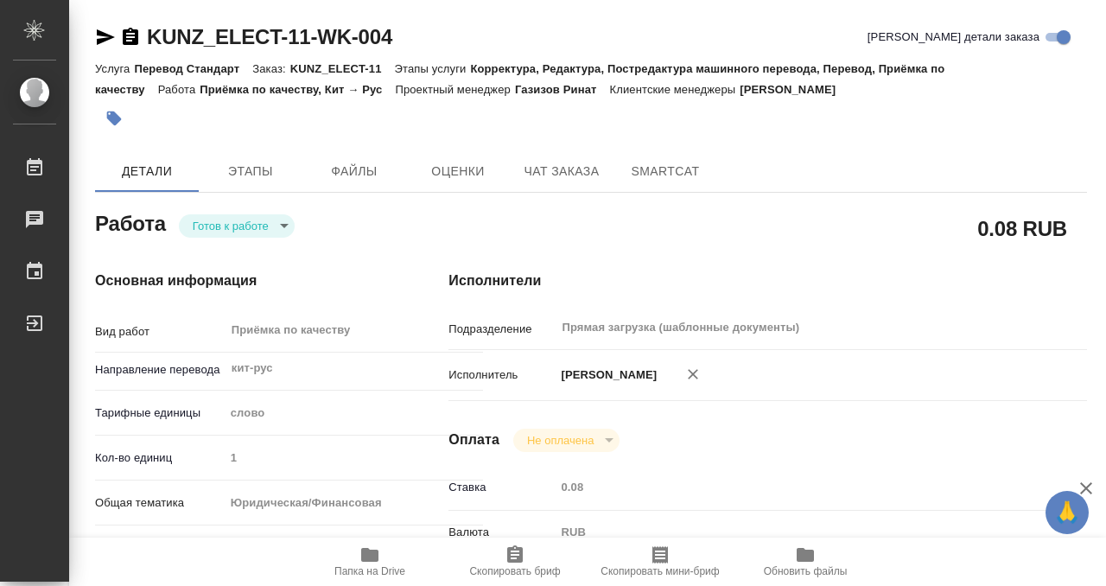
type input "readyForWork"
type input "кит-рус"
type input "5a8b1489cc6b4906c91bfd90"
type input "1"
type input "yr-fn"
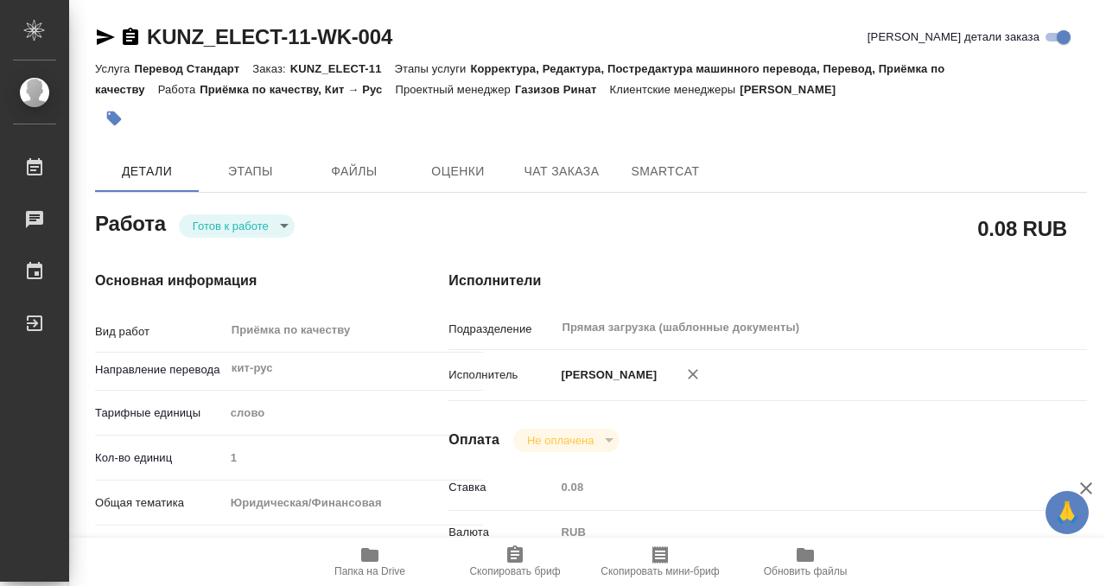
type input "5f647205b73bc97568ca66c0"
checkbox input "true"
type input "16.09.2025 16:00"
type input "16.09.2025 17:00"
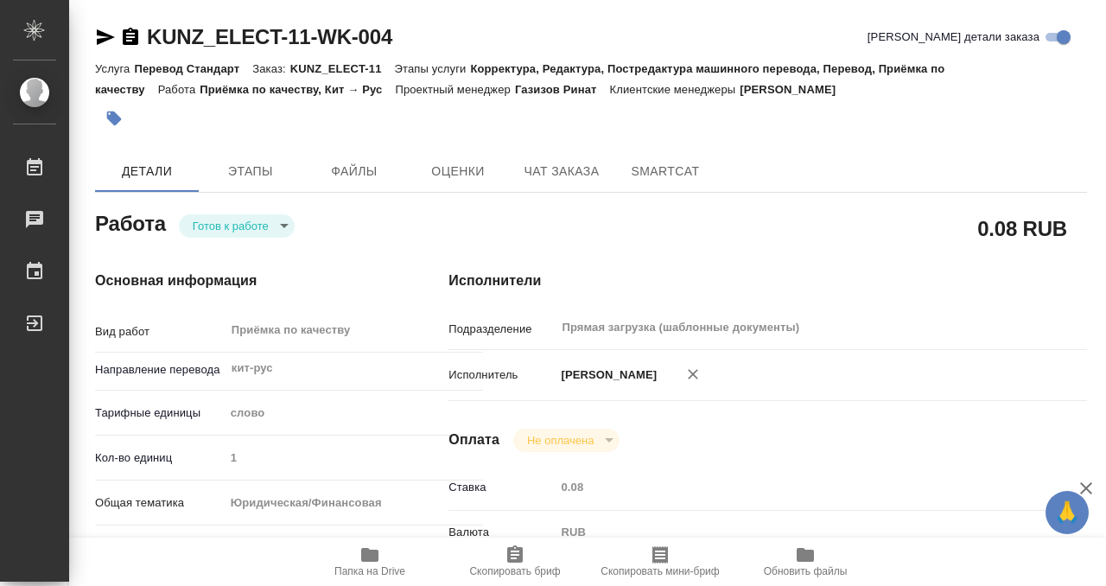
type input "Прямая загрузка (шаблонные документы)"
type input "notPayed"
type input "0.08"
type input "RUB"
type input "Кобзева Елизавета"
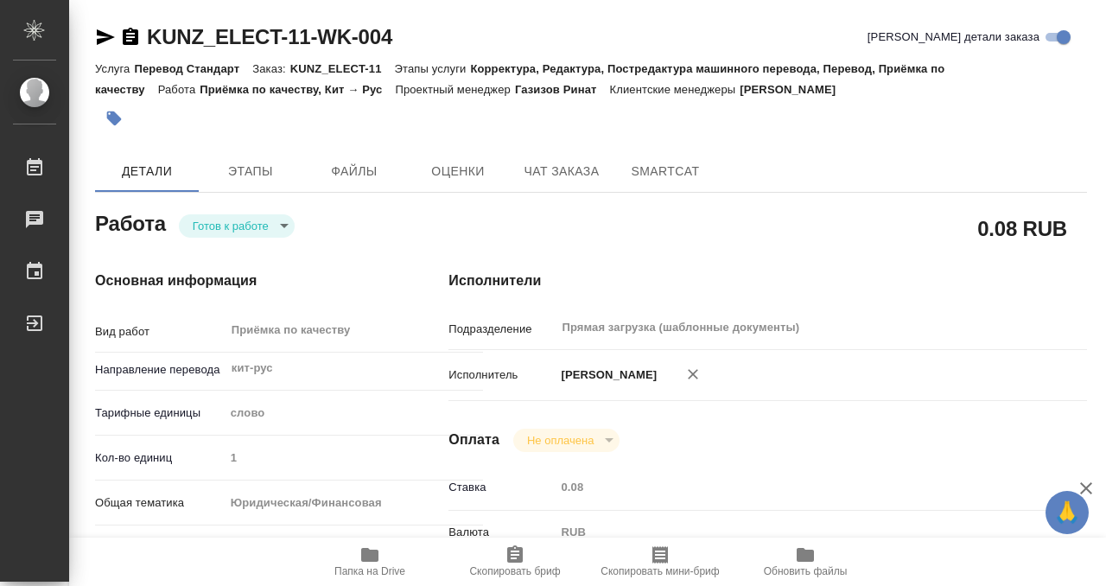
type input "KUNZ_ELECT-11"
type input "Перевод Стандарт"
type input "Корректура, Редактура, Постредактура машинного перевода, Перевод, Приёмка по ка…"
type input "Веселова Юлия"
type input "Оксютович Ирина"
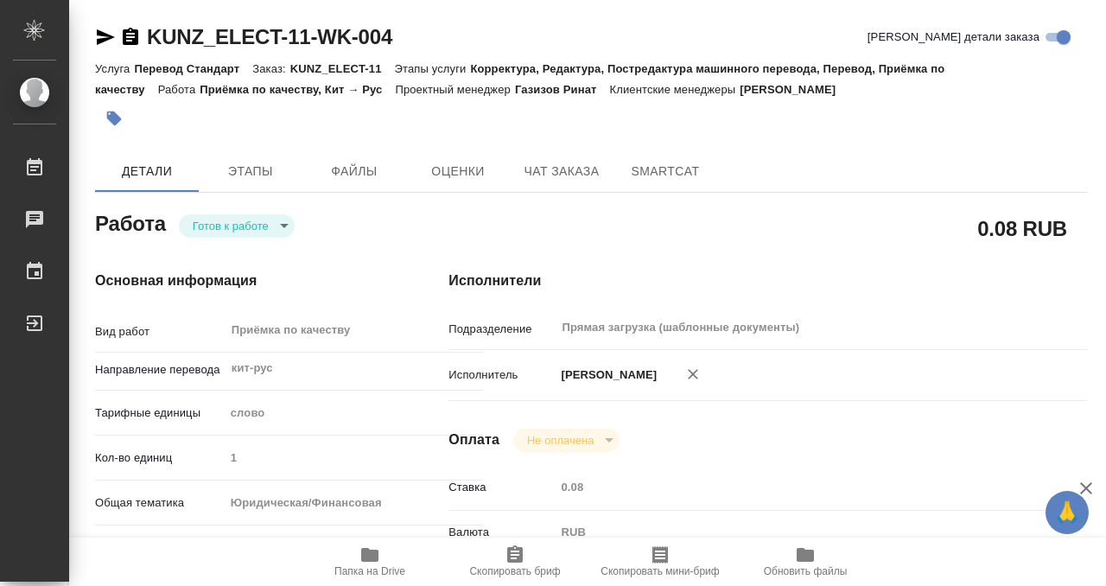
type input "/Clients/ООО «РУ Электроникс/Orders/KUNZ_ELECT-11"
click at [272, 222] on body "🙏 .cls-1 fill:#fff; AWATERA Kobzeva Elizaveta Работы 0 Чаты График Выйти KUNZ_E…" at bounding box center [553, 293] width 1106 height 586
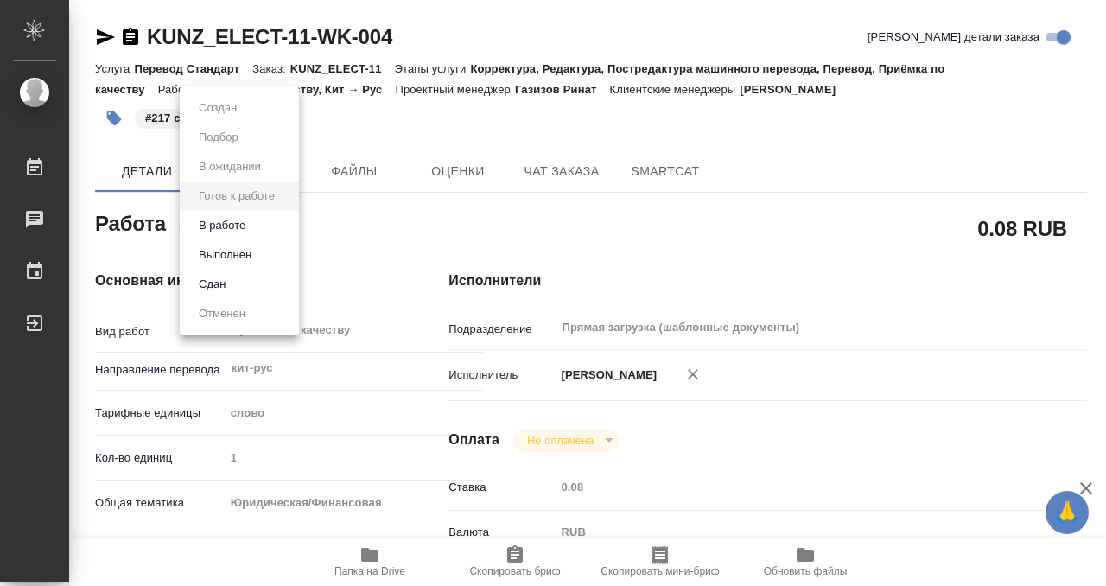
click at [266, 257] on li "Выполнен" at bounding box center [239, 254] width 119 height 29
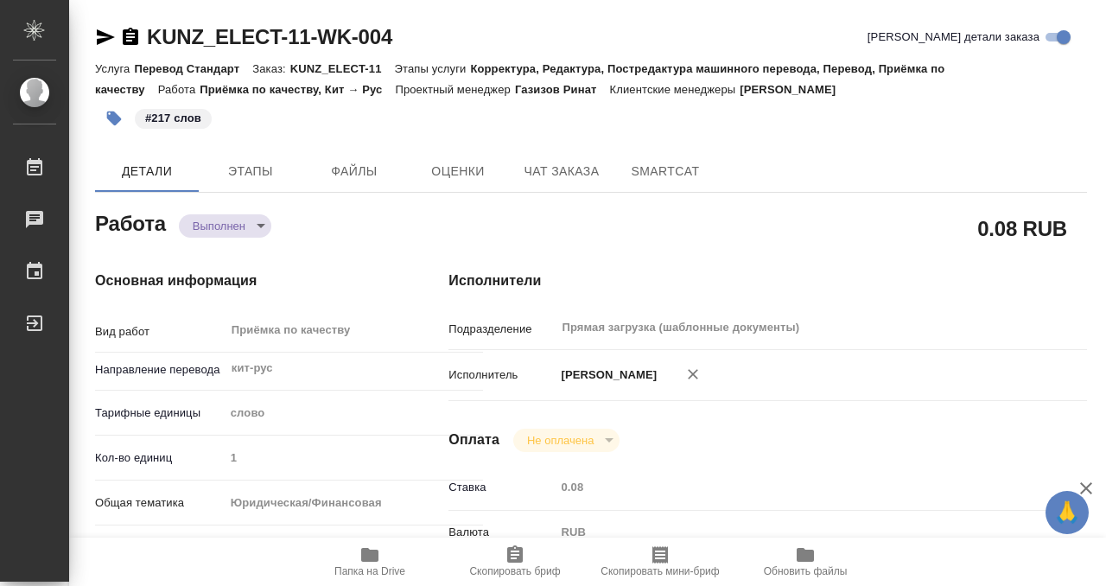
type textarea "x"
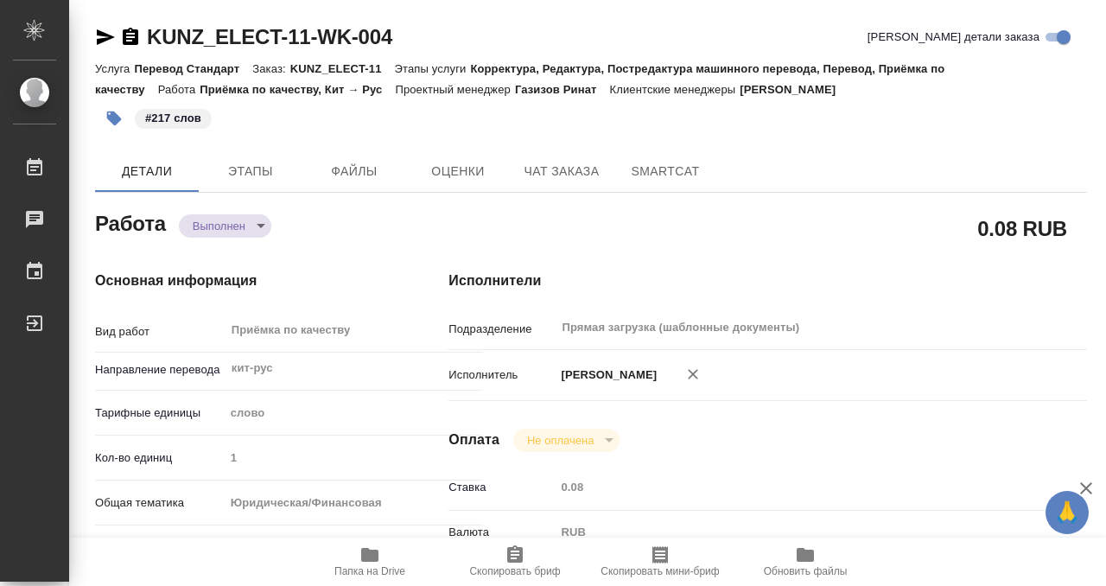
type textarea "x"
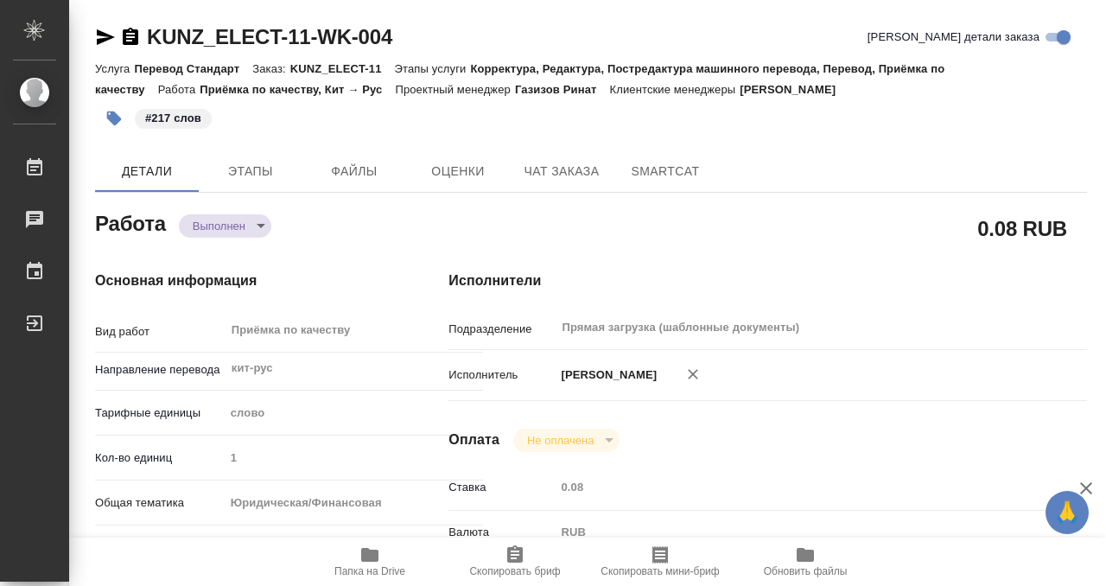
type textarea "x"
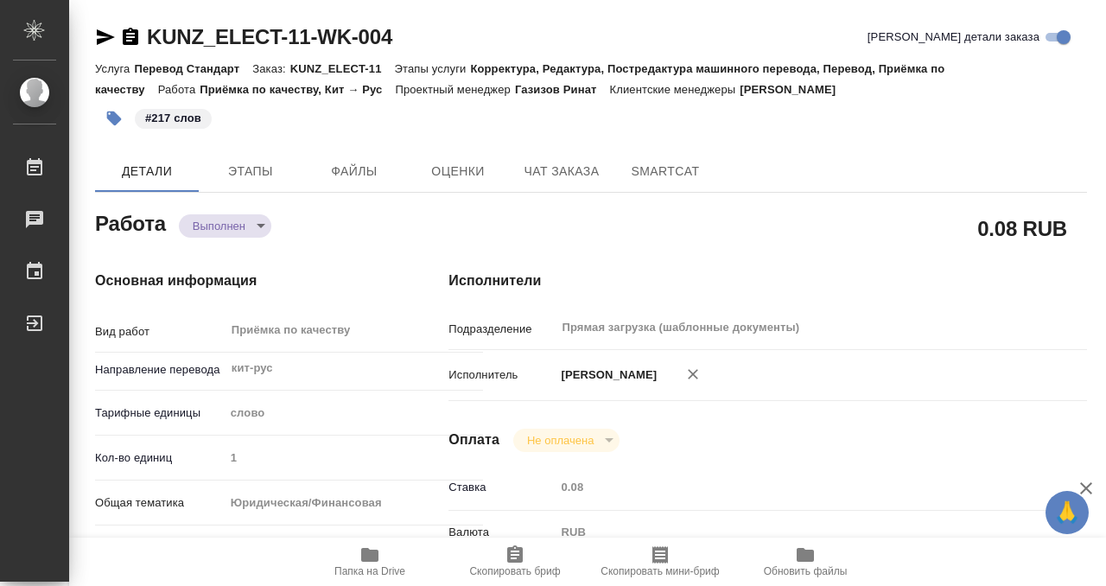
click at [132, 35] on icon "button" at bounding box center [131, 36] width 16 height 17
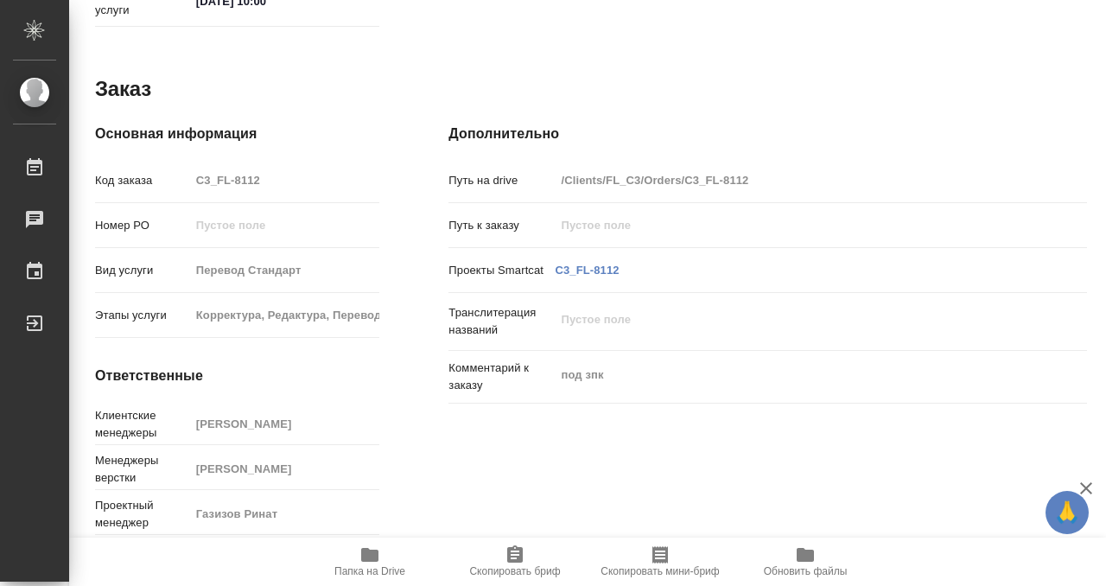
scroll to position [923, 0]
click at [371, 565] on span "Папка на Drive" at bounding box center [369, 571] width 71 height 12
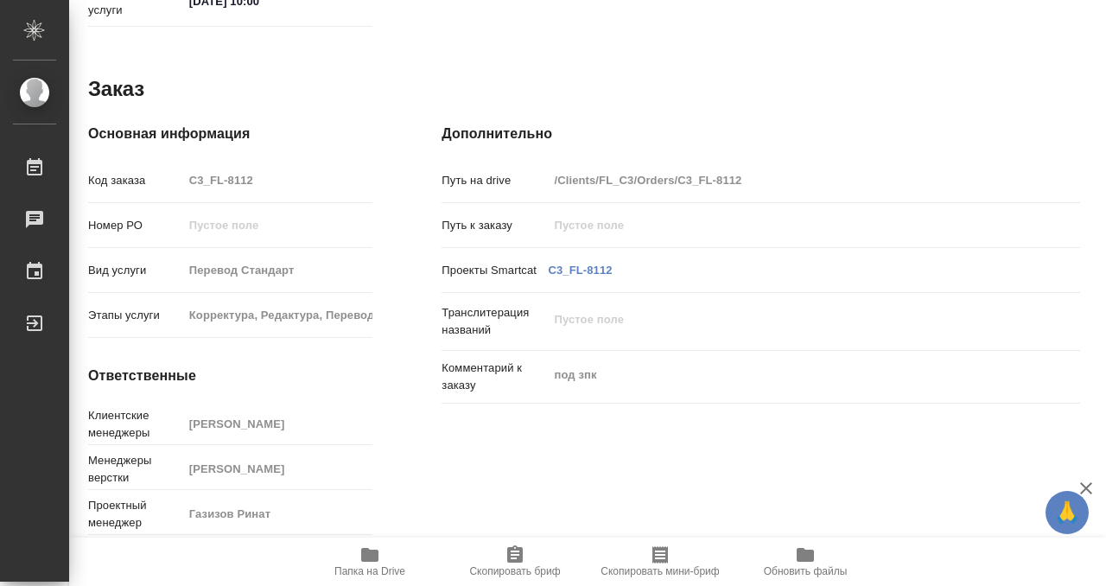
scroll to position [0, 7]
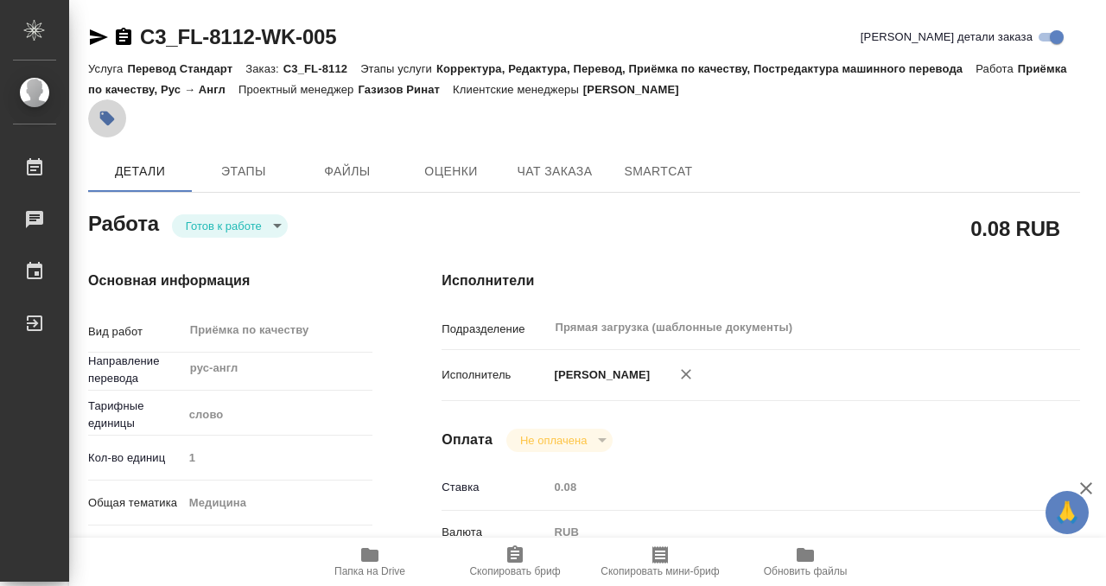
click at [111, 108] on button "button" at bounding box center [107, 118] width 38 height 38
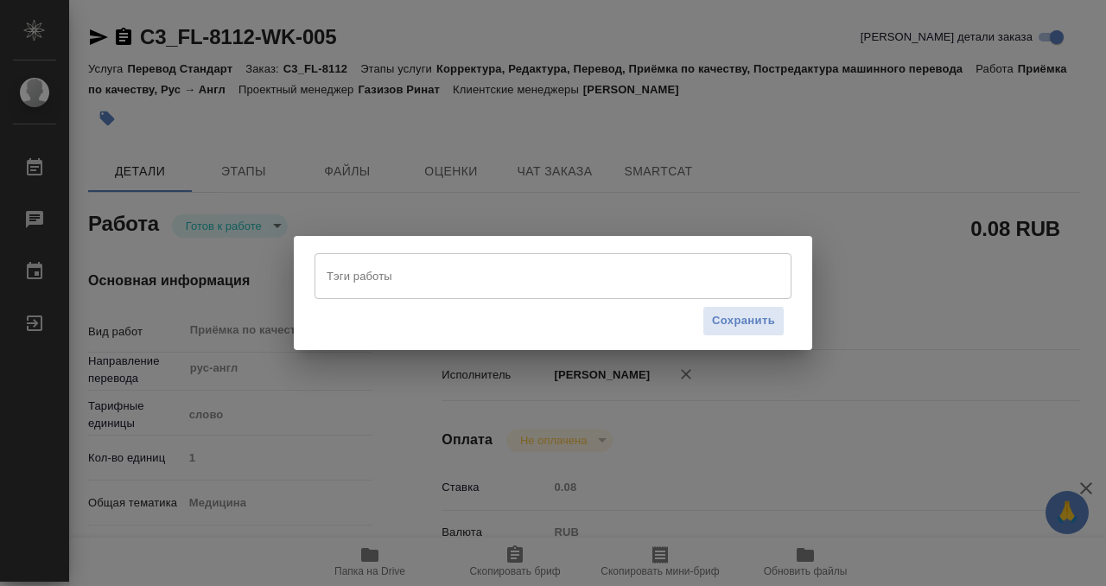
click at [431, 276] on input "Тэги работы" at bounding box center [536, 275] width 429 height 29
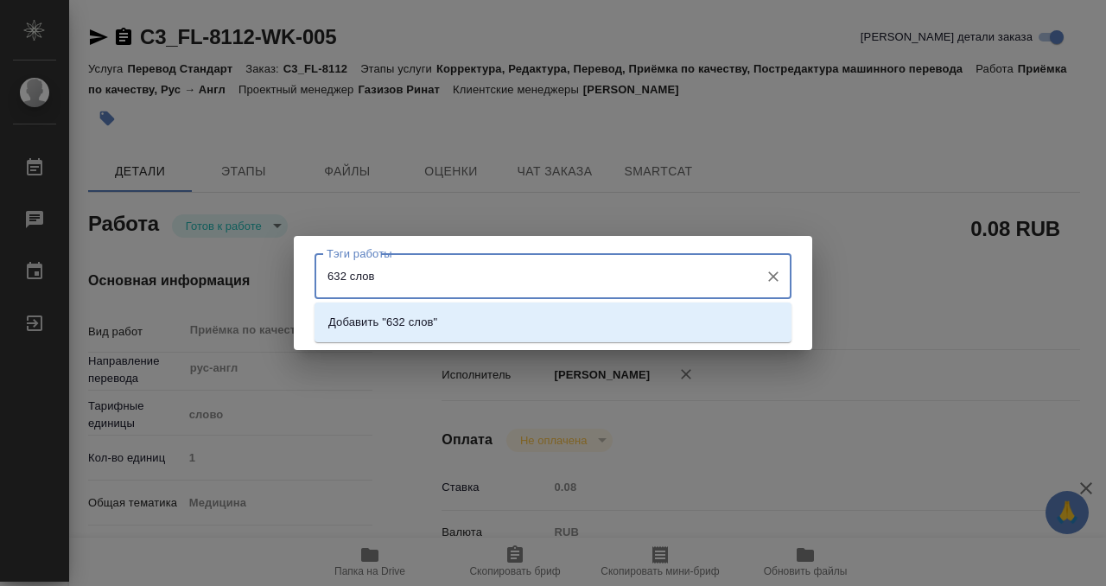
type input "632 слова"
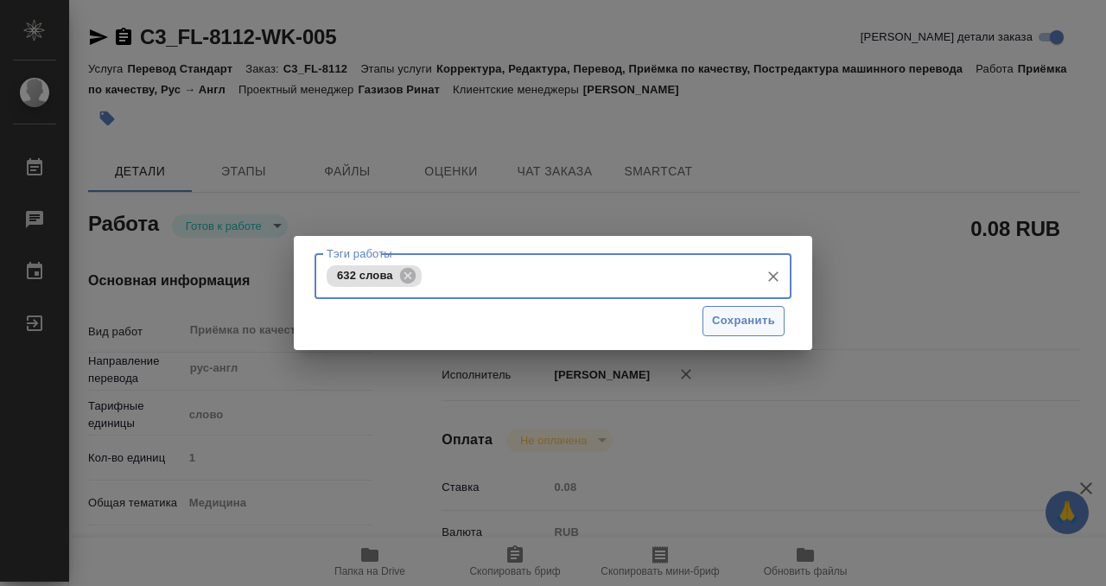
click at [713, 315] on span "Сохранить" at bounding box center [743, 321] width 63 height 20
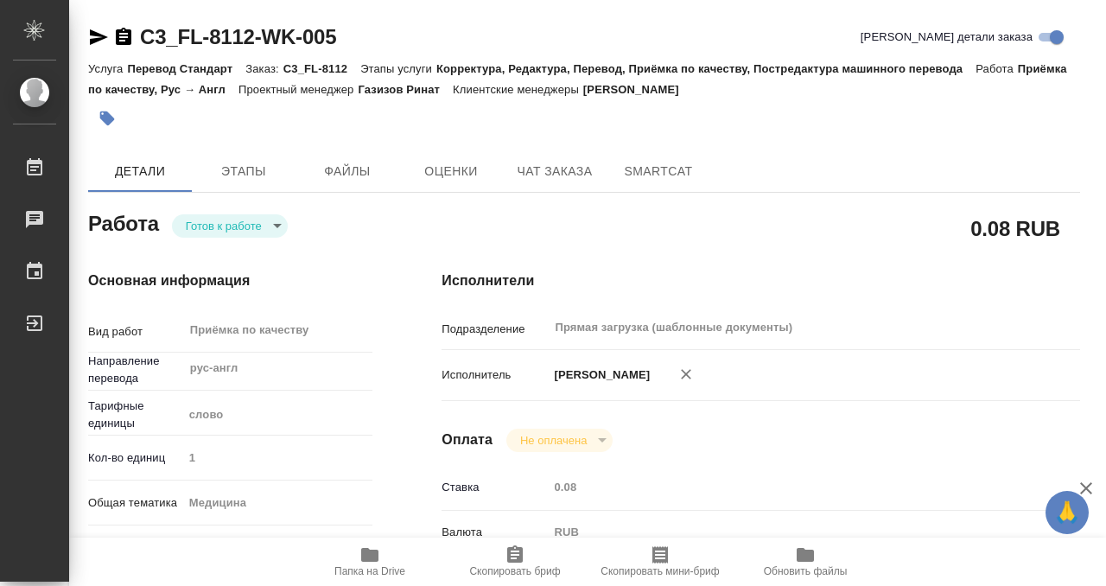
click at [256, 226] on body "🙏 .cls-1 fill:#fff; AWATERA Kobzeva [PERSON_NAME] 0 Чаты График Выйти C3_FL-811…" at bounding box center [553, 293] width 1106 height 586
type input "readyForWork"
type input "рус-англ"
type input "5a8b1489cc6b4906c91bfd90"
type input "1"
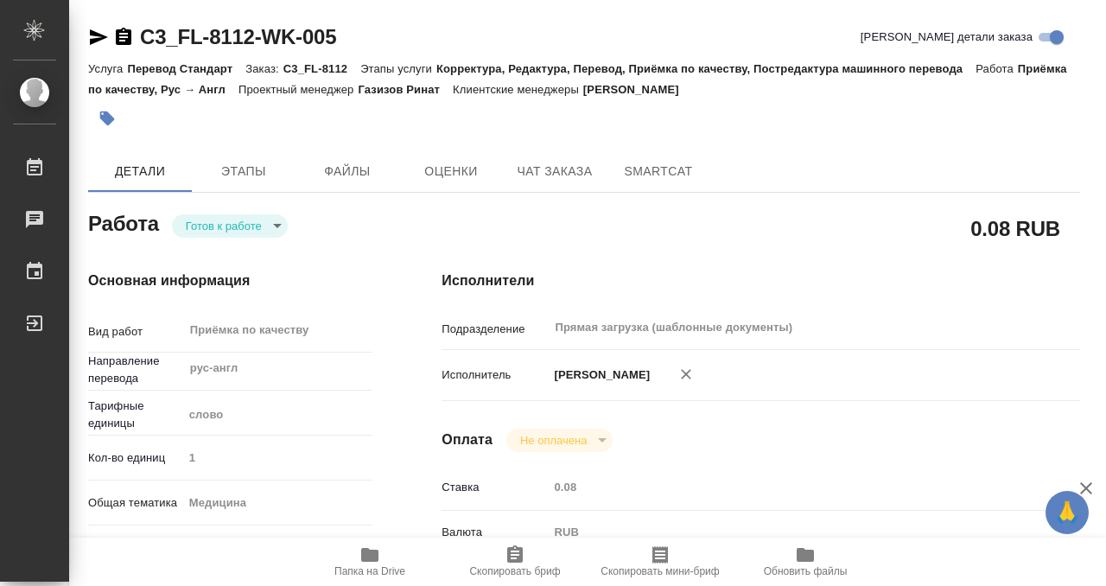
type input "med"
type input "5a8b8b956a9677013d343e74"
checkbox input "true"
type input "16.09.2025 16:30"
type input "16.09.2025 17:00"
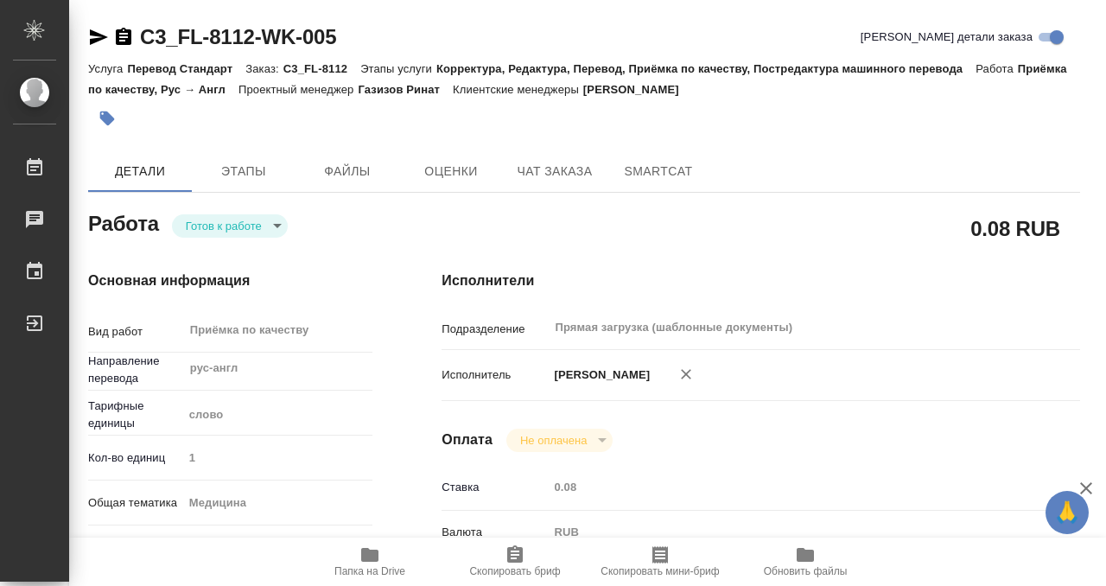
type input "[DATE] 10:00"
type input "Прямая загрузка (шаблонные документы)"
type input "notPayed"
type input "0.08"
type input "RUB"
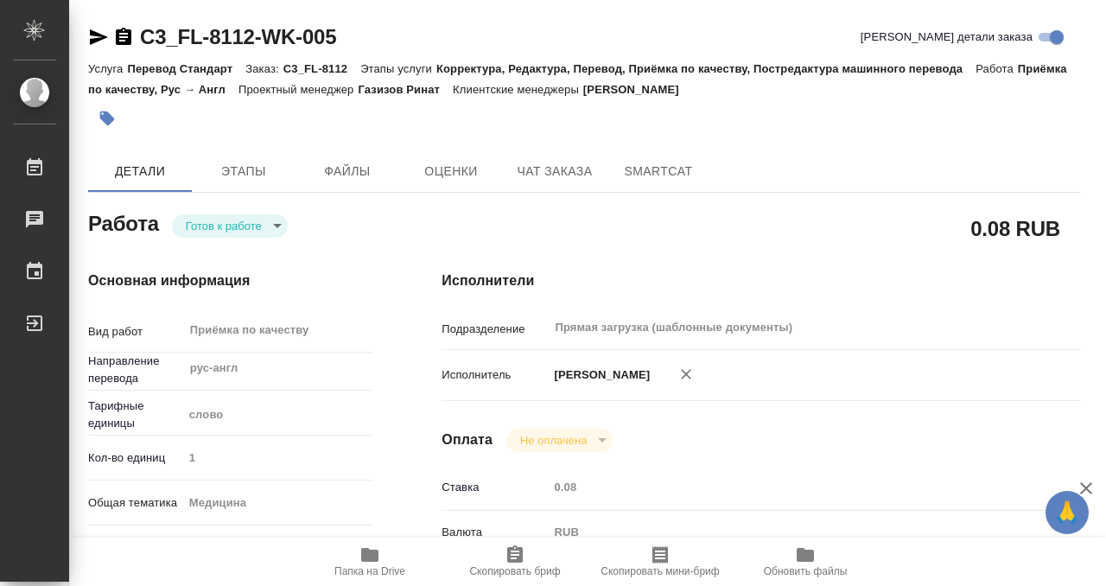
type input "Кобзева Елизавета"
type input "C3_FL-8112"
type input "Перевод Стандарт"
type input "Корректура, Редактура, Перевод, Приёмка по качеству, Постредактура машинного пе…"
type input "Ильина Екатерина"
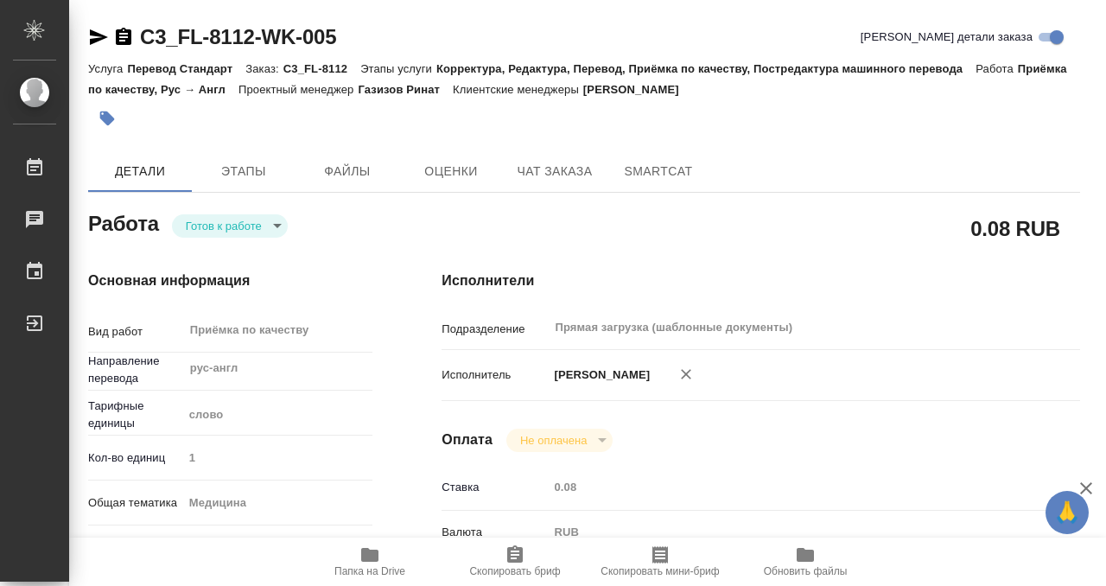
type input "Оксютович Ирина"
type input "/Clients/FL_C3/Orders/C3_FL-8112"
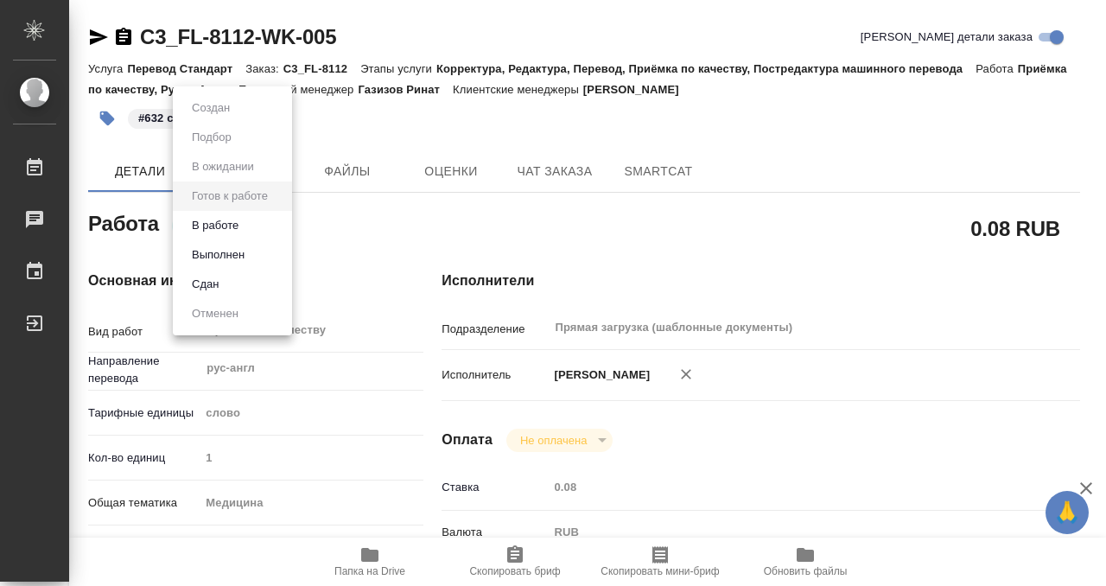
click at [252, 253] on li "Выполнен" at bounding box center [232, 254] width 119 height 29
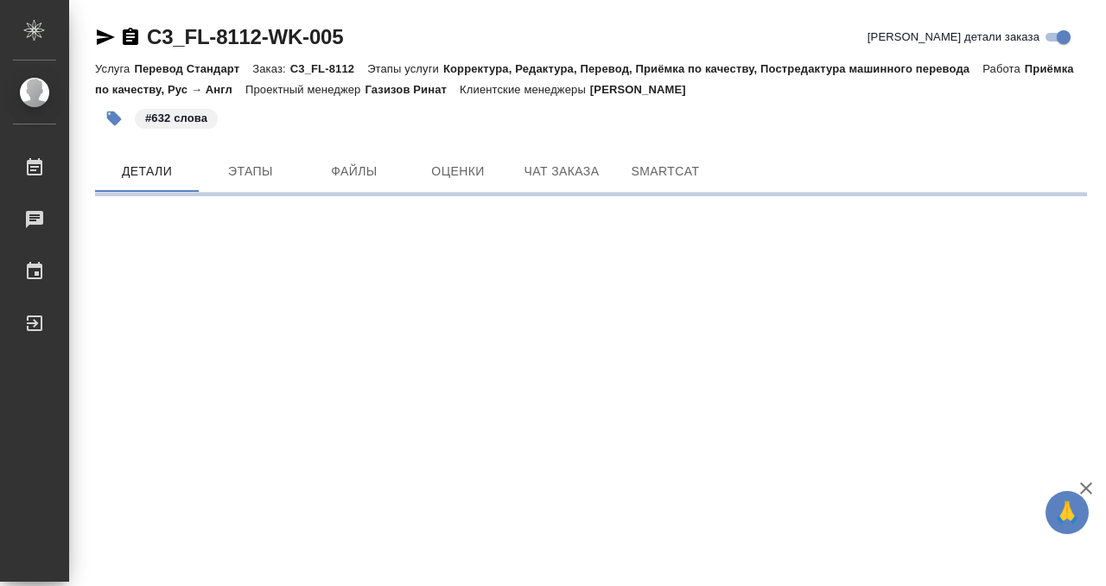
scroll to position [0, 0]
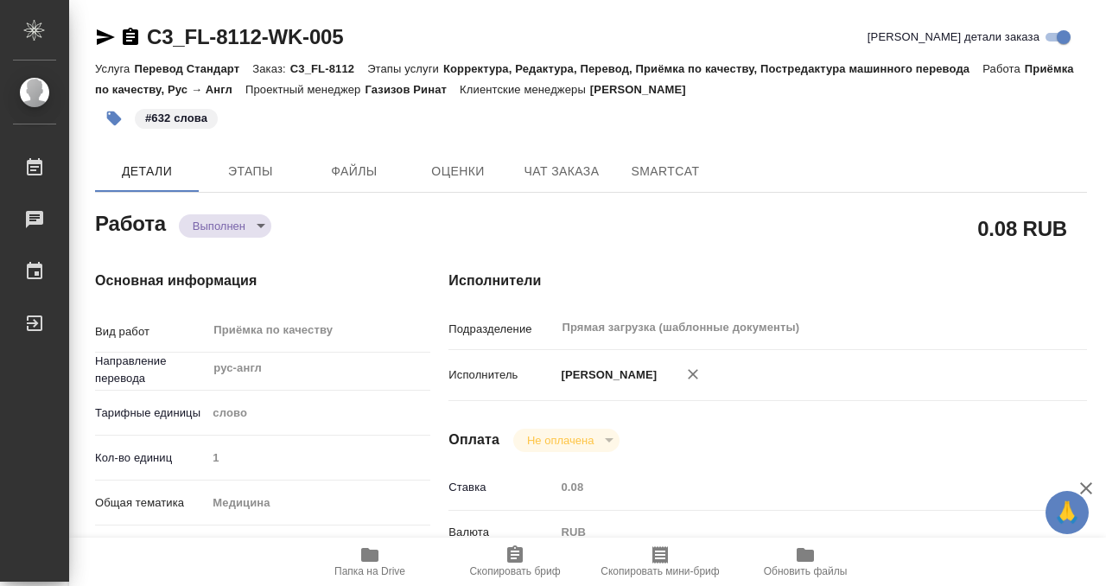
type textarea "x"
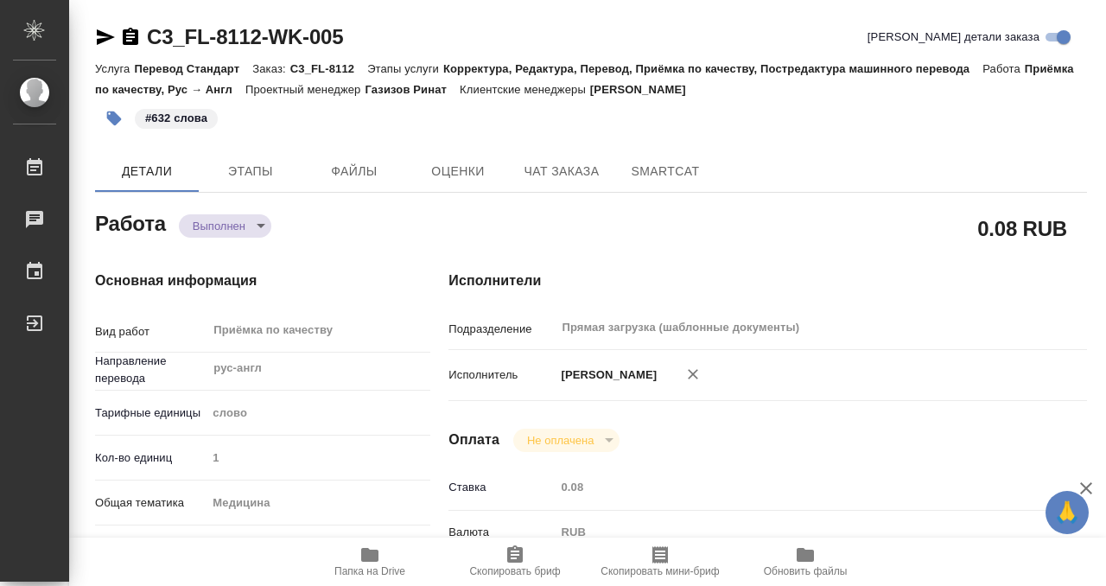
type textarea "x"
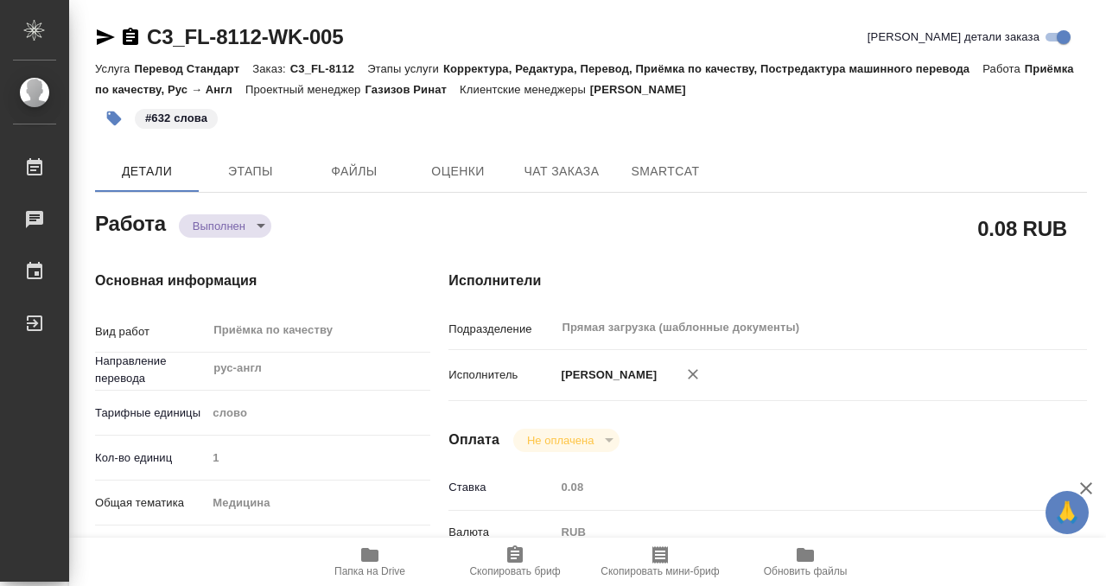
click at [134, 37] on icon "button" at bounding box center [130, 37] width 21 height 21
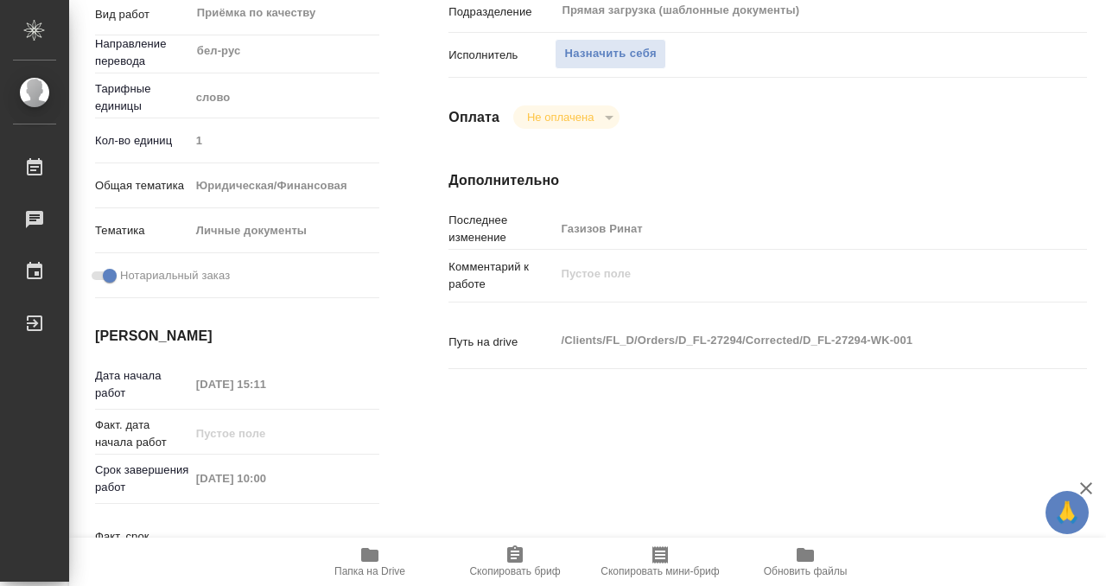
scroll to position [172, 0]
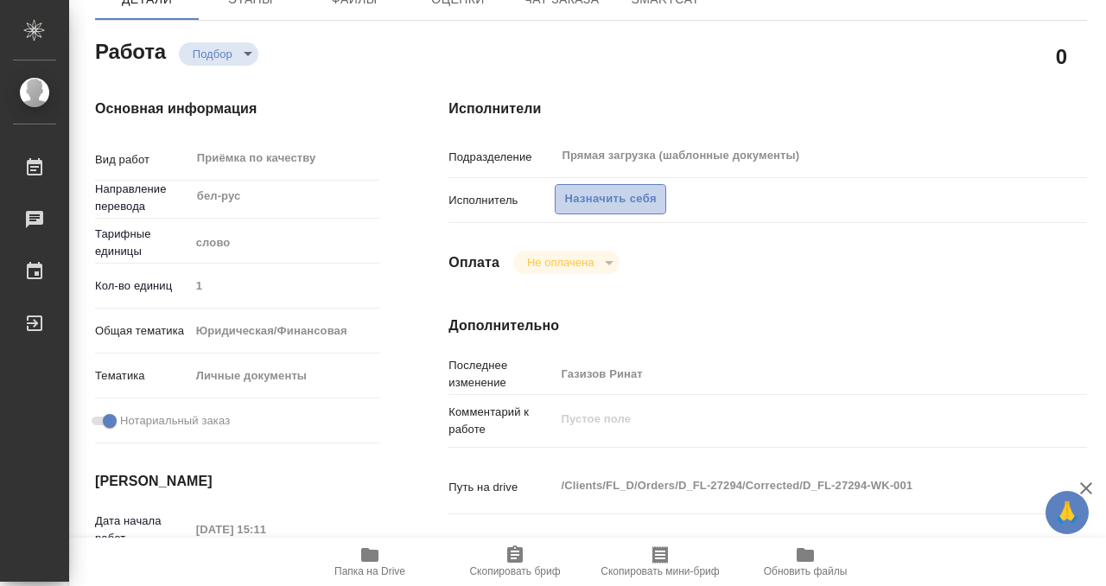
click at [609, 200] on span "Назначить себя" at bounding box center [610, 199] width 92 height 20
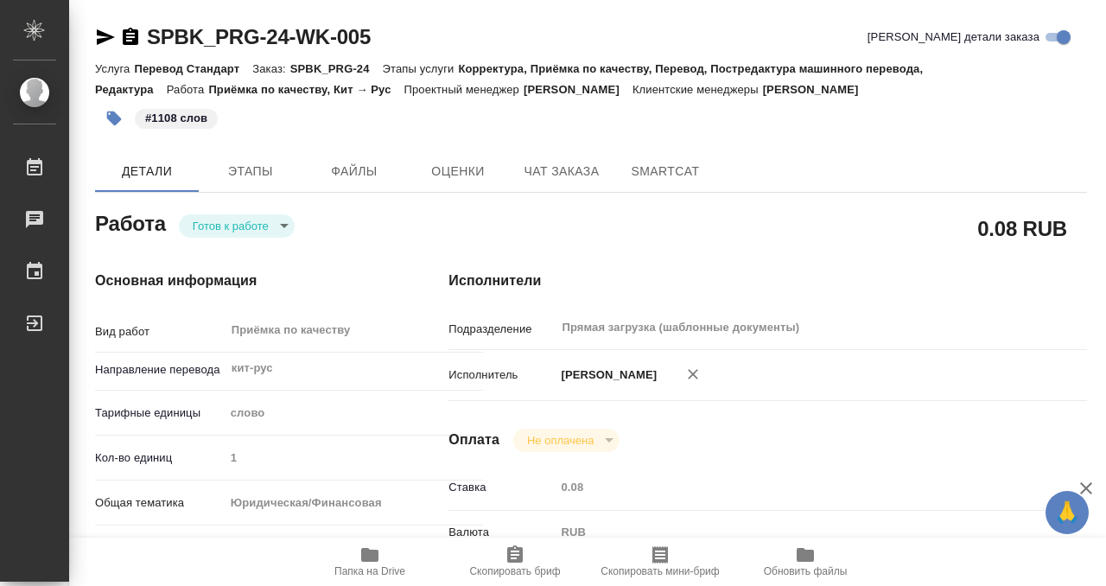
click at [365, 562] on icon "button" at bounding box center [369, 554] width 21 height 21
click at [110, 124] on icon "button" at bounding box center [113, 118] width 17 height 17
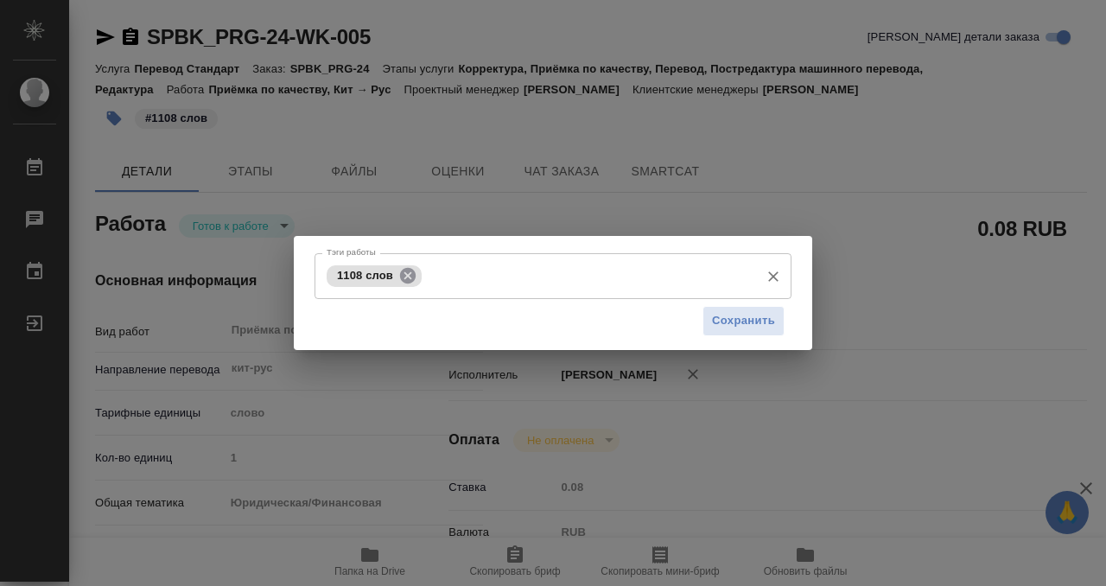
click at [406, 273] on icon at bounding box center [408, 275] width 16 height 16
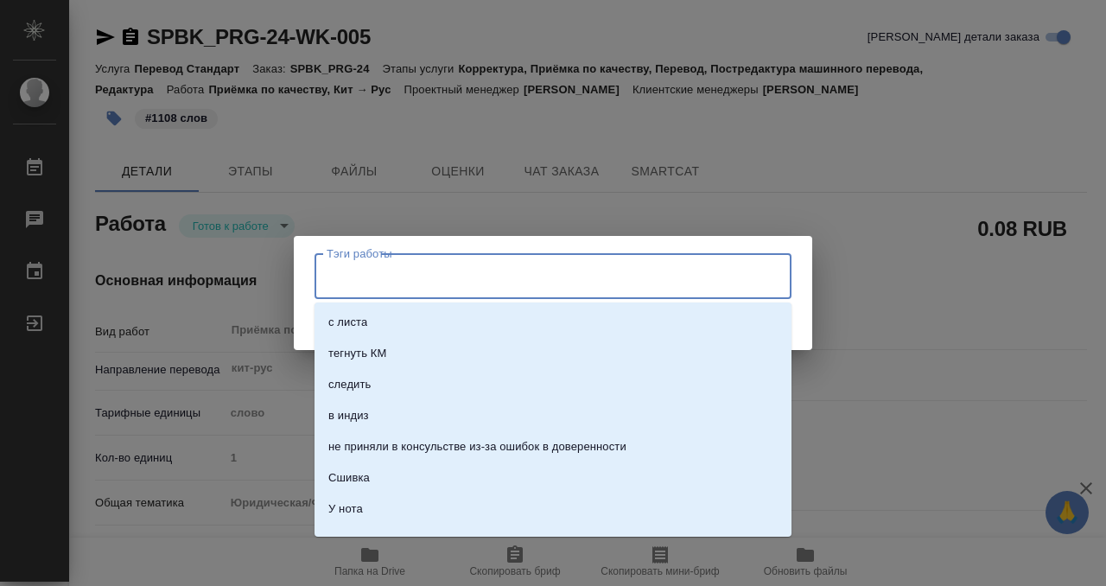
click at [413, 275] on input "Тэги работы" at bounding box center [536, 275] width 429 height 29
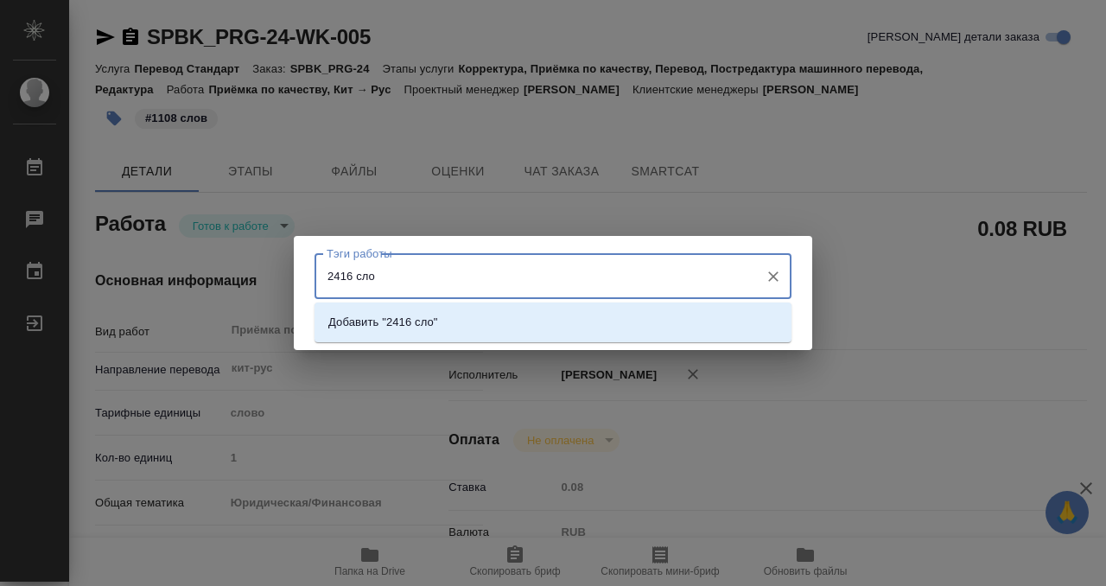
type input "2416 слов"
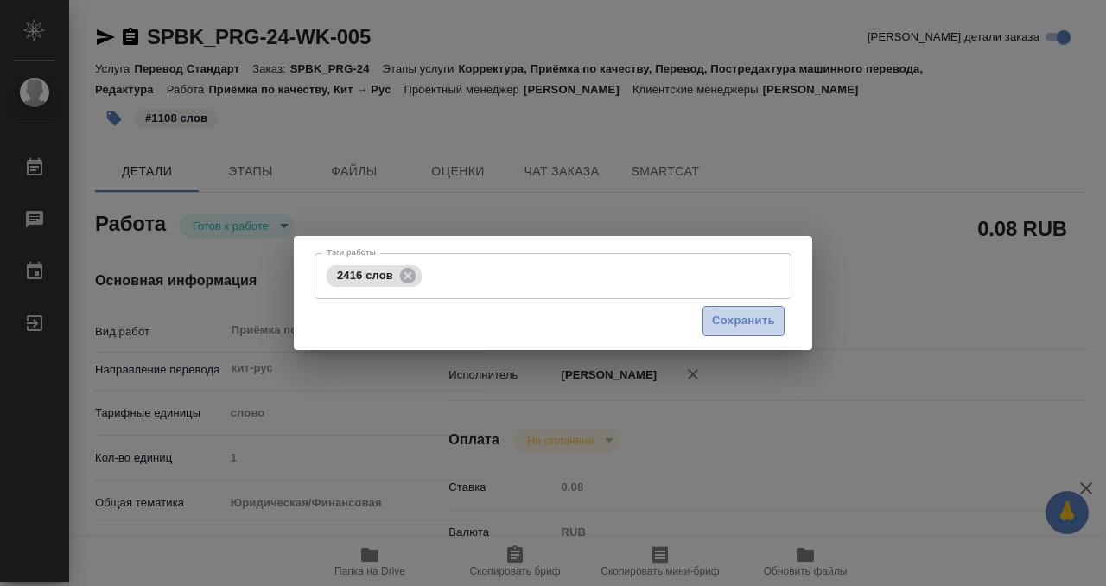
click at [727, 332] on button "Сохранить" at bounding box center [743, 321] width 82 height 30
type input "readyForWork"
type input "кит-рус"
type input "5a8b1489cc6b4906c91bfd90"
type input "1"
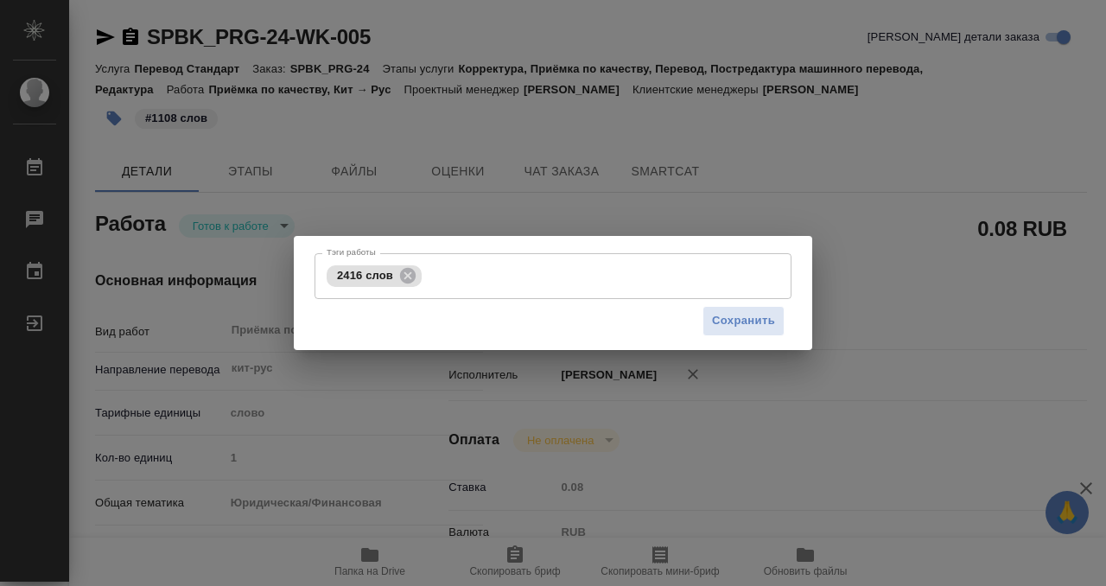
type input "yr-fn"
type input "5f647205b73bc97568ca66c0"
checkbox input "true"
type input "15.09.2025 14:18"
type input "16.09.2025 16:00"
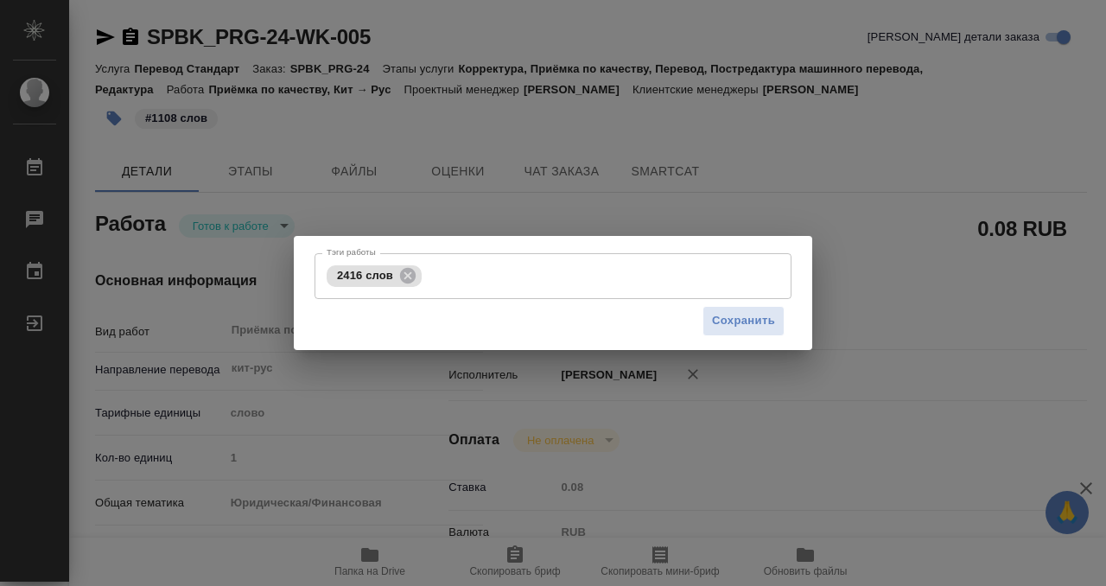
type input "16.09.2025 16:00"
type input "Прямая загрузка (шаблонные документы)"
type input "notPayed"
type input "0.08"
type input "RUB"
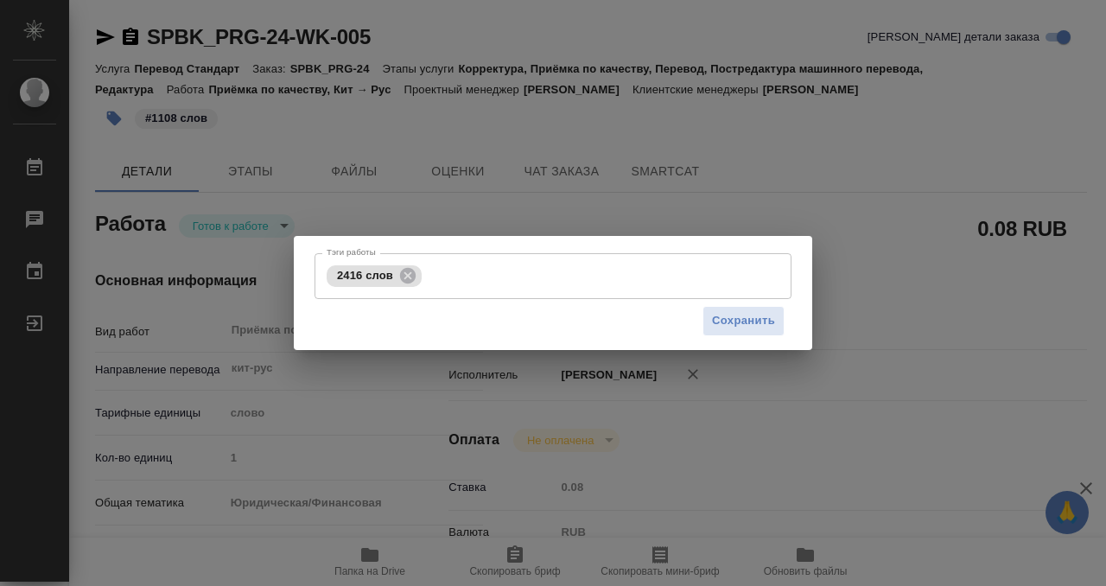
type input "[PERSON_NAME]"
type input "SPBK_PRG-24"
type input "Перевод Стандарт"
type input "Корректура, Приёмка по качеству, Перевод, Постредактура машинного перевода, Ред…"
type input "Иванова Арина"
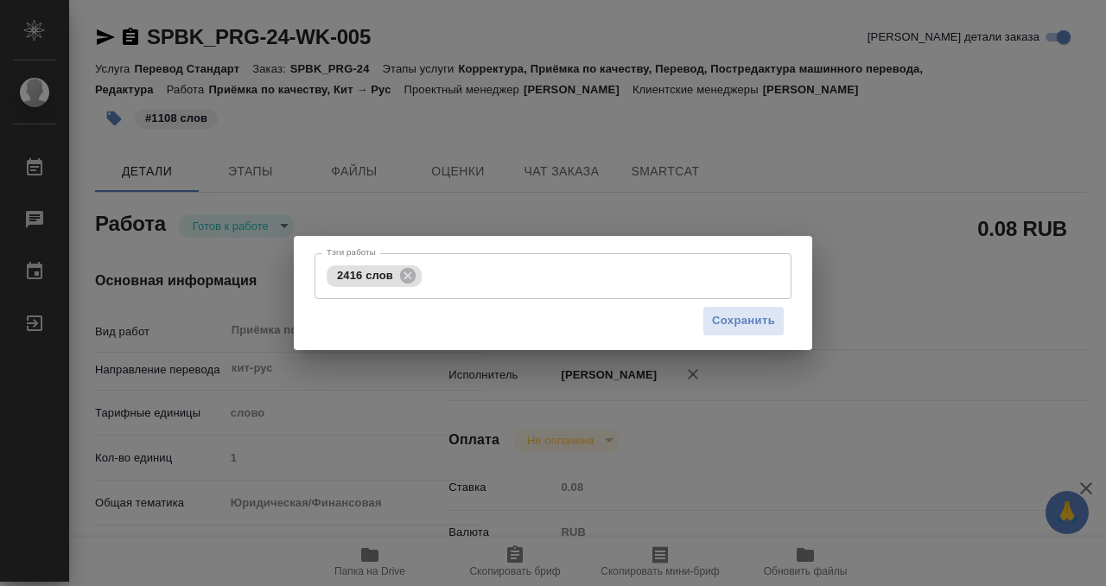
type input "[PERSON_NAME]"
type input "/Clients/ООО "Прогресс"/Orders/SPBK_PRG-24"
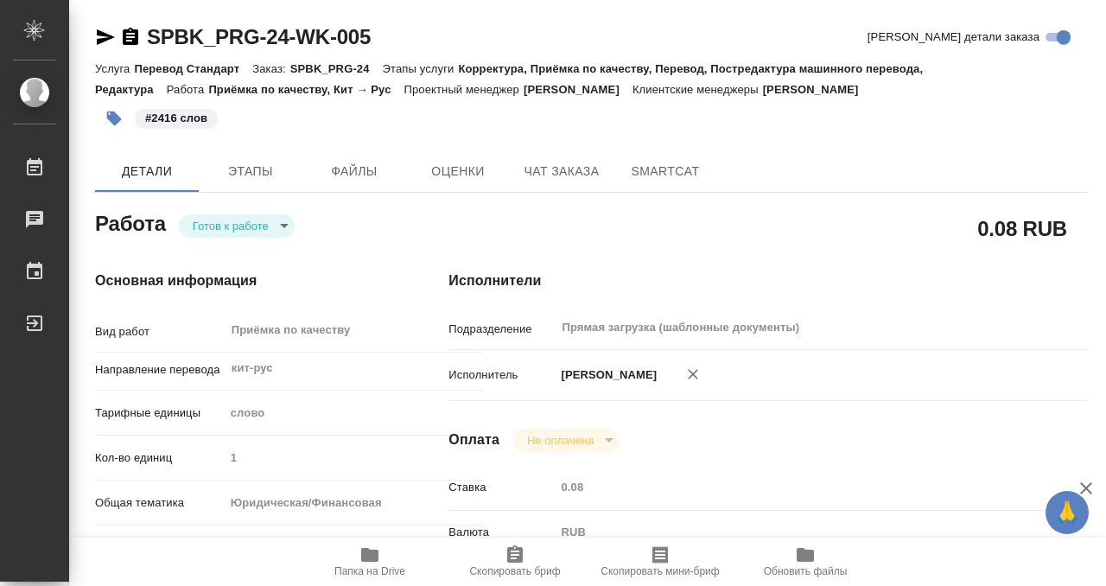
click at [269, 222] on body "🙏 .cls-1 fill:#fff; AWATERA Kobzeva Elizaveta Работы 0 Чаты График Выйти SPBK_P…" at bounding box center [553, 293] width 1106 height 586
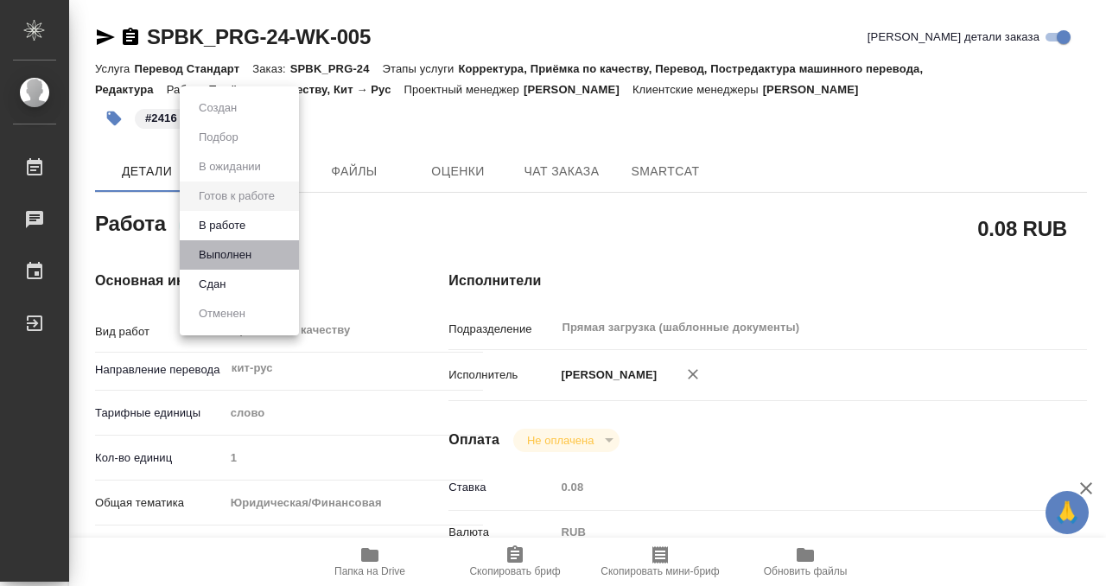
click at [261, 247] on li "Выполнен" at bounding box center [239, 254] width 119 height 29
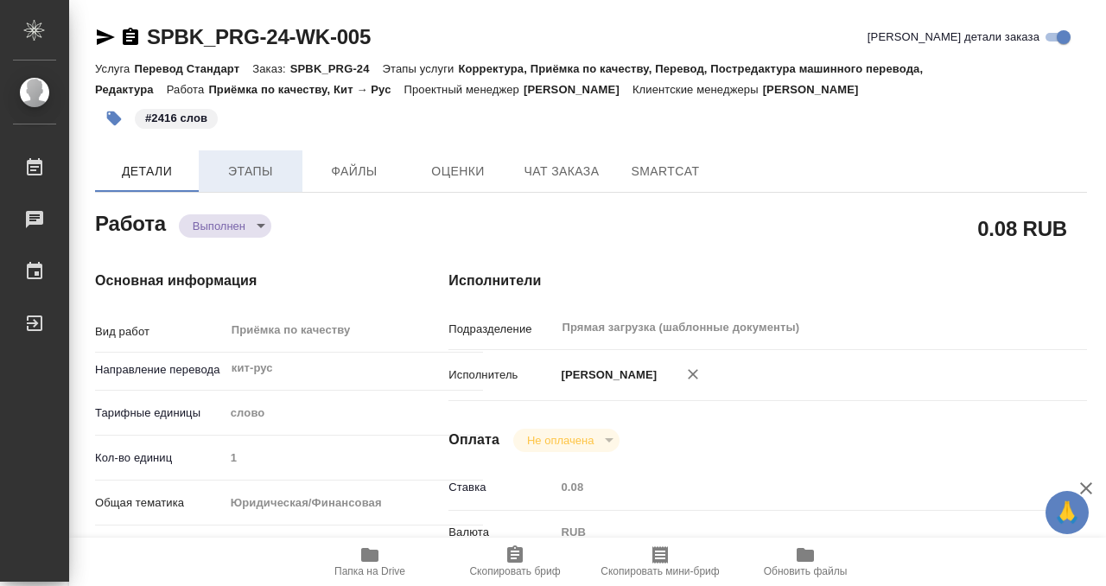
type textarea "x"
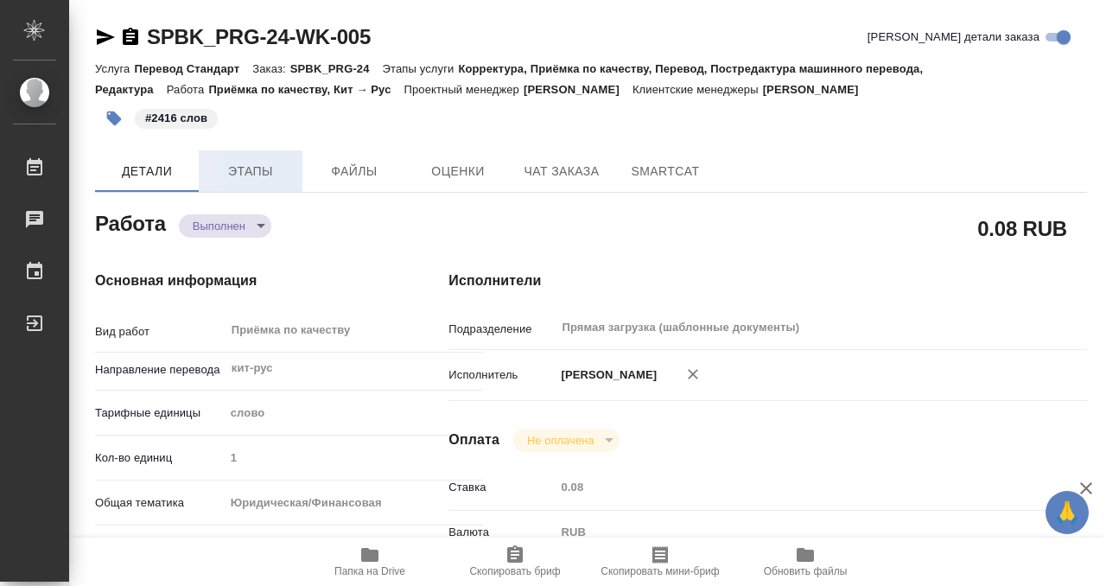
type textarea "x"
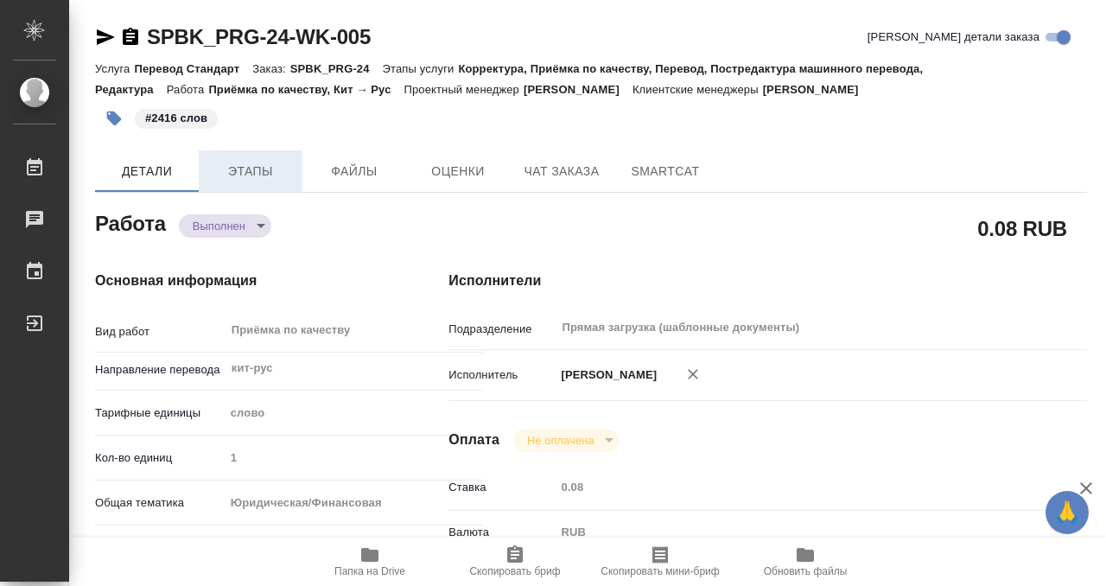
click at [260, 175] on span "Этапы" at bounding box center [250, 172] width 83 height 22
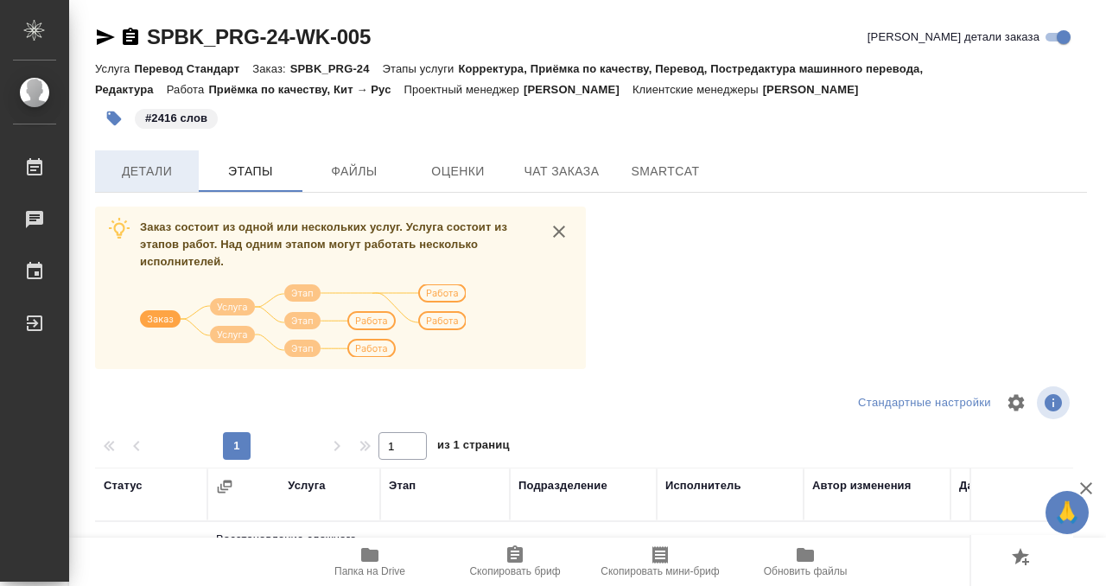
click at [150, 165] on span "Детали" at bounding box center [146, 172] width 83 height 22
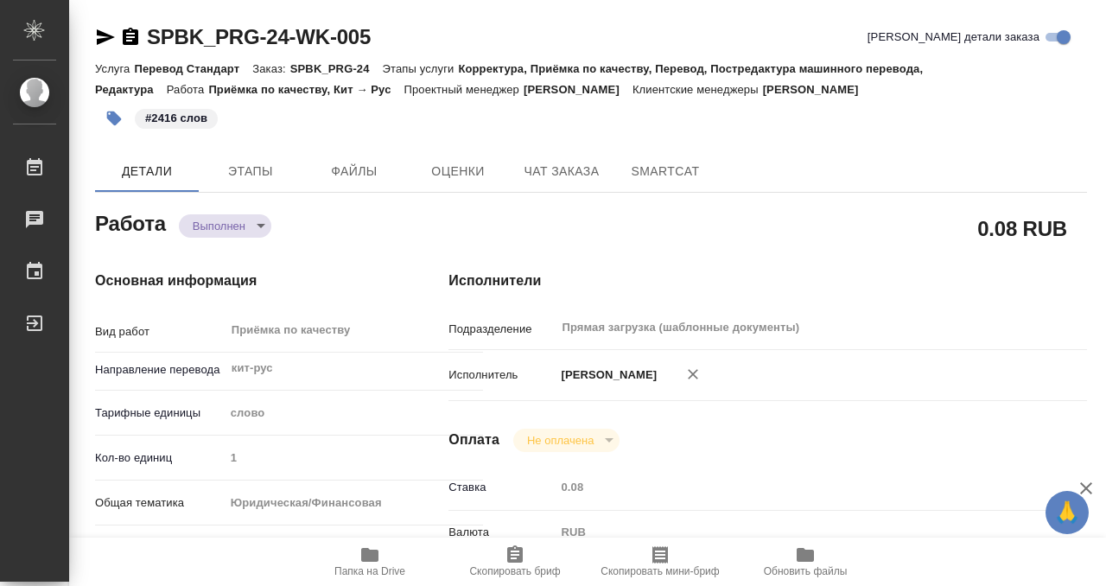
type textarea "x"
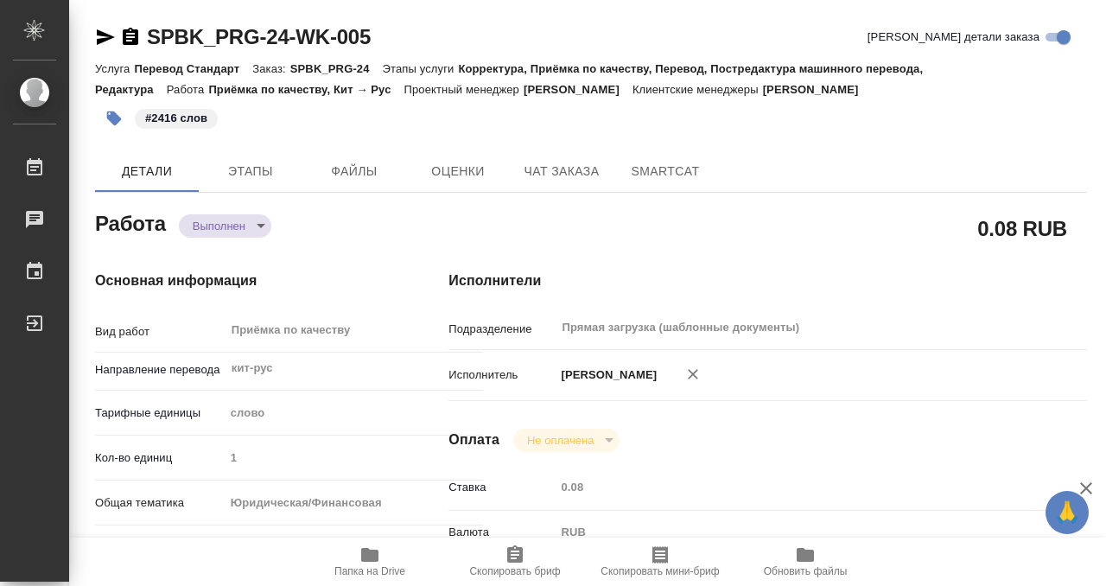
click at [133, 38] on icon "button" at bounding box center [131, 36] width 16 height 17
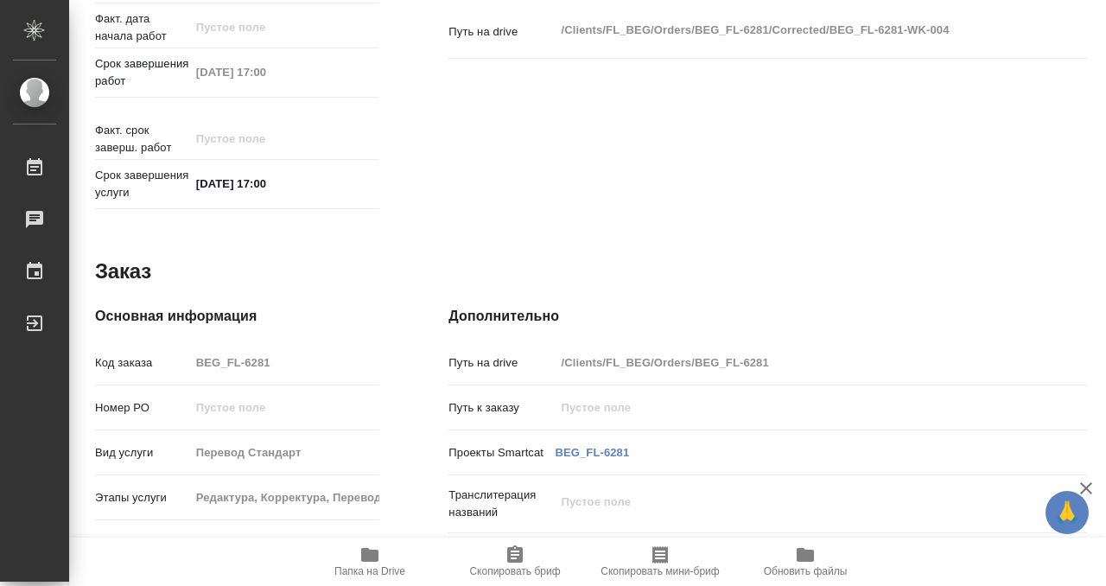
scroll to position [923, 0]
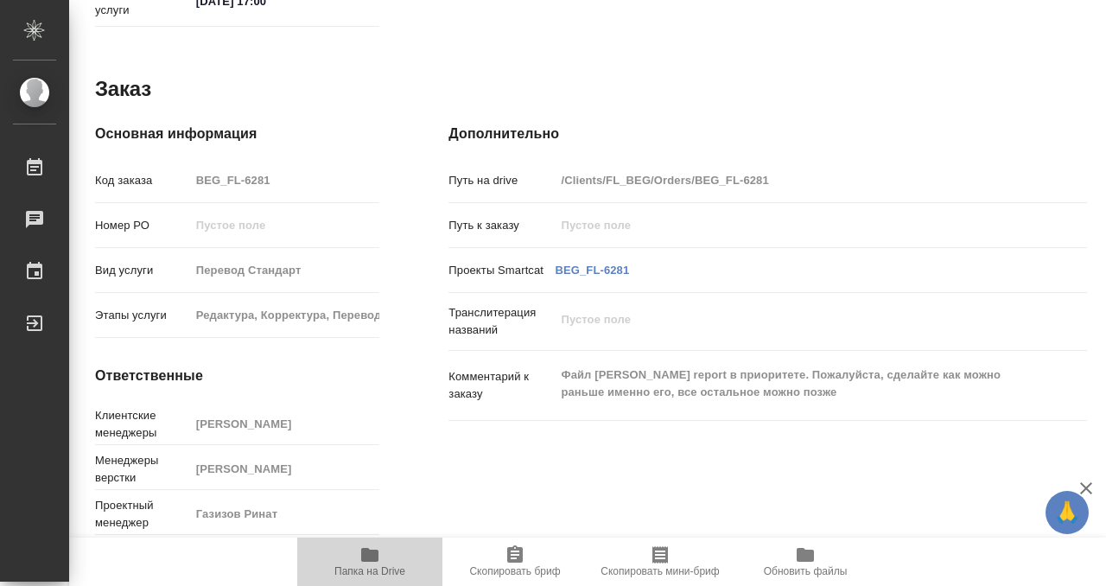
click at [369, 560] on icon "button" at bounding box center [369, 555] width 17 height 14
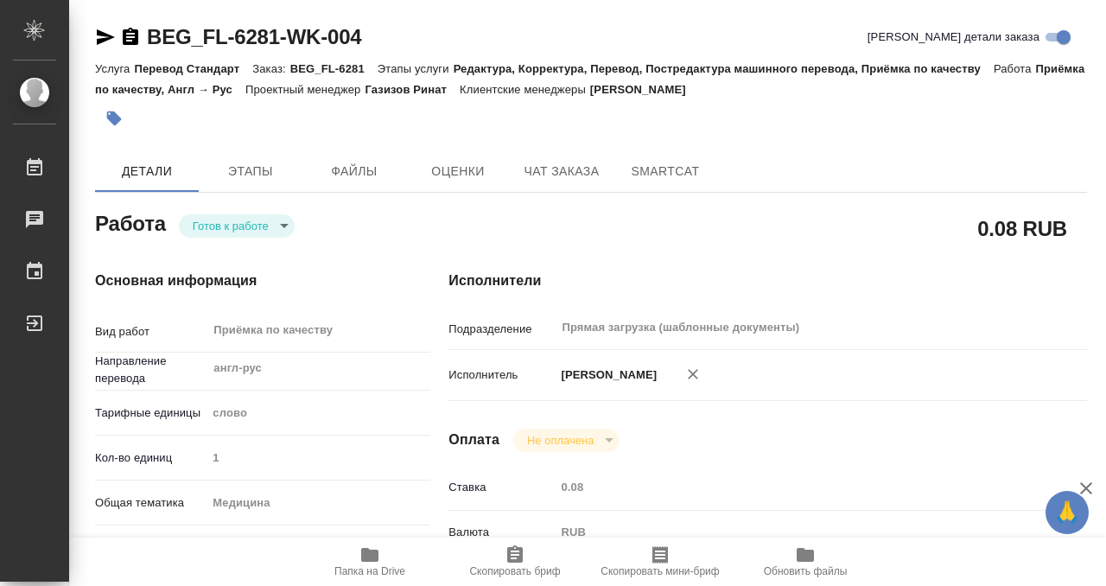
click at [116, 115] on icon "button" at bounding box center [114, 118] width 15 height 15
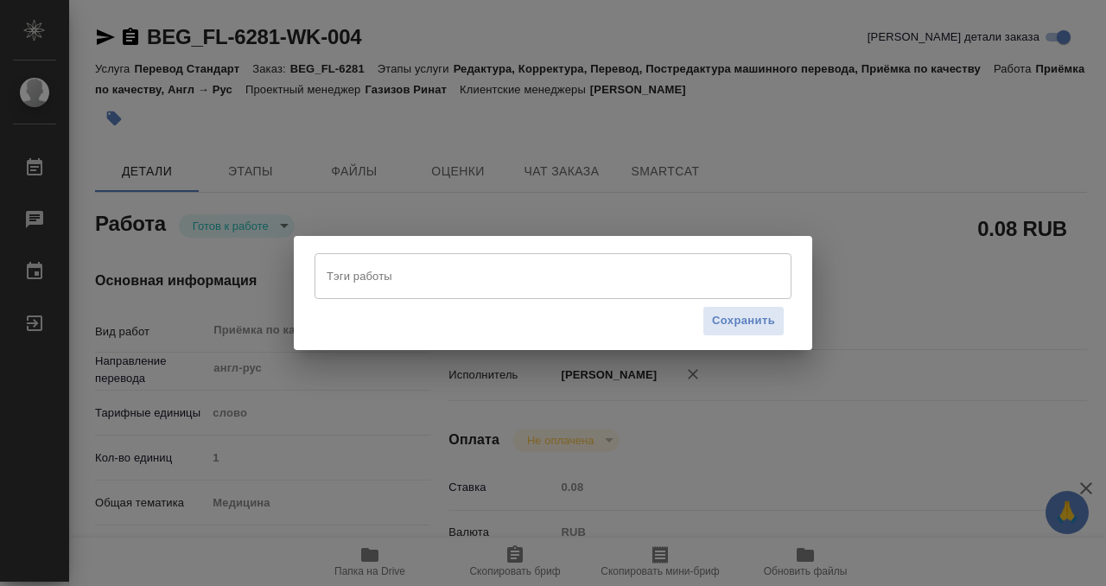
click at [435, 276] on input "Тэги работы" at bounding box center [536, 275] width 429 height 29
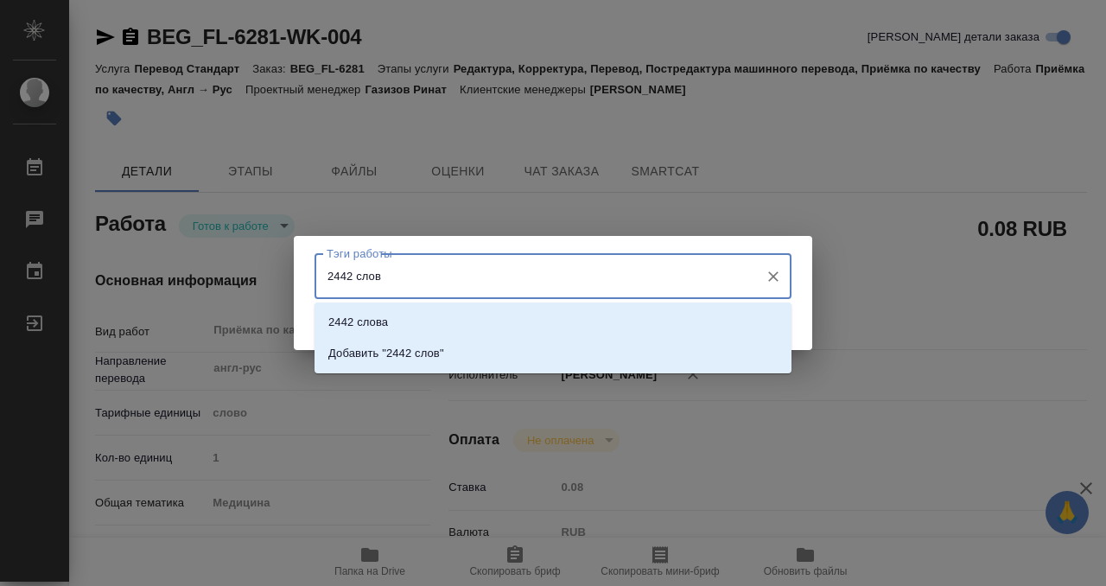
type input "2442 слова"
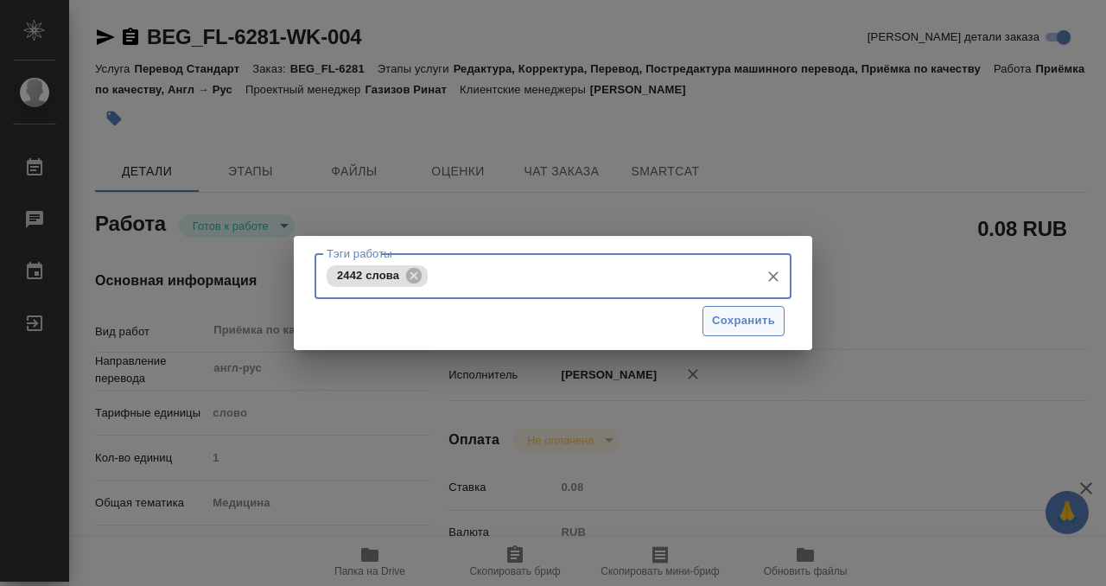
click at [732, 323] on span "Сохранить" at bounding box center [743, 321] width 63 height 20
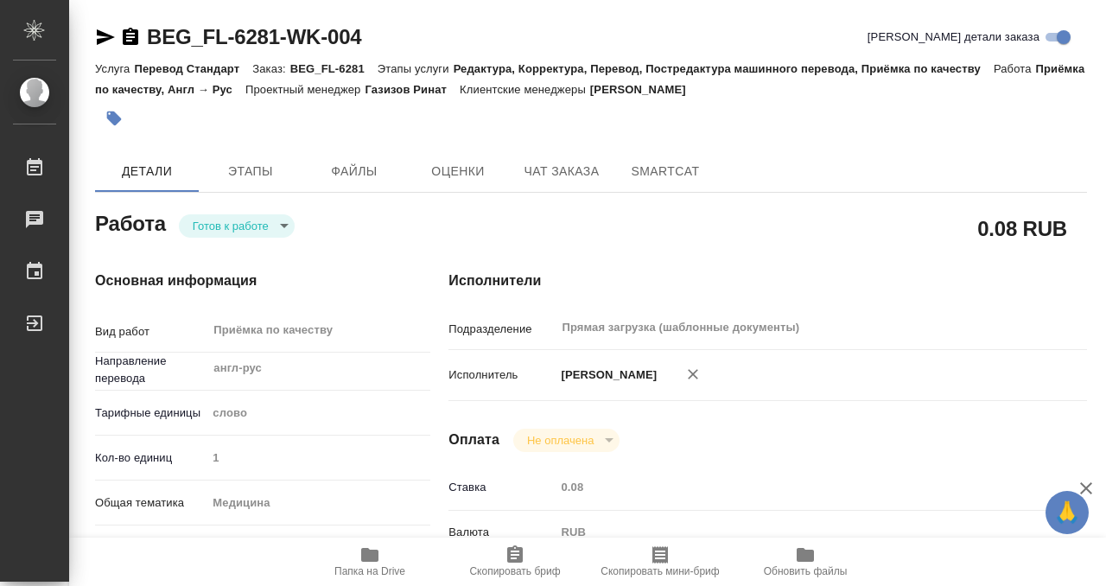
type input "readyForWork"
type input "англ-рус"
type input "5a8b1489cc6b4906c91bfd90"
type input "1"
type input "med"
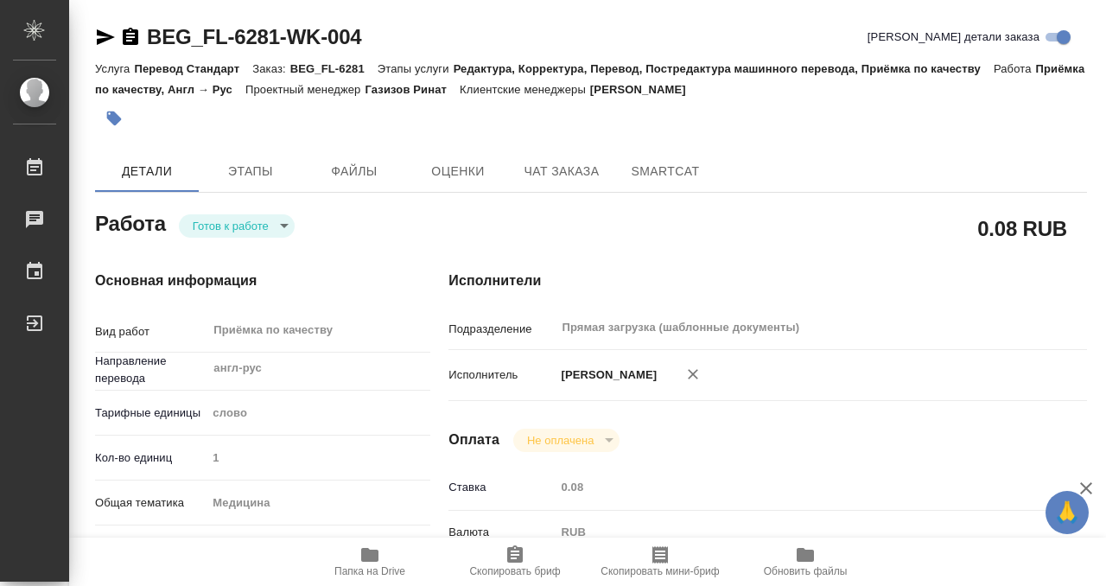
type input "5a8b8b956a9677013d343e74"
checkbox input "true"
type input "16.09.2025 16:30"
type input "16.09.2025 17:00"
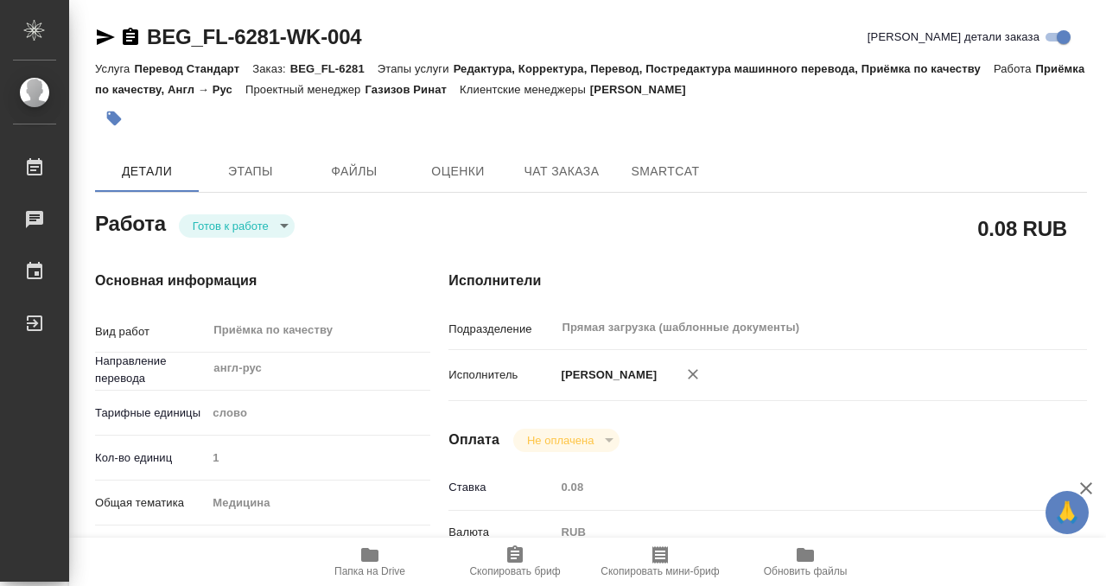
type input "Прямая загрузка (шаблонные документы)"
type input "notPayed"
type input "0.08"
type input "RUB"
type input "Кобзева Елизавета"
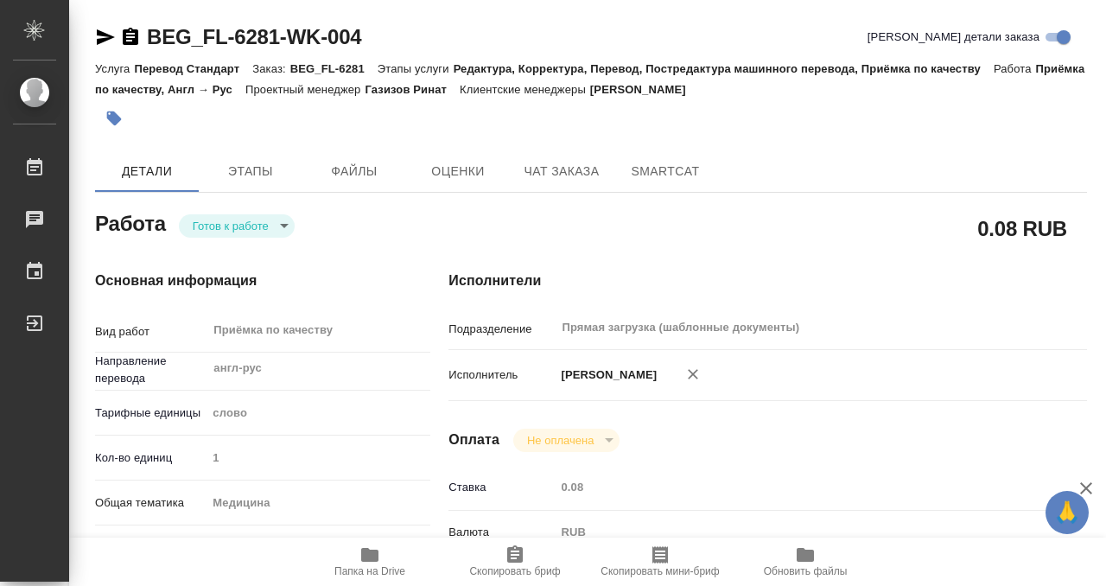
type input "BEG_FL-6281"
type input "Перевод Стандарт"
type input "Редактура, Корректура, Перевод, Постредактура машинного перевода, Приёмка по ка…"
type input "Антонова Кристина"
type input "Заборова Александра"
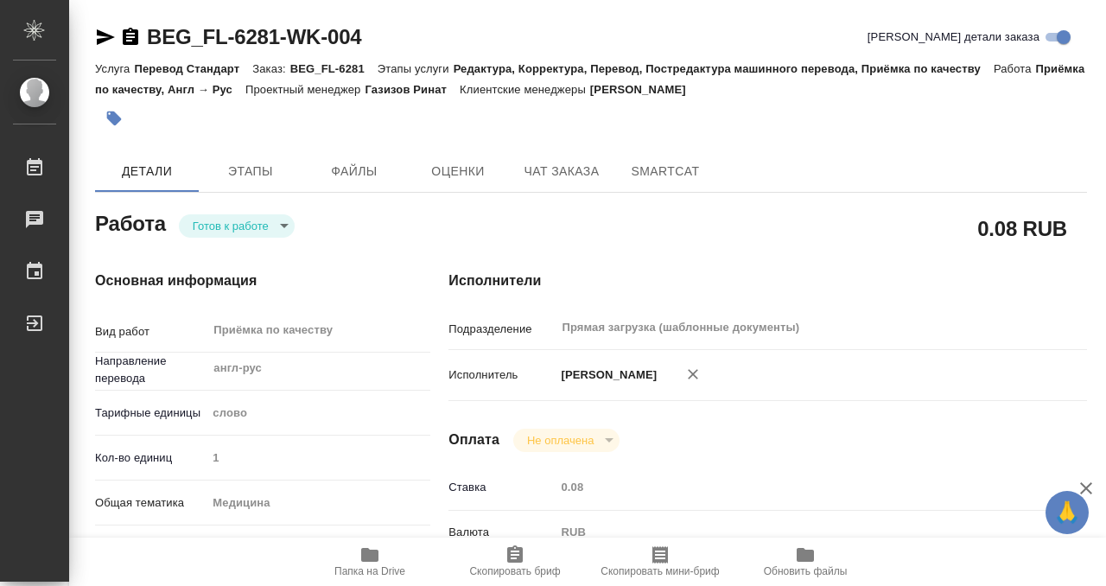
type input "/Clients/FL_BEG/Orders/BEG_FL-6281"
click at [249, 227] on body "🙏 .cls-1 fill:#fff; AWATERA Kobzeva Elizaveta Работы 0 Чаты График Выйти BEG_FL…" at bounding box center [553, 293] width 1106 height 586
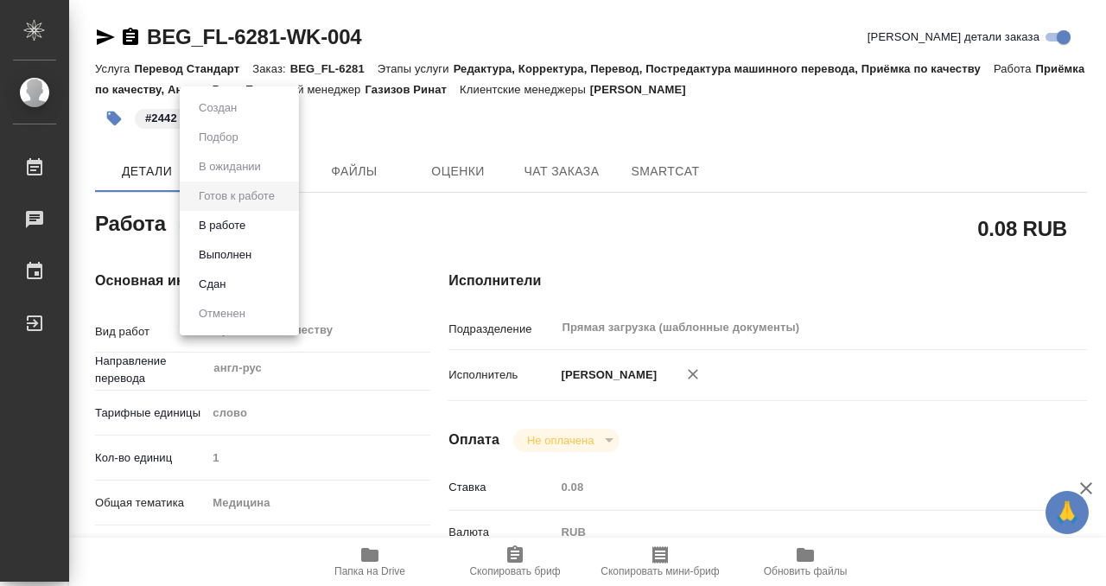
click at [261, 254] on li "Выполнен" at bounding box center [239, 254] width 119 height 29
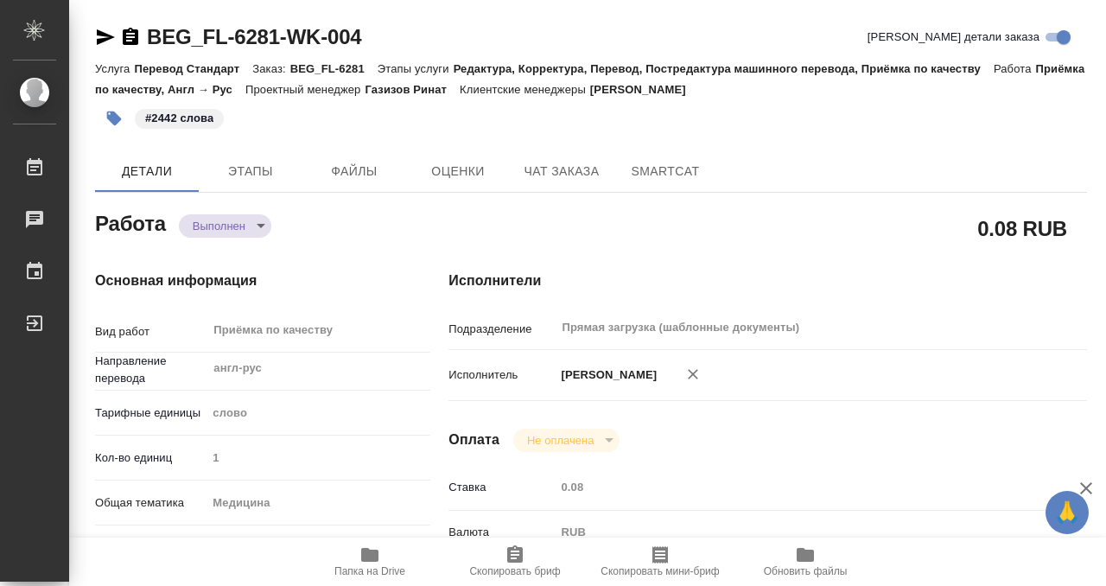
type textarea "x"
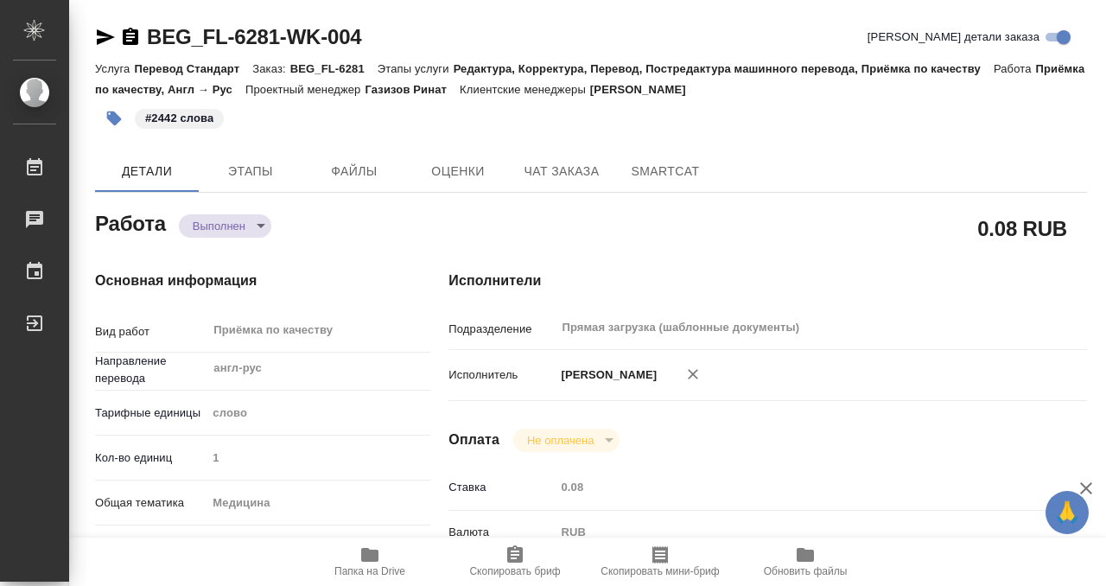
type textarea "x"
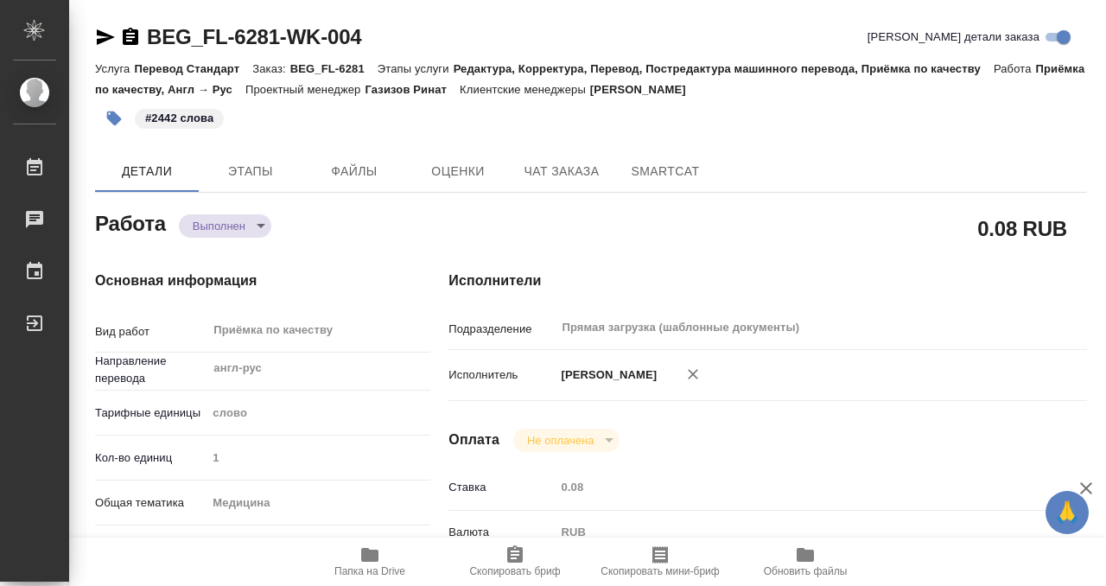
click at [131, 37] on icon "button" at bounding box center [130, 37] width 21 height 21
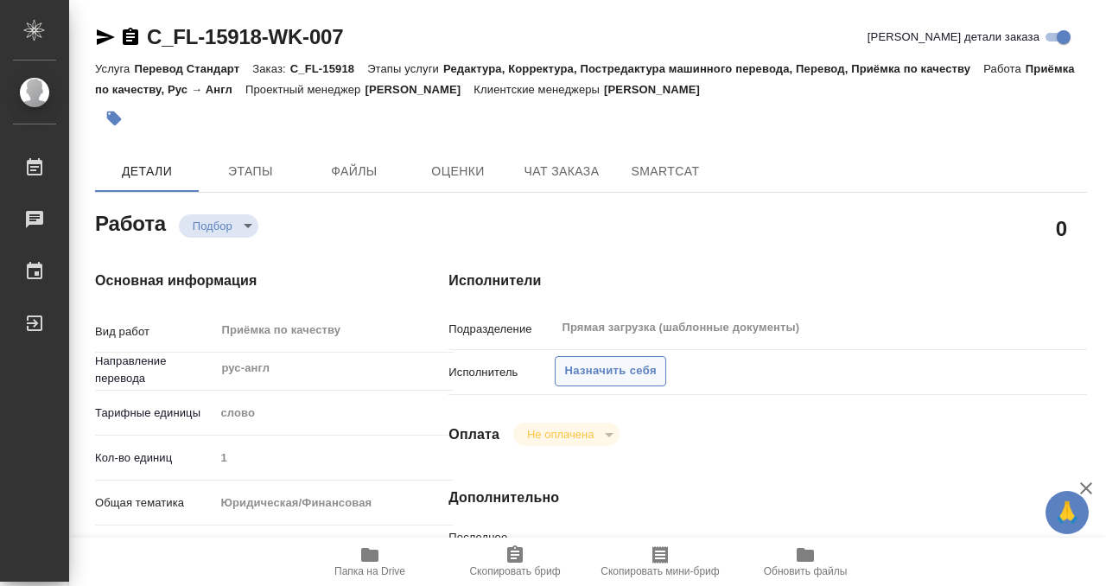
click at [620, 377] on span "Назначить себя" at bounding box center [610, 371] width 92 height 20
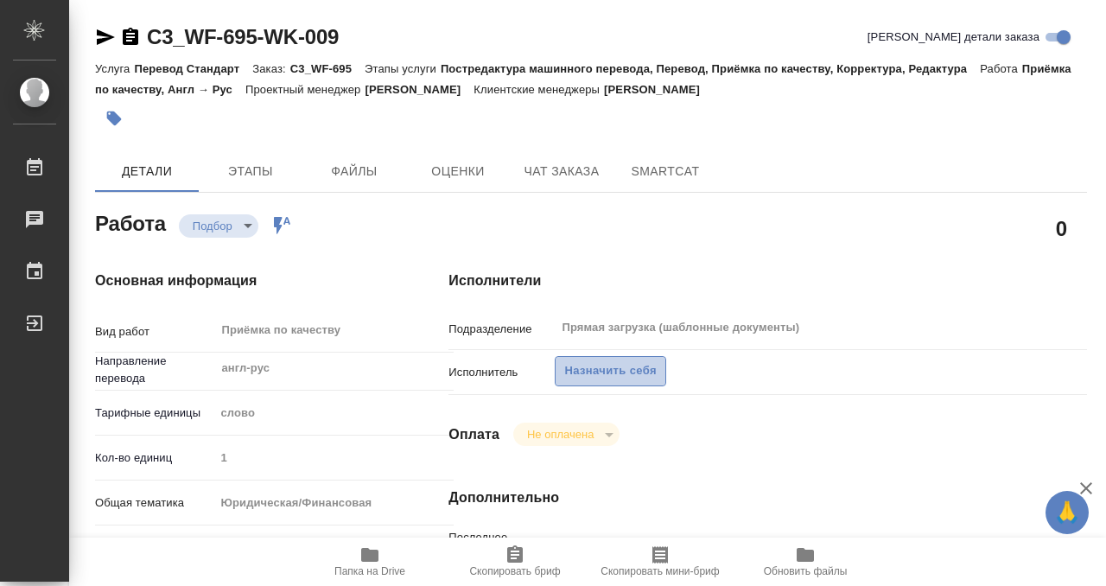
click at [638, 367] on span "Назначить себя" at bounding box center [610, 371] width 92 height 20
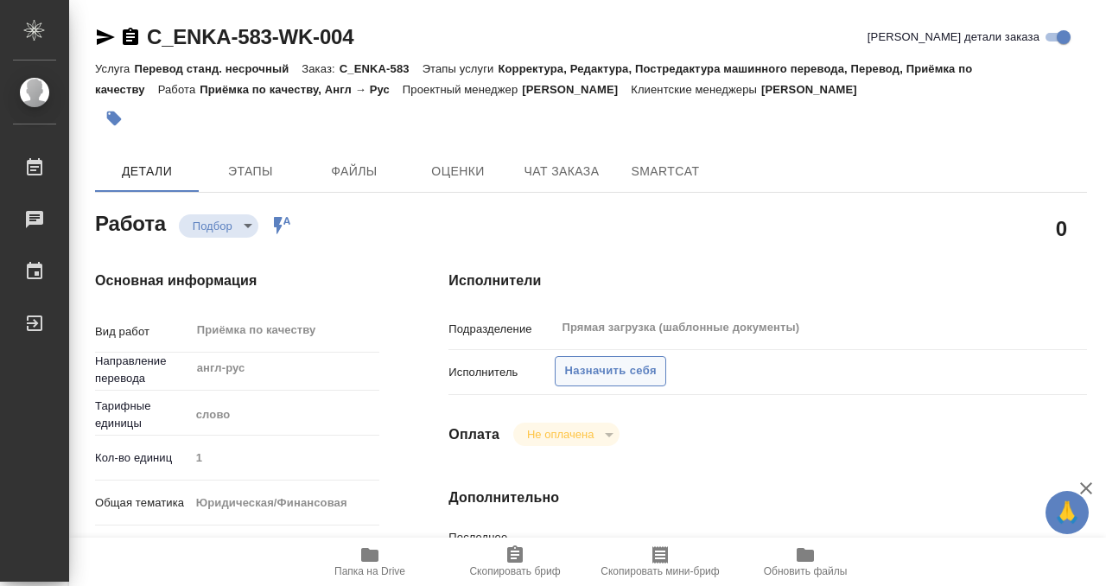
click at [615, 368] on span "Назначить себя" at bounding box center [610, 371] width 92 height 20
click at [634, 368] on span "Назначить себя" at bounding box center [610, 371] width 92 height 20
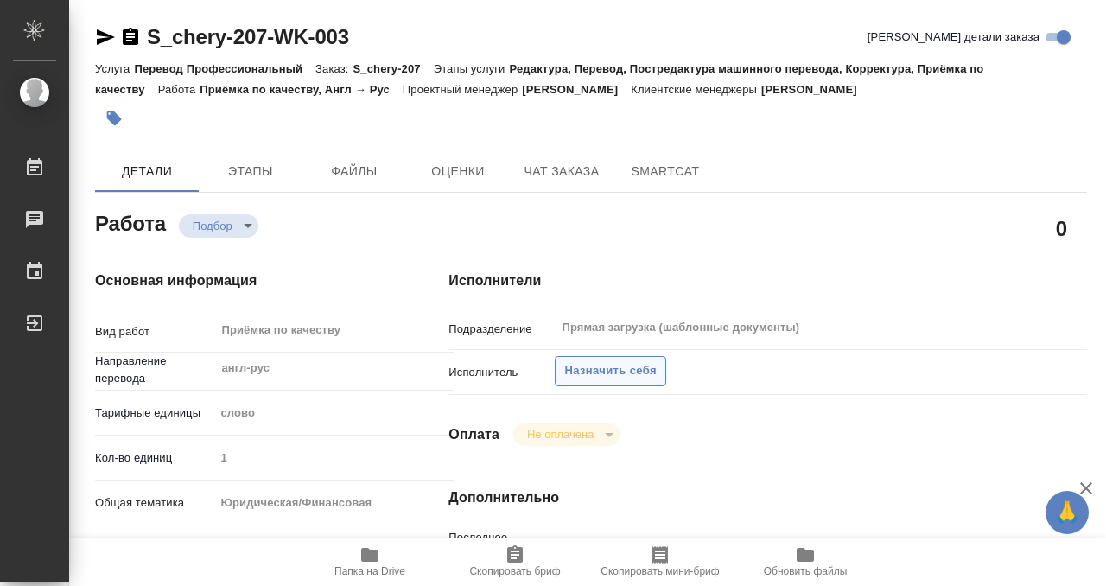
click at [602, 369] on span "Назначить себя" at bounding box center [610, 371] width 92 height 20
click at [608, 369] on span "Назначить себя" at bounding box center [610, 371] width 92 height 20
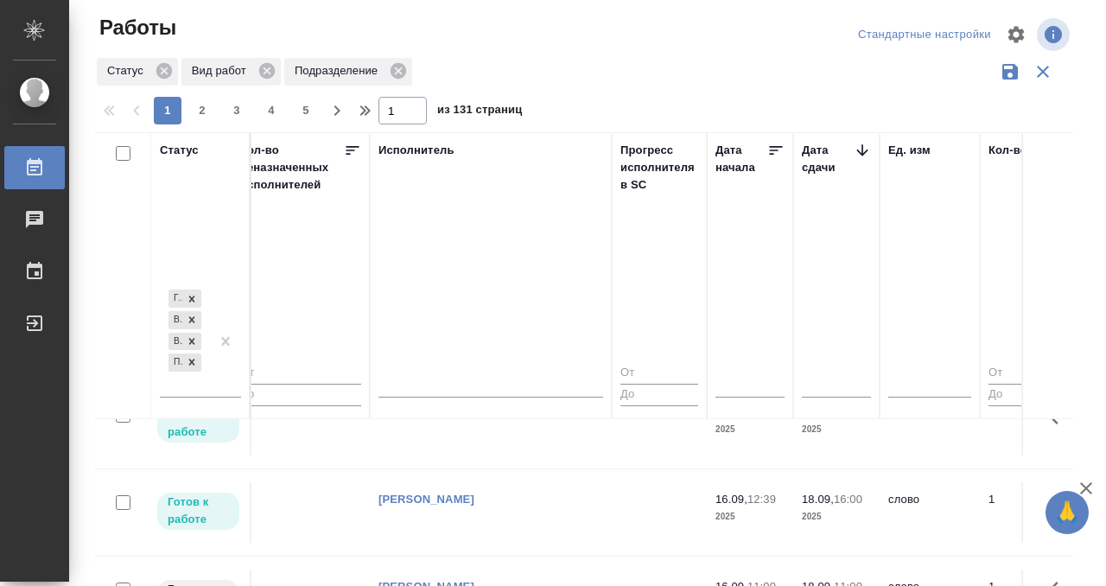
scroll to position [0, 1030]
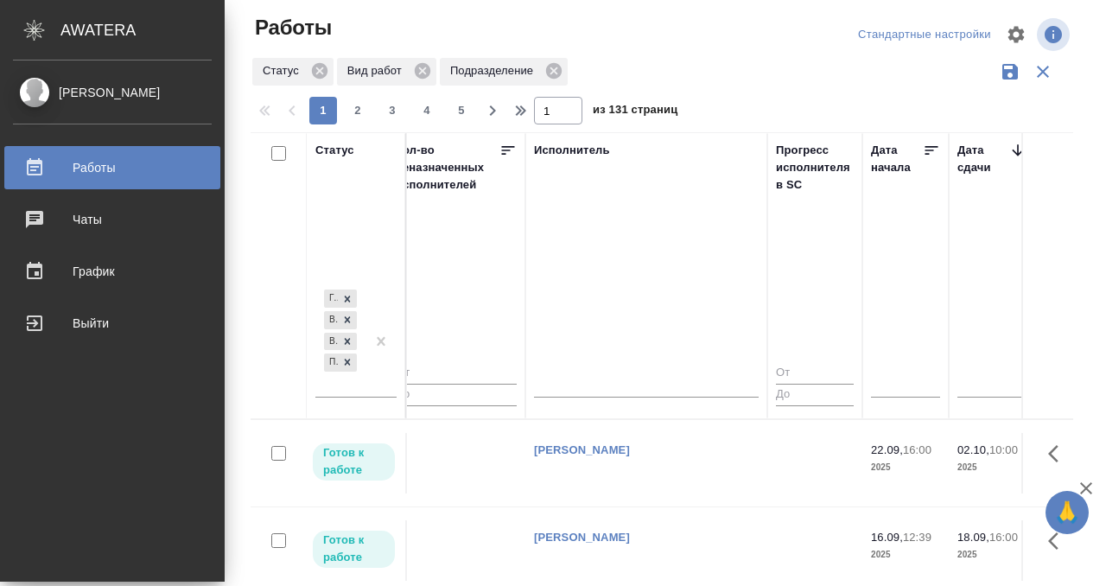
click at [36, 164] on icon at bounding box center [34, 167] width 21 height 21
click at [37, 179] on link "Работы" at bounding box center [112, 167] width 216 height 43
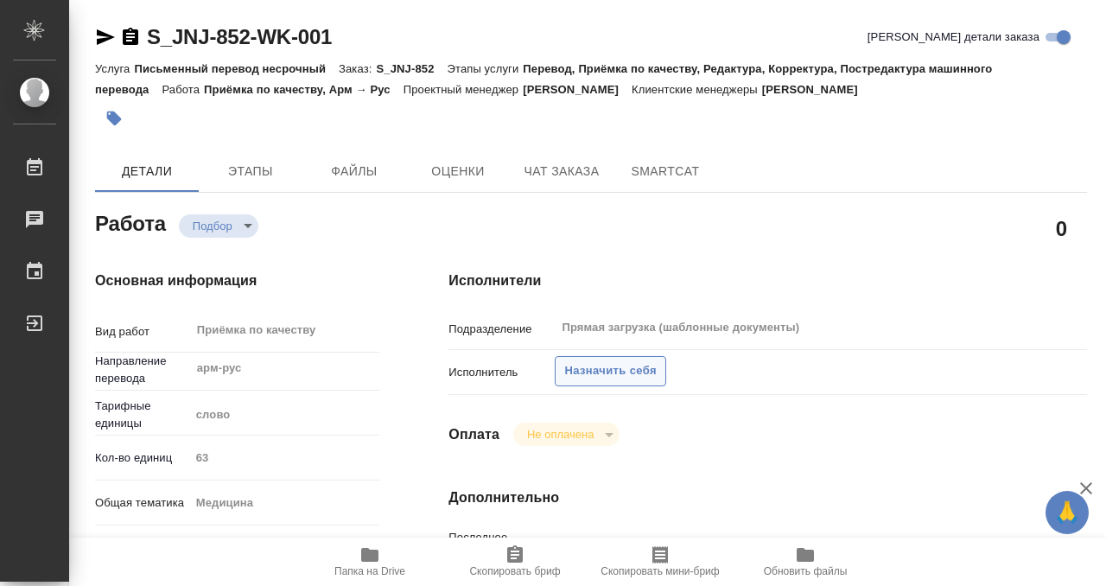
click at [627, 372] on span "Назначить себя" at bounding box center [610, 371] width 92 height 20
